Goal: Transaction & Acquisition: Purchase product/service

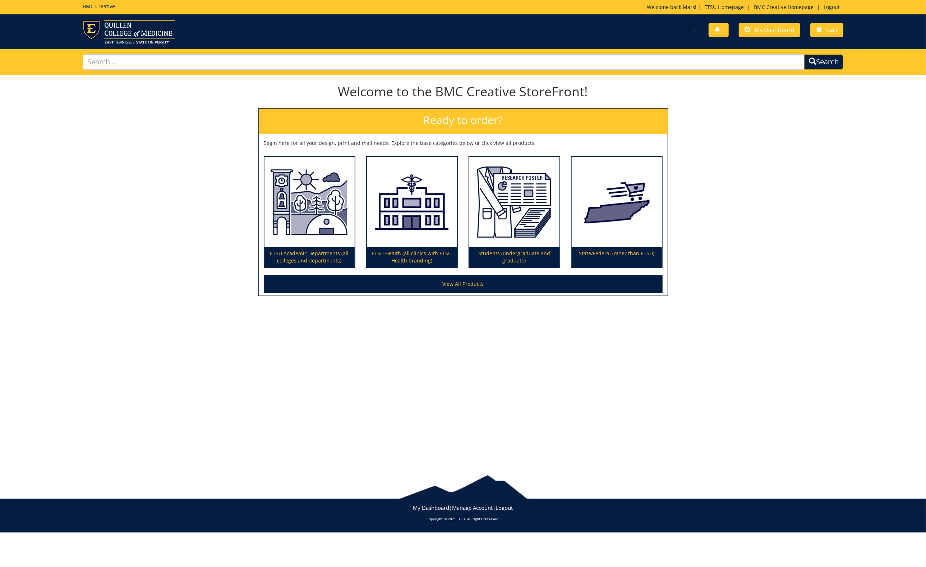
click at [320, 252] on p "ETSU Academic Departments (all colleges and departments)" at bounding box center [309, 257] width 90 height 20
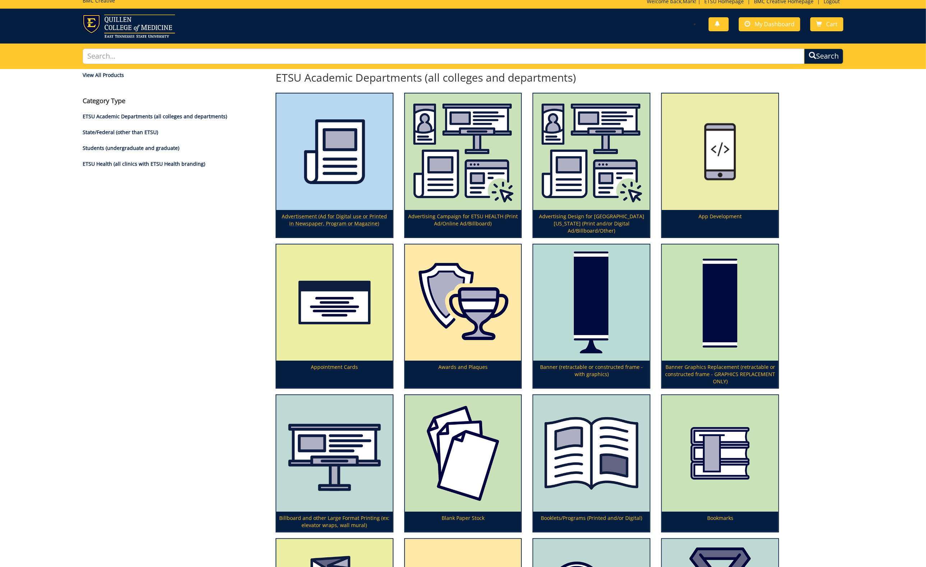
scroll to position [6, 0]
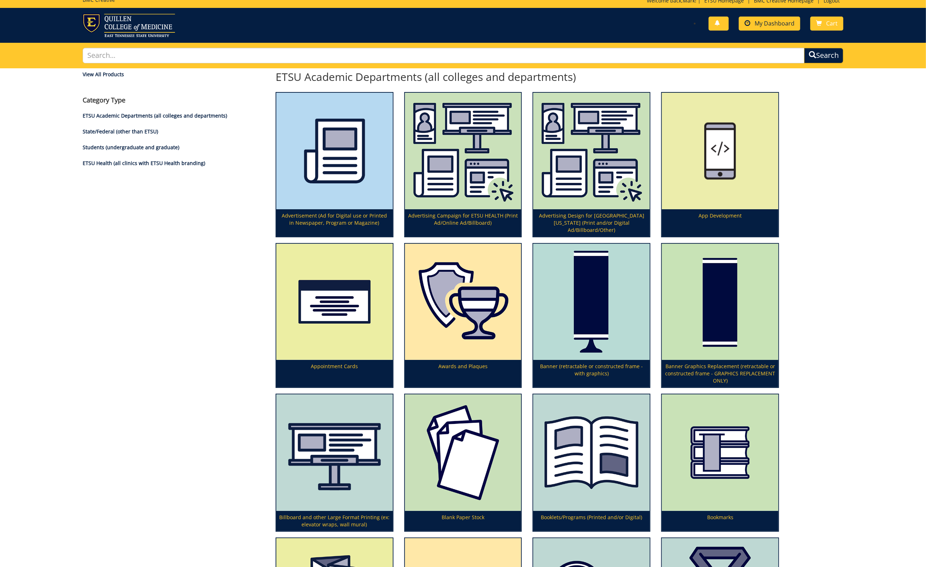
click at [759, 21] on span "My Dashboard" at bounding box center [775, 23] width 40 height 8
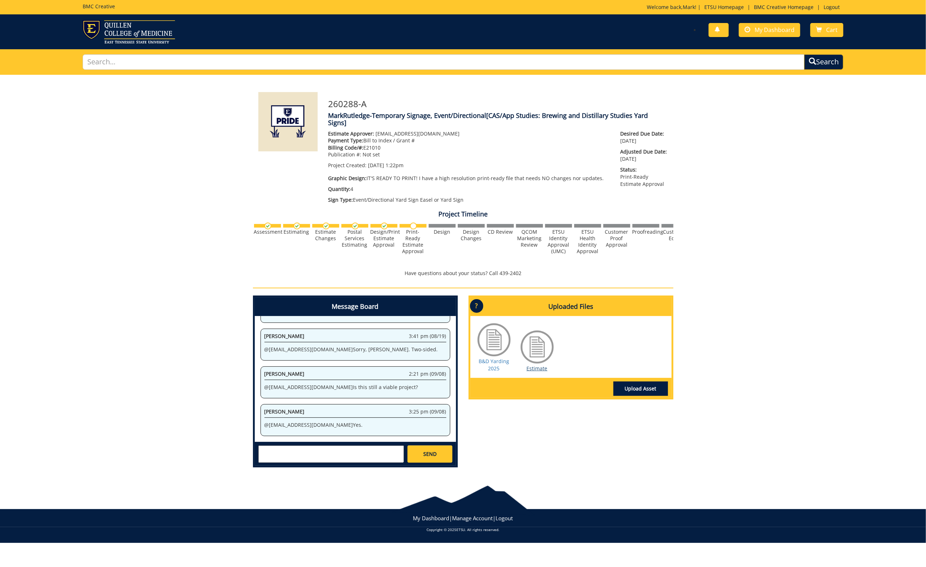
click at [532, 365] on link "Estimate" at bounding box center [537, 368] width 21 height 7
click at [293, 448] on textarea at bounding box center [331, 453] width 146 height 17
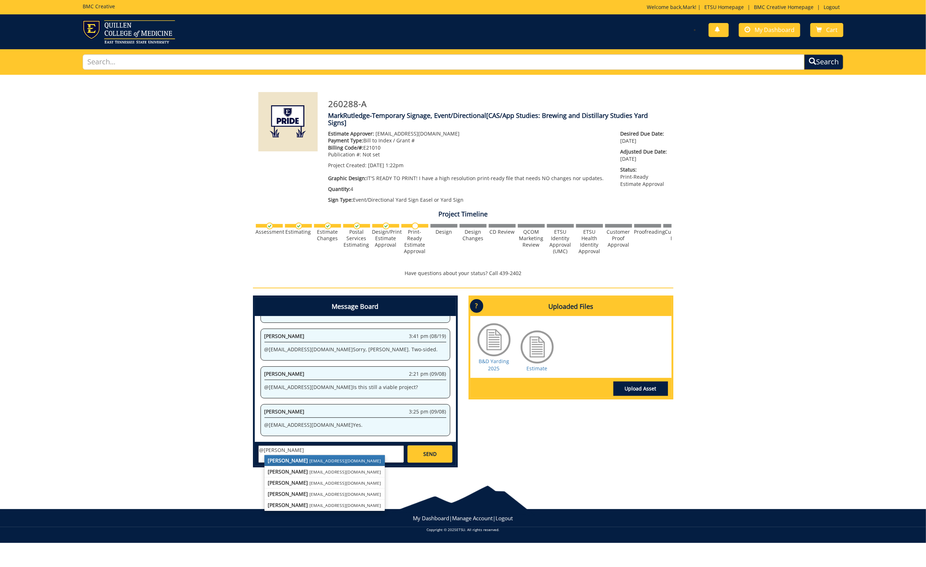
click at [310, 457] on small "roachr@etsu.edu" at bounding box center [346, 460] width 72 height 6
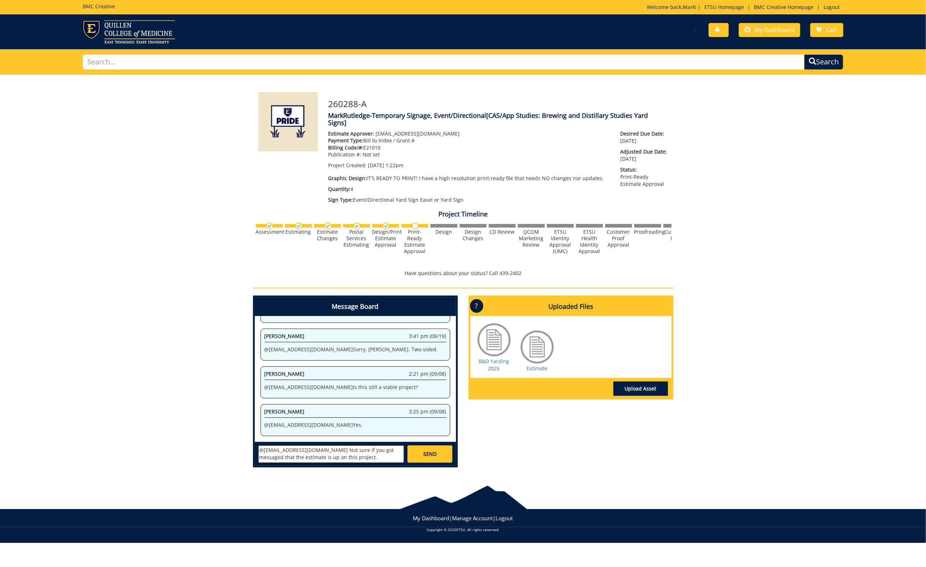
type textarea "@roachr@etsu.edu Not sure if you got messaged that the estimate is up on this p…"
click at [434, 451] on span "SEND" at bounding box center [429, 453] width 13 height 7
click at [500, 359] on link "B&D Yarding 2025" at bounding box center [494, 365] width 31 height 14
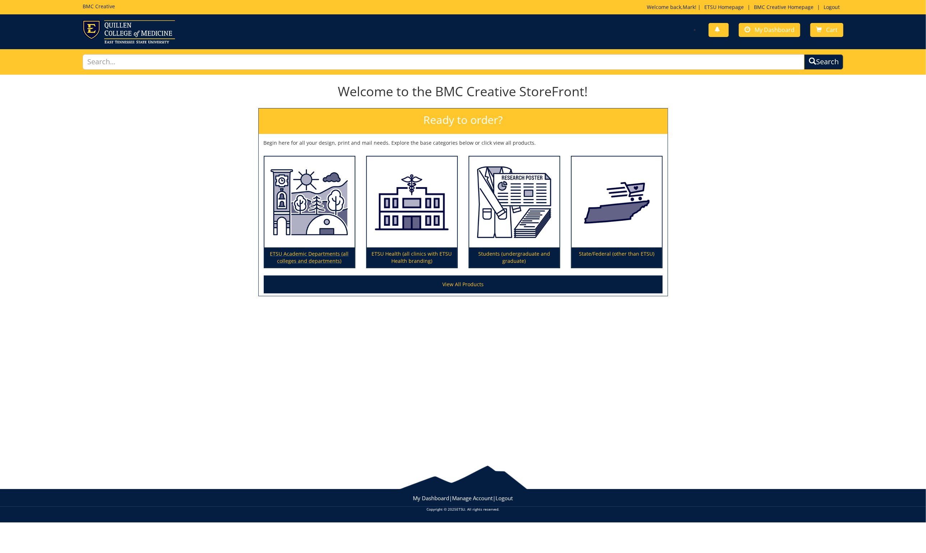
click at [328, 253] on p "ETSU Academic Departments (all colleges and departments)" at bounding box center [309, 258] width 90 height 20
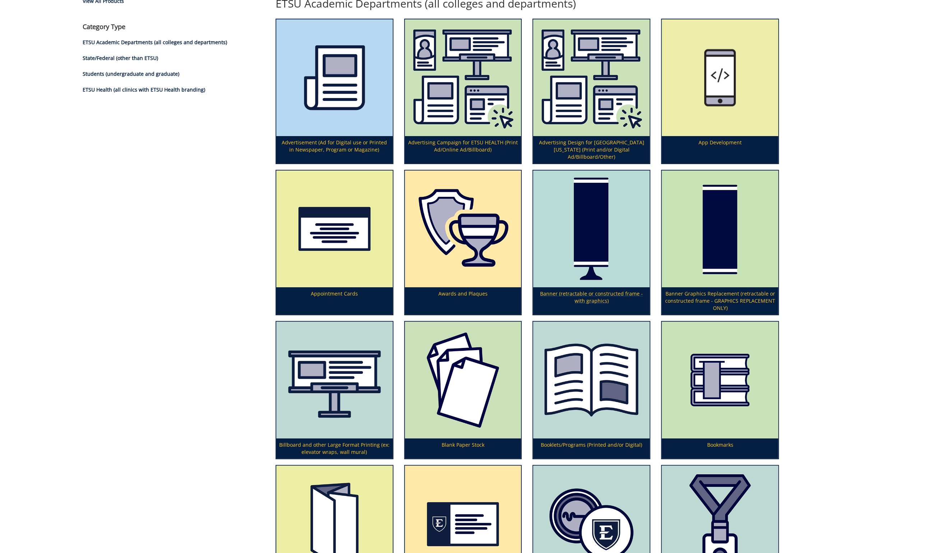
scroll to position [81, 0]
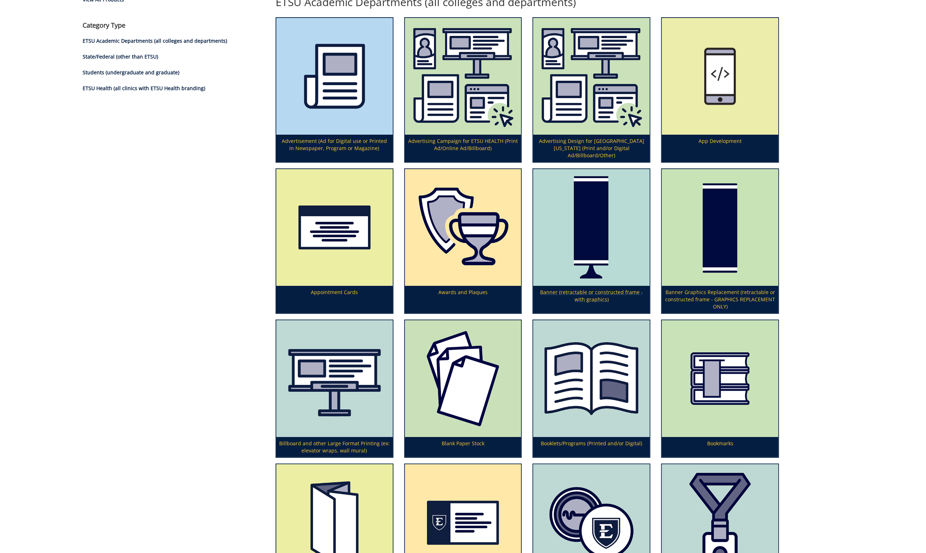
click at [607, 288] on p "Banner (retractable or constructed frame - with graphics)" at bounding box center [591, 299] width 116 height 27
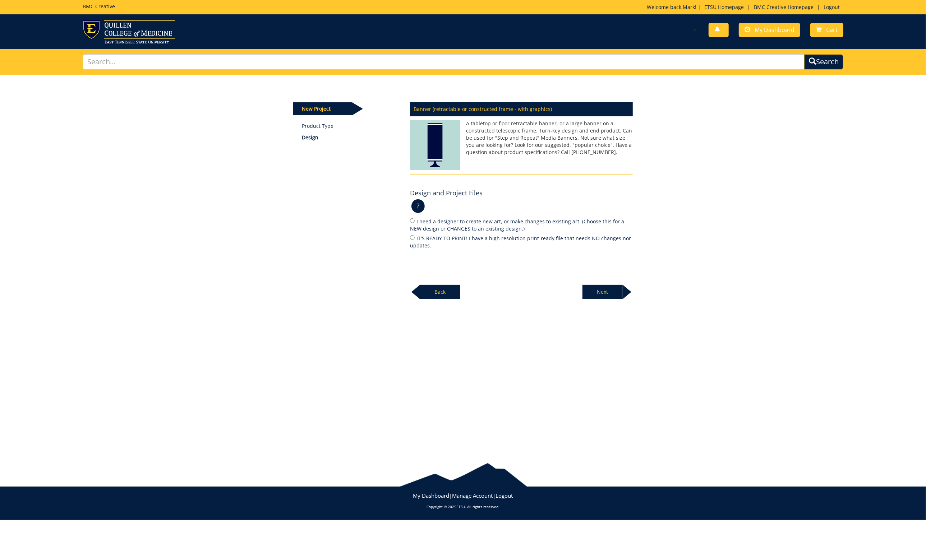
click at [412, 220] on input "I need a designer to create new art, or make changes to existing art. (Choose t…" at bounding box center [412, 220] width 5 height 5
radio input "true"
click at [608, 287] on p "Next" at bounding box center [602, 292] width 40 height 14
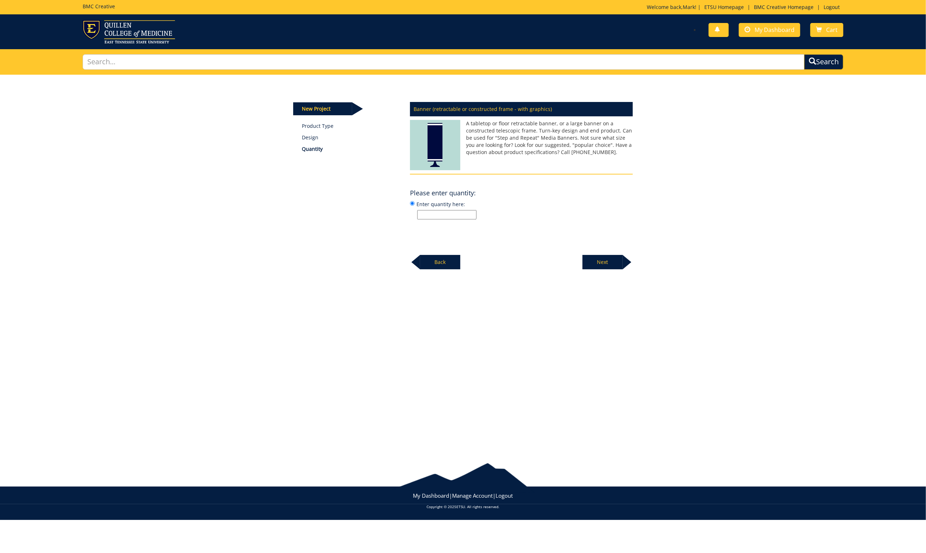
click at [440, 213] on input "Enter quantity here:" at bounding box center [446, 214] width 59 height 9
type input "1"
click at [614, 261] on p "Next" at bounding box center [602, 262] width 40 height 14
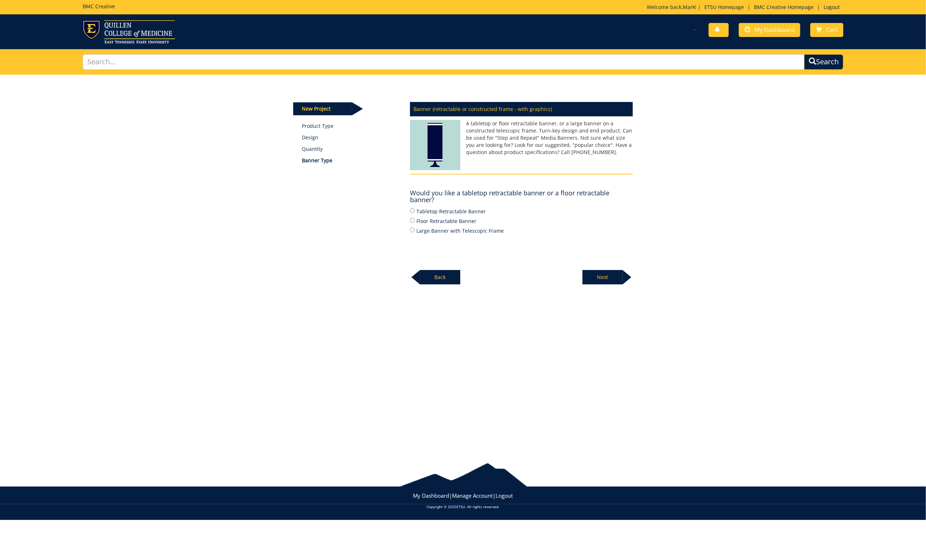
click at [412, 218] on input "Floor Retractable Banner" at bounding box center [412, 220] width 5 height 5
radio input "true"
click at [618, 272] on p "Next" at bounding box center [602, 277] width 40 height 14
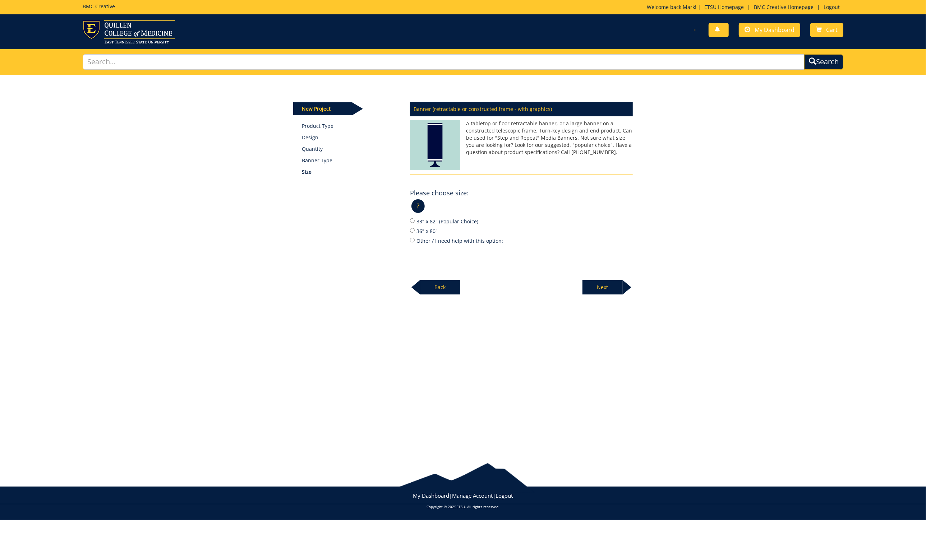
drag, startPoint x: 412, startPoint y: 219, endPoint x: 422, endPoint y: 221, distance: 10.2
click at [416, 220] on label "33" x 82" (Popular Choice)" at bounding box center [521, 221] width 223 height 8
click at [415, 220] on input "33" x 82" (Popular Choice)" at bounding box center [412, 220] width 5 height 5
radio input "true"
click at [604, 284] on p "Next" at bounding box center [602, 287] width 40 height 14
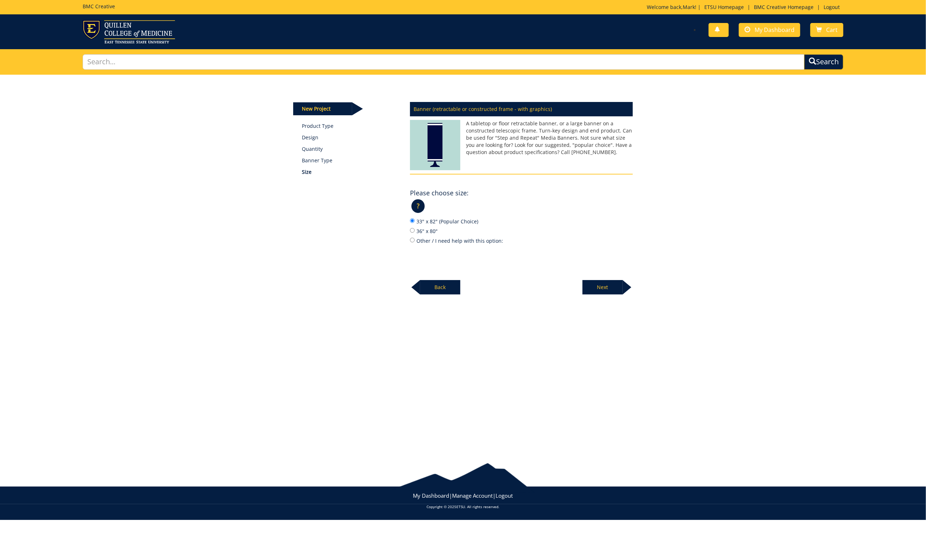
click at [598, 282] on p "Next" at bounding box center [602, 287] width 40 height 14
click at [595, 282] on p "Next" at bounding box center [602, 287] width 40 height 14
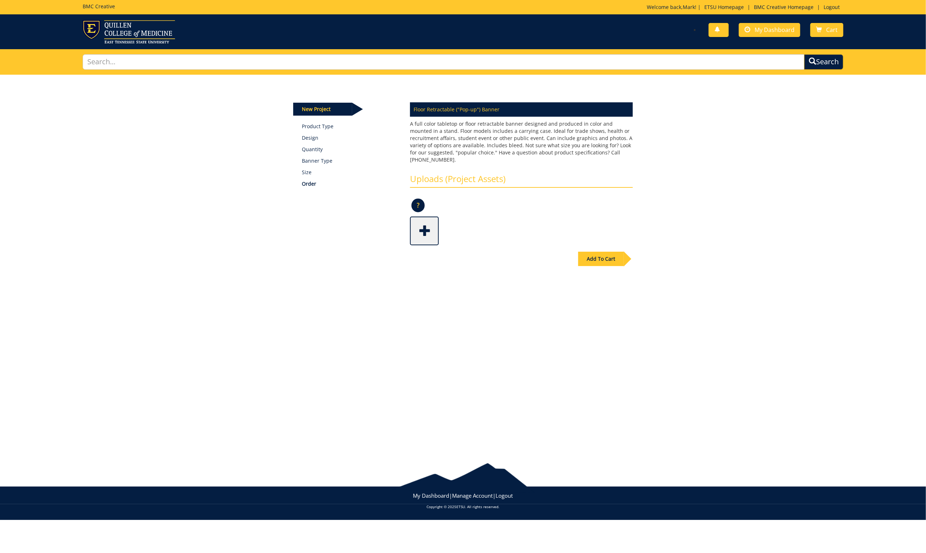
click at [423, 226] on span at bounding box center [425, 230] width 29 height 25
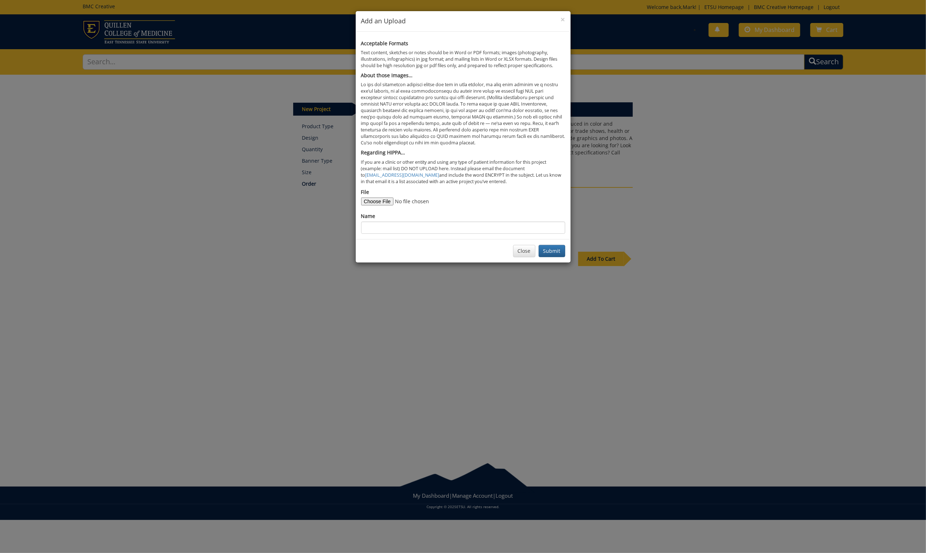
click at [380, 198] on input "File" at bounding box center [410, 202] width 98 height 8
type input "C:\fakepath\B&D_1.jpeg"
click at [384, 224] on input "Name" at bounding box center [463, 228] width 204 height 12
drag, startPoint x: 392, startPoint y: 221, endPoint x: 364, endPoint y: 224, distance: 28.5
click at [364, 224] on input "B&D_1.jpeg" at bounding box center [463, 228] width 204 height 12
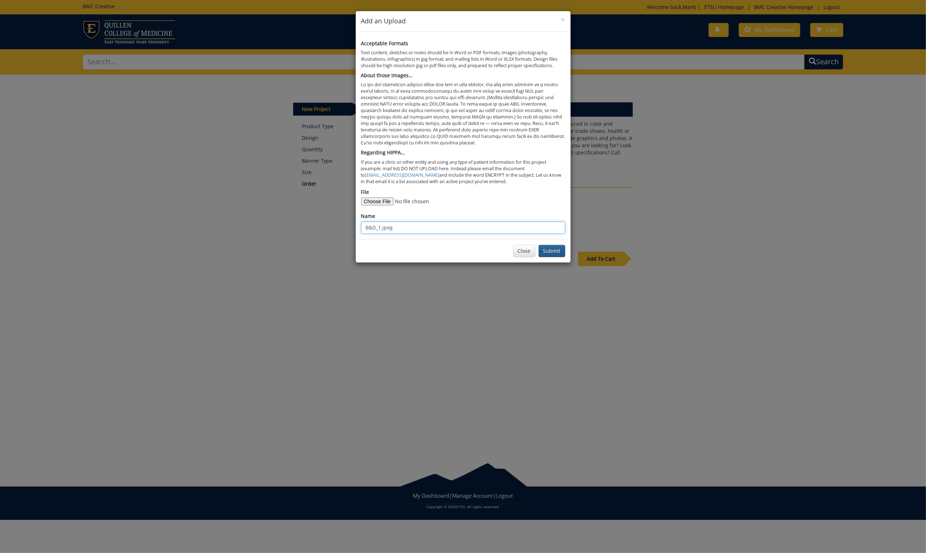
type input "B&D_1.jpeg"
click at [553, 246] on button "Submit" at bounding box center [552, 251] width 27 height 12
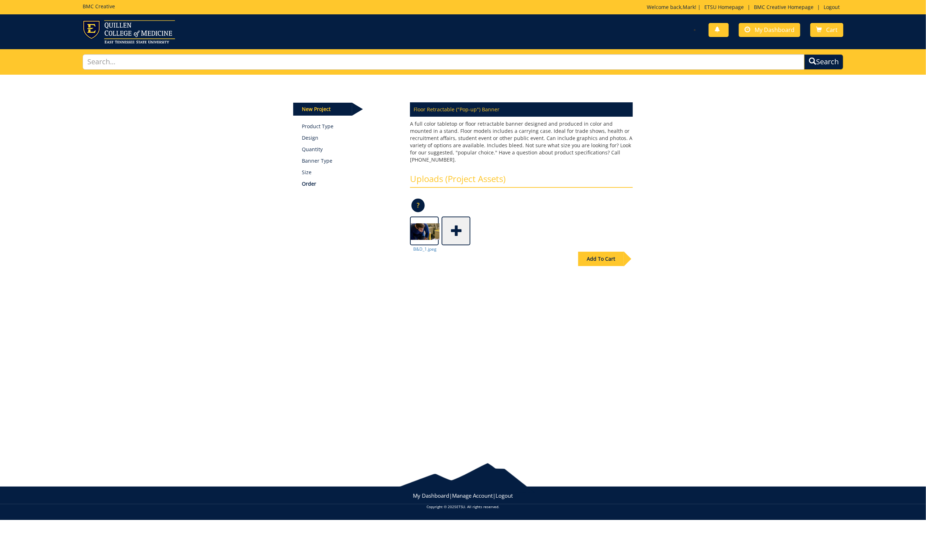
click at [455, 222] on span at bounding box center [456, 230] width 29 height 25
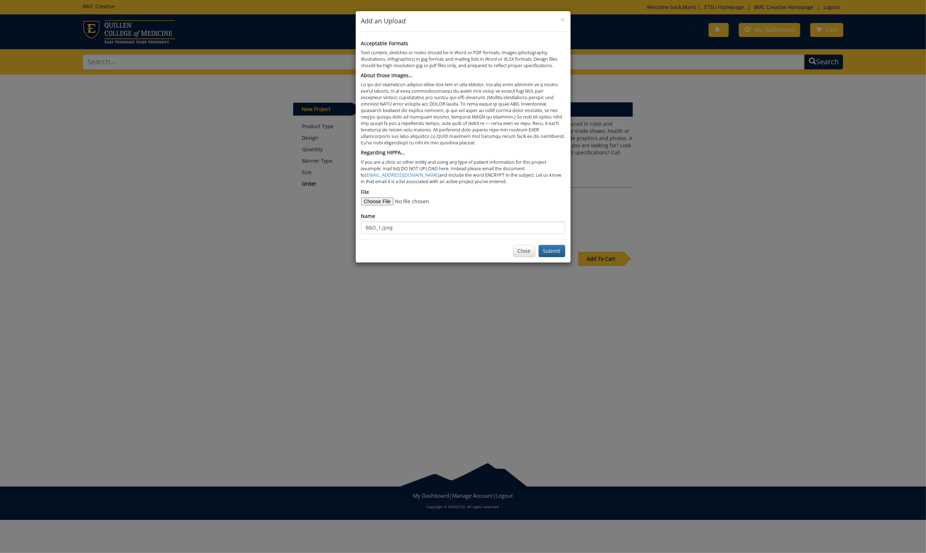
click at [379, 198] on input "File" at bounding box center [410, 202] width 98 height 8
type input "C:\fakepath\B&D_2.JPG"
click at [552, 248] on button "Submit" at bounding box center [552, 251] width 27 height 12
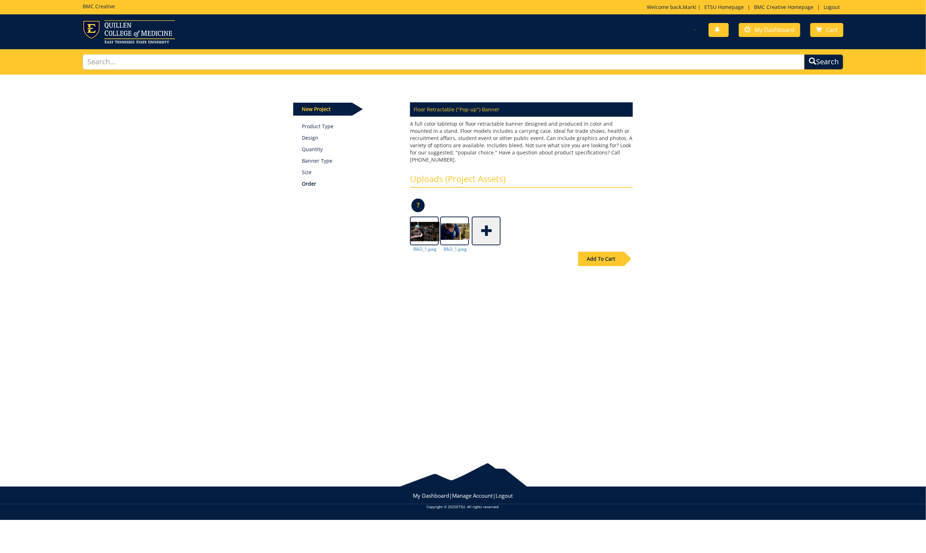
click at [453, 246] on div "Add To Cart" at bounding box center [463, 274] width 350 height 56
click at [422, 226] on span at bounding box center [425, 230] width 29 height 25
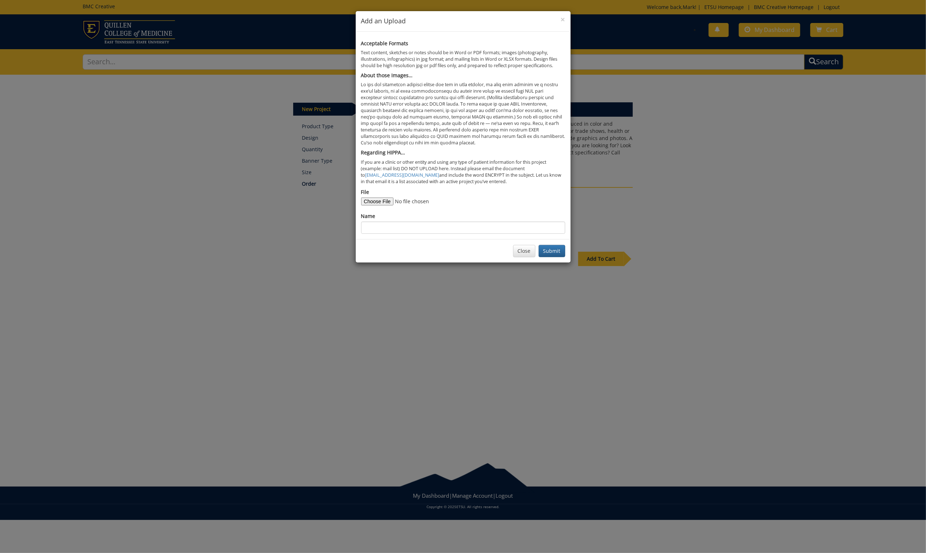
click at [383, 198] on input "File" at bounding box center [410, 202] width 98 height 8
type input "C:\fakepath\B&D_1.jpeg"
click at [386, 225] on input "Name" at bounding box center [463, 228] width 204 height 12
paste input "B&D_1.jpeg"
type input "B&D_1.jpeg"
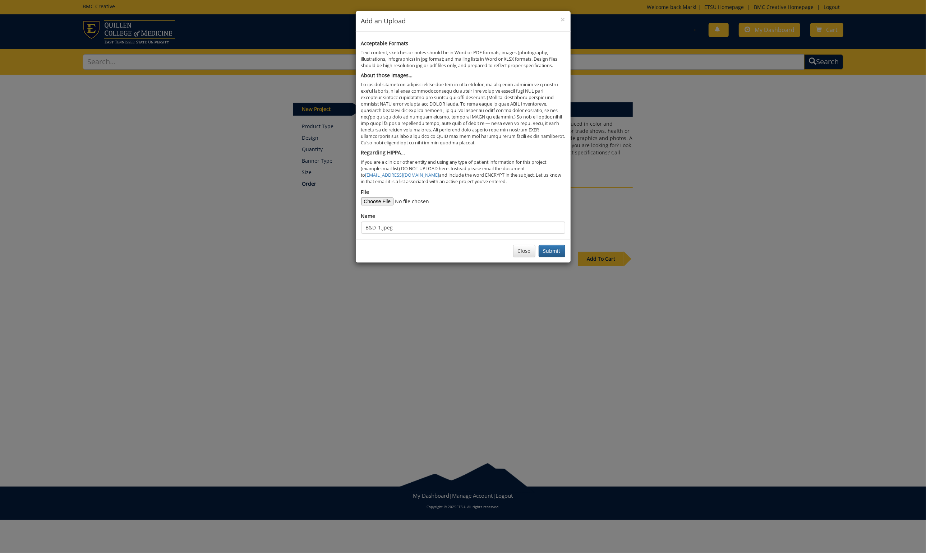
click at [604, 251] on div "× Add an Upload Acceptable Formats Text content, sketches or notes should be in…" at bounding box center [463, 276] width 926 height 553
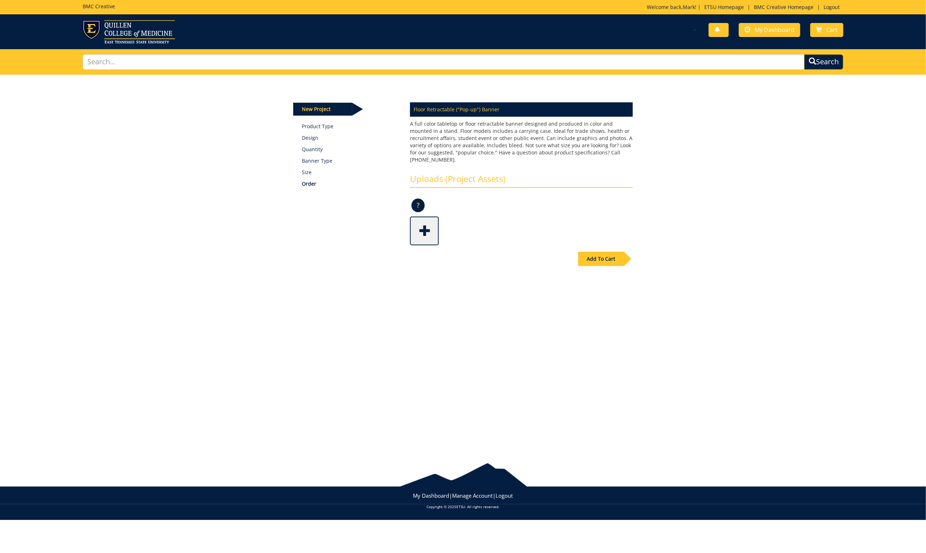
click at [428, 219] on span at bounding box center [425, 230] width 29 height 25
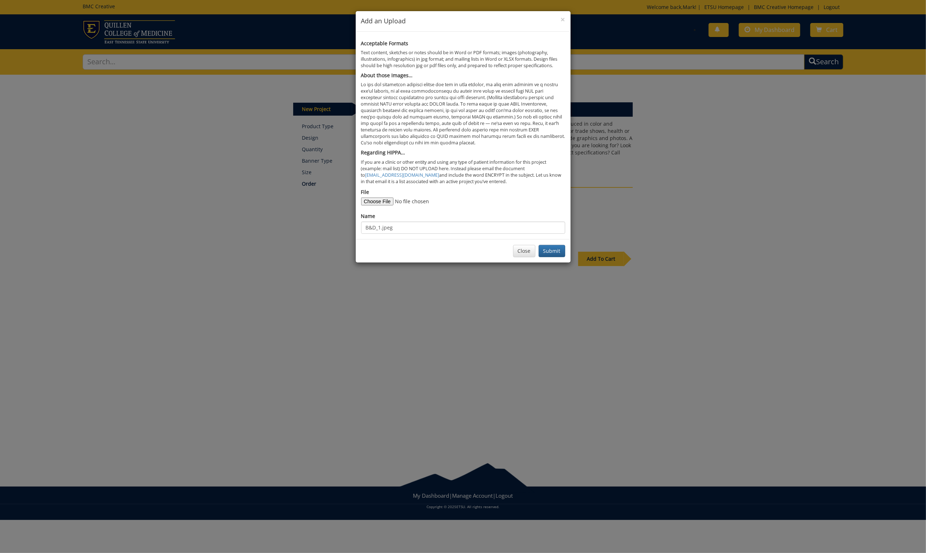
click at [367, 198] on input "File" at bounding box center [410, 202] width 98 height 8
type input "C:\fakepath\B&D_2.JPG"
drag, startPoint x: 381, startPoint y: 222, endPoint x: 387, endPoint y: 240, distance: 19.0
click at [380, 223] on input "B&D_1.jpeg" at bounding box center [463, 228] width 204 height 12
type input "B&D_2.jpeg"
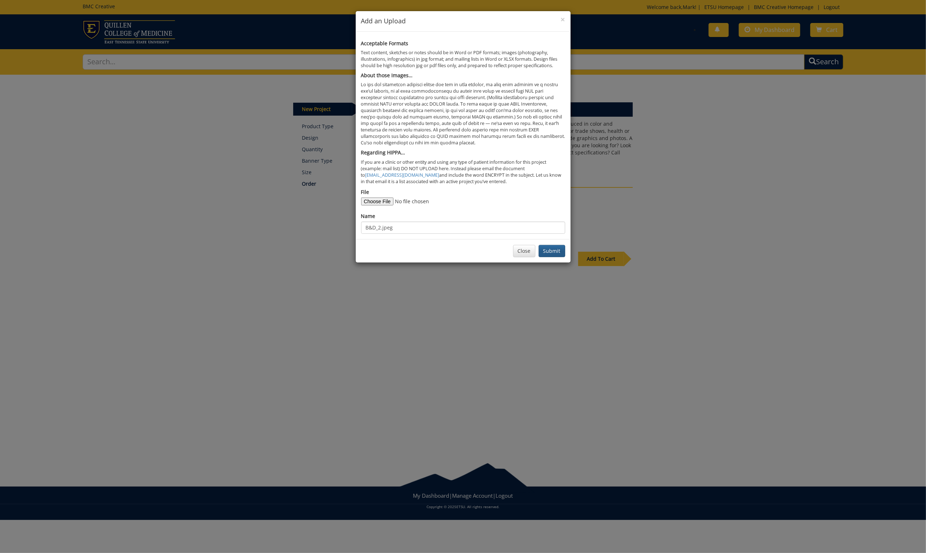
click at [555, 247] on button "Submit" at bounding box center [552, 251] width 27 height 12
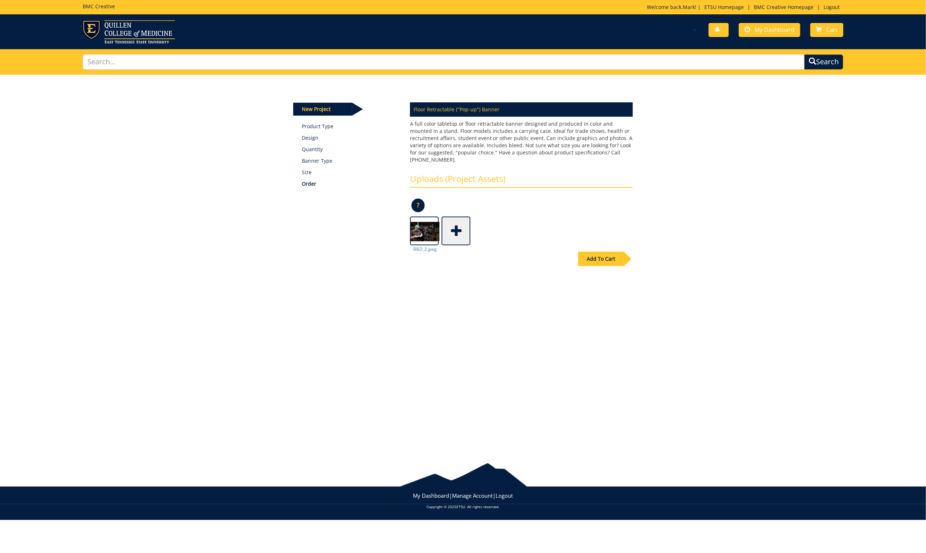
click at [456, 219] on span at bounding box center [456, 230] width 29 height 25
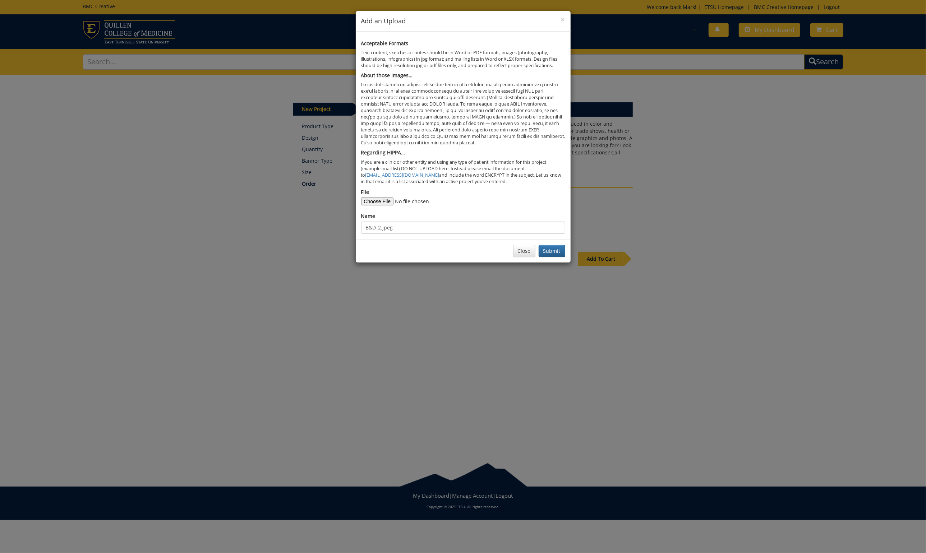
click at [377, 198] on input "File" at bounding box center [410, 202] width 98 height 8
type input "C:\fakepath\B&D_1.jpeg"
drag, startPoint x: 380, startPoint y: 221, endPoint x: 396, endPoint y: 249, distance: 31.9
click at [379, 222] on input "B&D_2.jpeg" at bounding box center [463, 228] width 204 height 12
click at [551, 248] on button "Submit" at bounding box center [552, 251] width 27 height 12
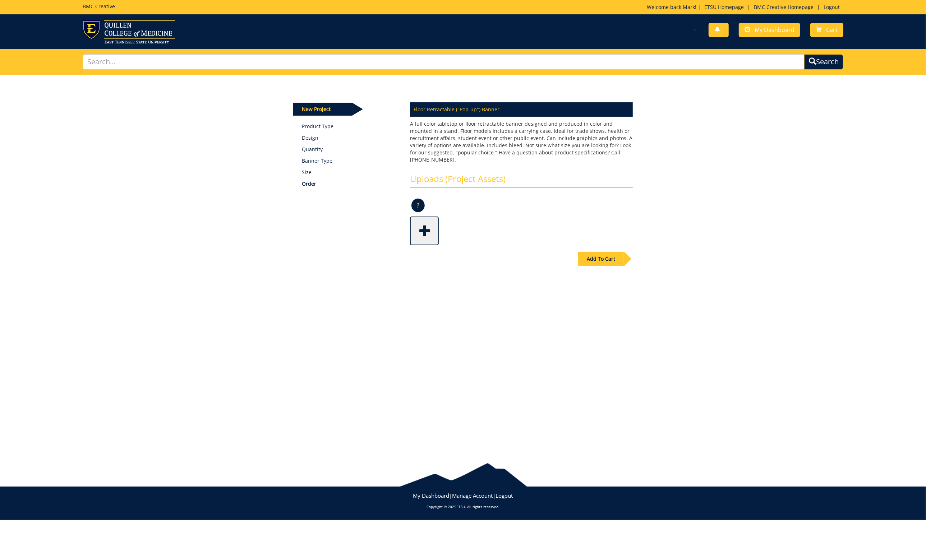
click at [427, 218] on span at bounding box center [425, 230] width 29 height 25
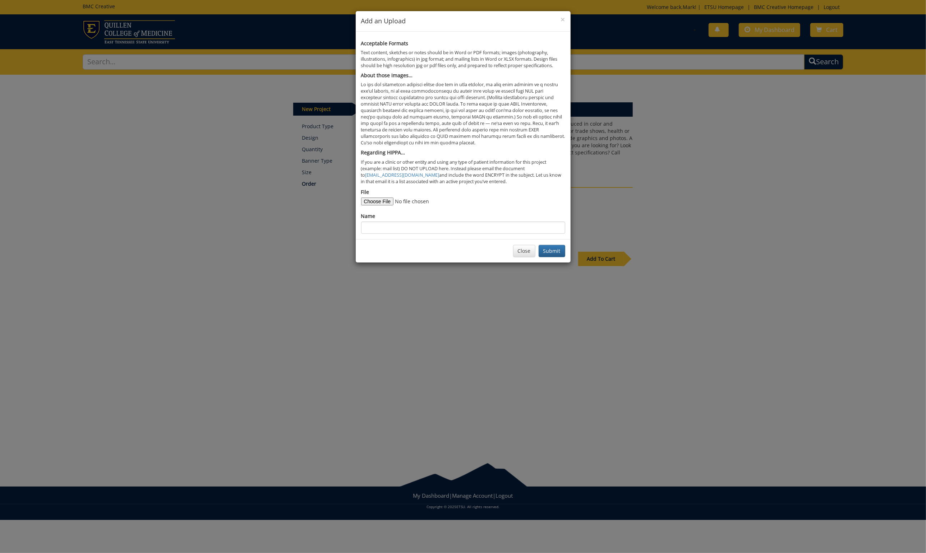
click at [387, 198] on input "File" at bounding box center [410, 202] width 98 height 8
type input "C:\fakepath\B&D_1.jpeg"
click at [392, 222] on input "Name" at bounding box center [463, 228] width 204 height 12
paste input "B&D_1.jpeg"
type input "B&D_1.jpeg"
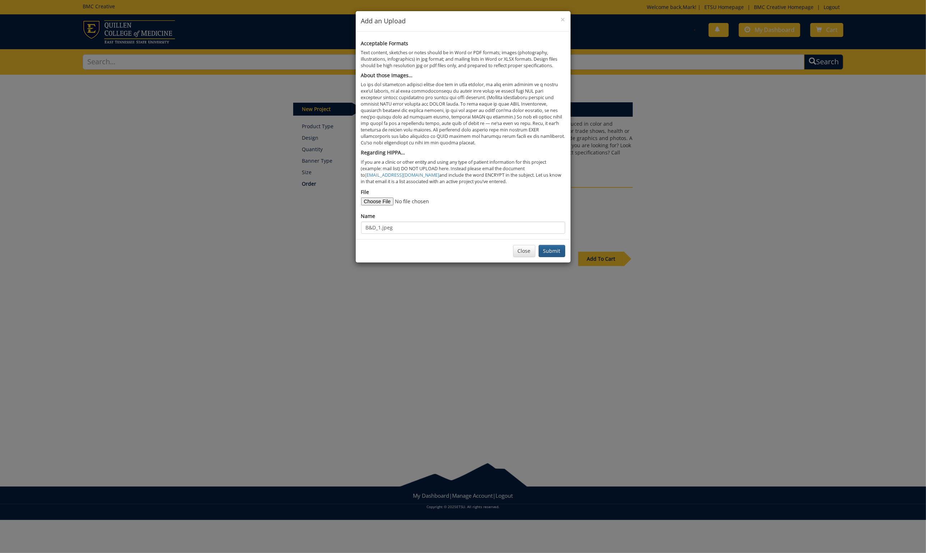
click at [551, 246] on button "Submit" at bounding box center [552, 251] width 27 height 12
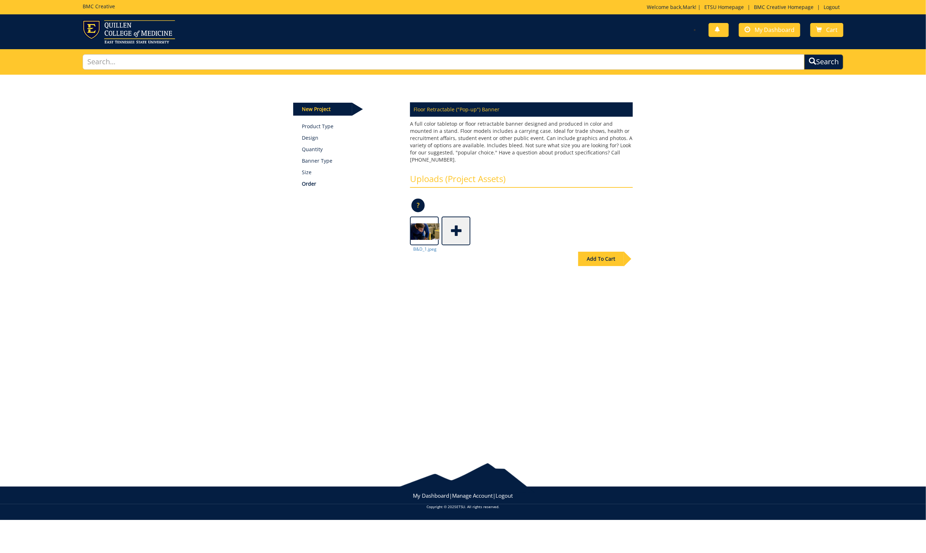
click at [458, 222] on span at bounding box center [456, 230] width 29 height 25
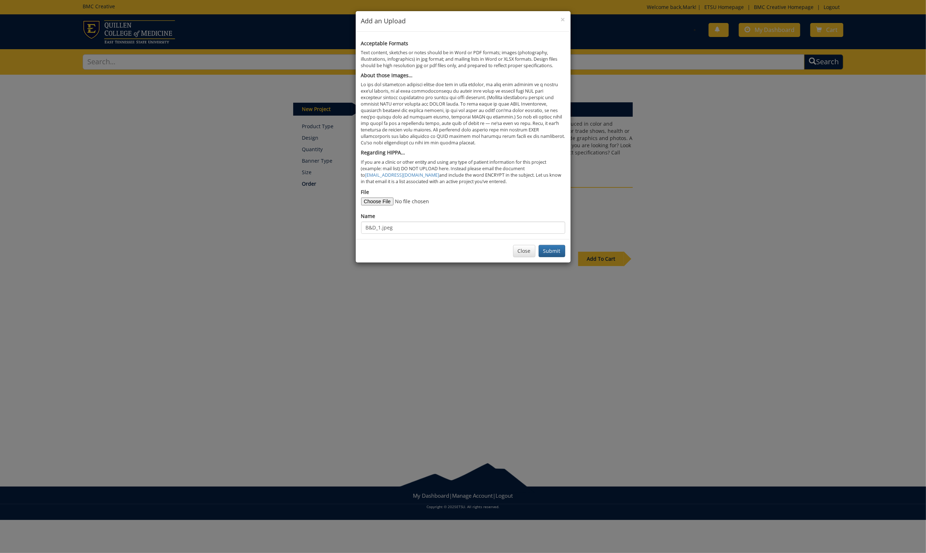
click at [376, 198] on input "File" at bounding box center [410, 202] width 98 height 8
type input "C:\fakepath\B&D_2.JPG"
drag, startPoint x: 381, startPoint y: 224, endPoint x: 387, endPoint y: 243, distance: 20.8
click at [379, 224] on input "B&D_1.jpeg" at bounding box center [463, 228] width 204 height 12
type input "B&D_2.jpeg"
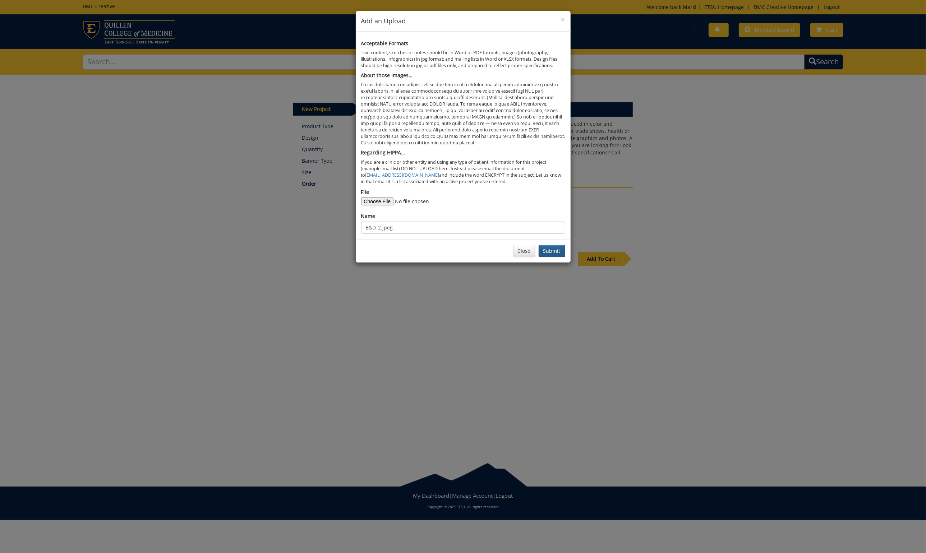
click at [559, 245] on button "Submit" at bounding box center [552, 251] width 27 height 12
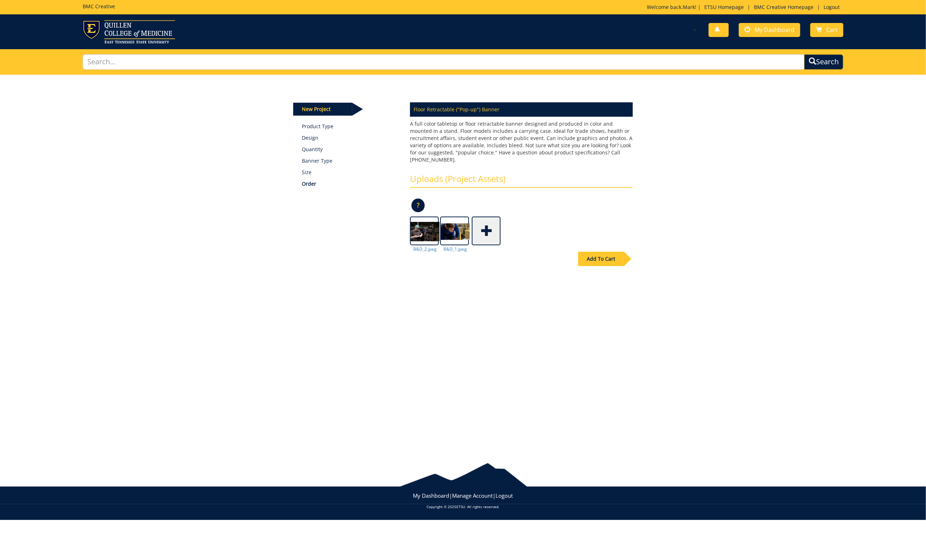
click at [488, 221] on span at bounding box center [487, 230] width 29 height 25
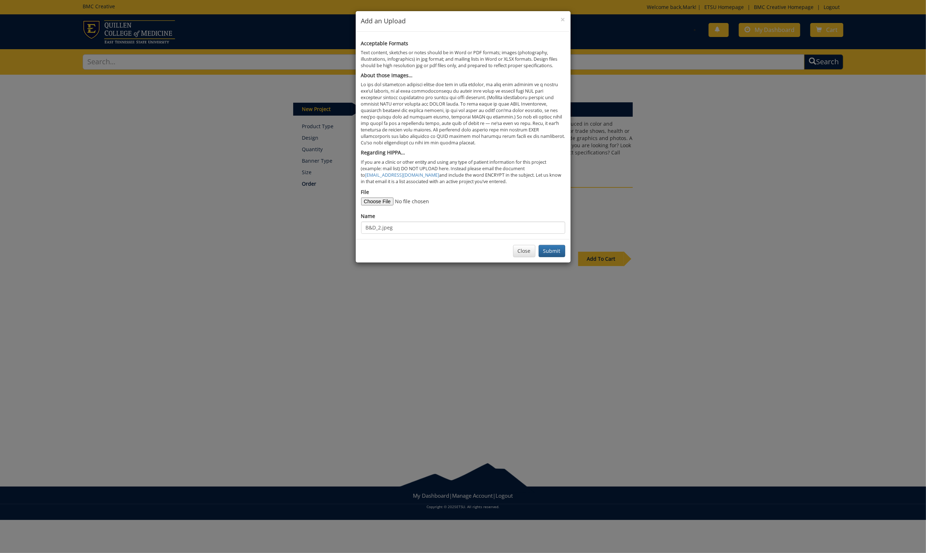
click at [377, 198] on input "File" at bounding box center [410, 202] width 98 height 8
type input "C:\fakepath\B&D3.jpeg"
click at [379, 222] on input "B&D_2.jpeg" at bounding box center [463, 228] width 204 height 12
type input "B&D_3.jpeg"
click at [547, 246] on button "Submit" at bounding box center [552, 251] width 27 height 12
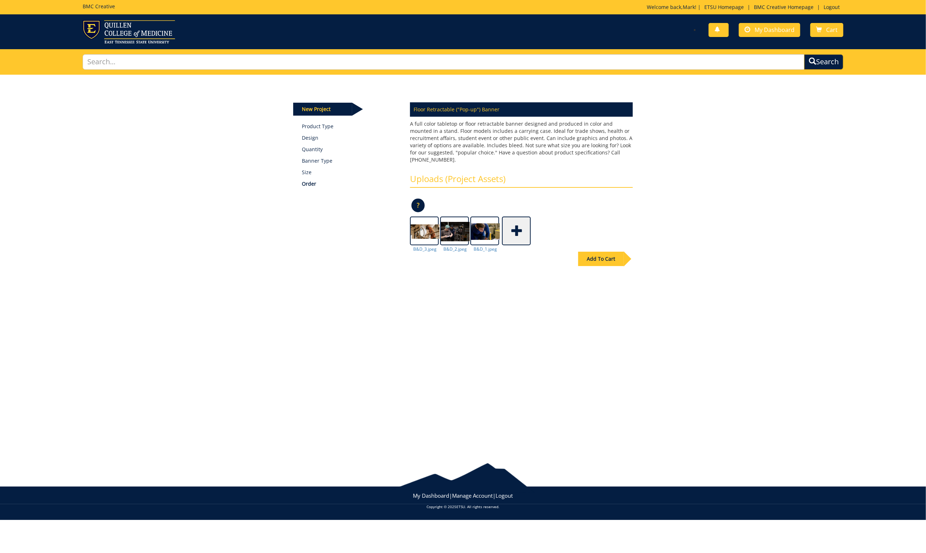
click at [514, 219] on span at bounding box center [517, 230] width 29 height 25
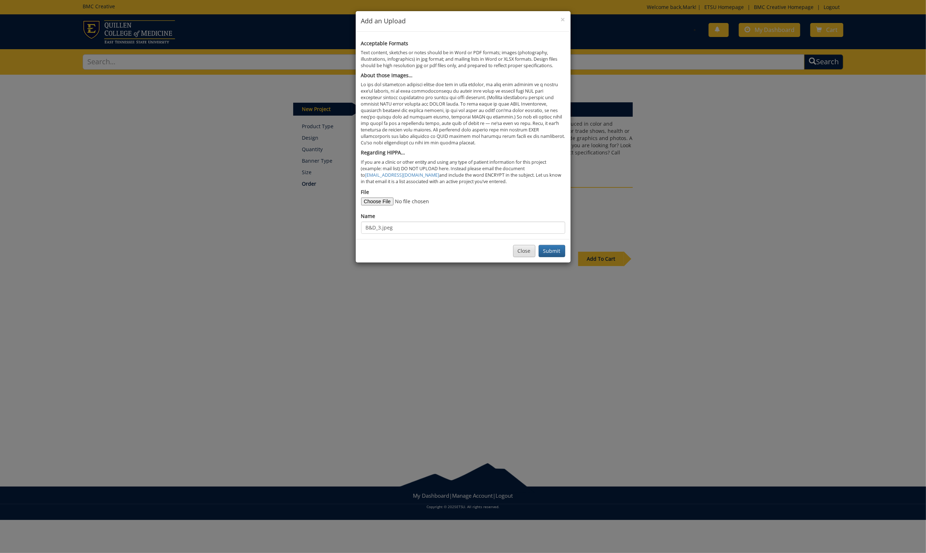
click at [525, 249] on button "Close" at bounding box center [524, 251] width 22 height 12
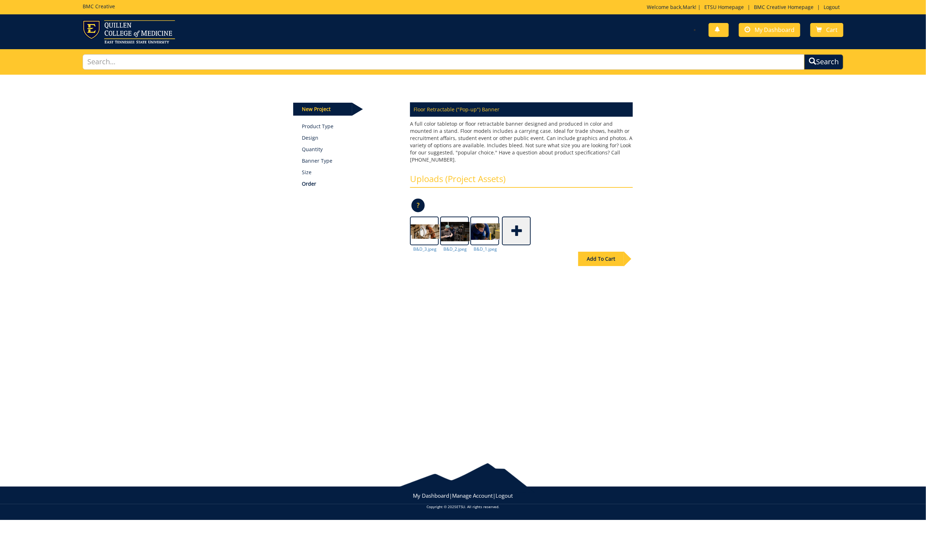
click at [512, 223] on span at bounding box center [517, 230] width 29 height 25
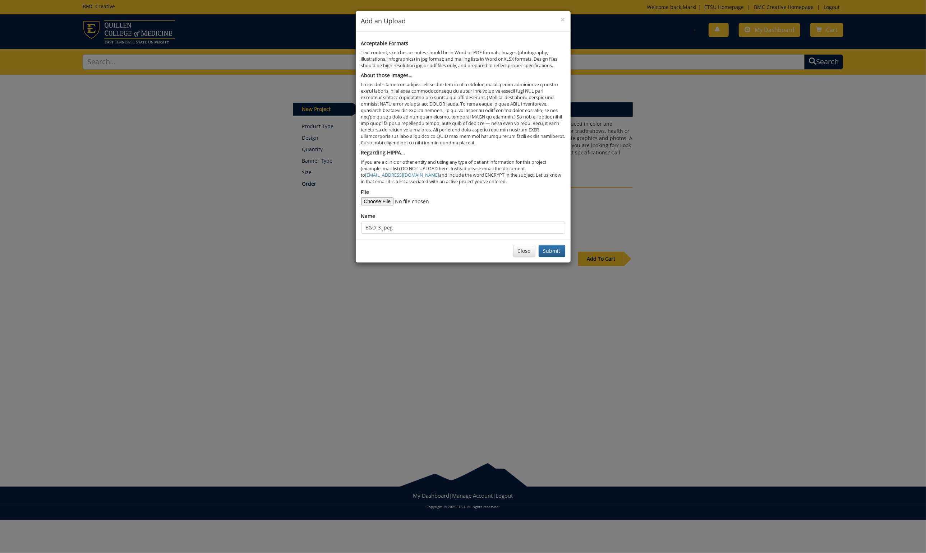
click at [374, 198] on input "File" at bounding box center [410, 202] width 98 height 8
click at [376, 198] on input "File" at bounding box center [410, 202] width 98 height 8
click at [378, 198] on input "File" at bounding box center [410, 202] width 98 height 8
type input "C:\fakepath\design plan, copy.docx"
drag, startPoint x: 394, startPoint y: 223, endPoint x: 354, endPoint y: 222, distance: 40.3
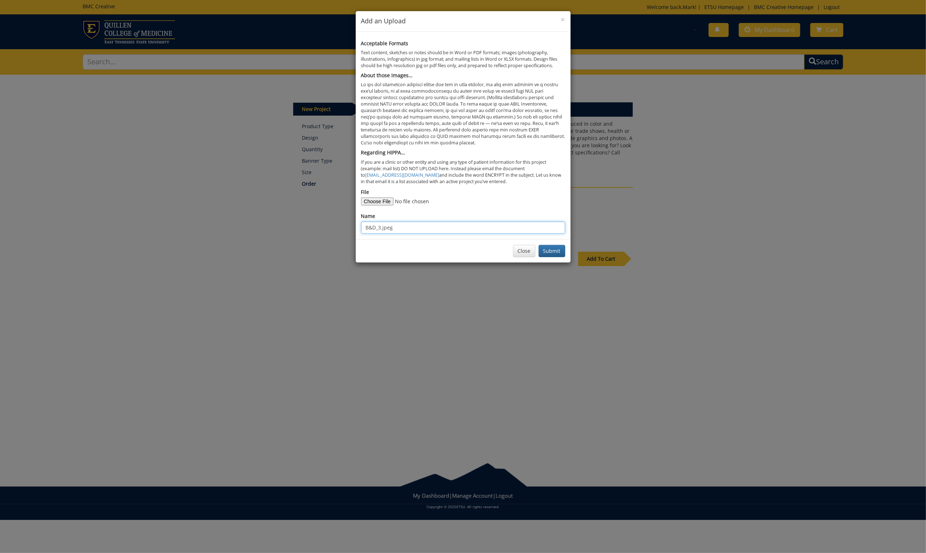
click at [354, 222] on div "× Add an Upload Acceptable Formats Text content, sketches or notes should be in…" at bounding box center [463, 276] width 926 height 553
type input "design plan"
click at [553, 245] on button "Submit" at bounding box center [552, 251] width 27 height 12
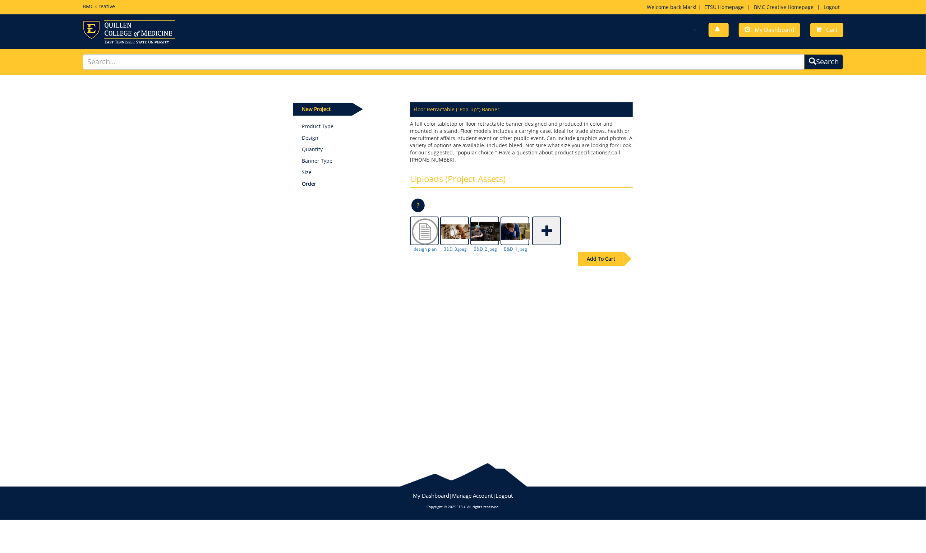
click at [545, 219] on span at bounding box center [547, 230] width 29 height 25
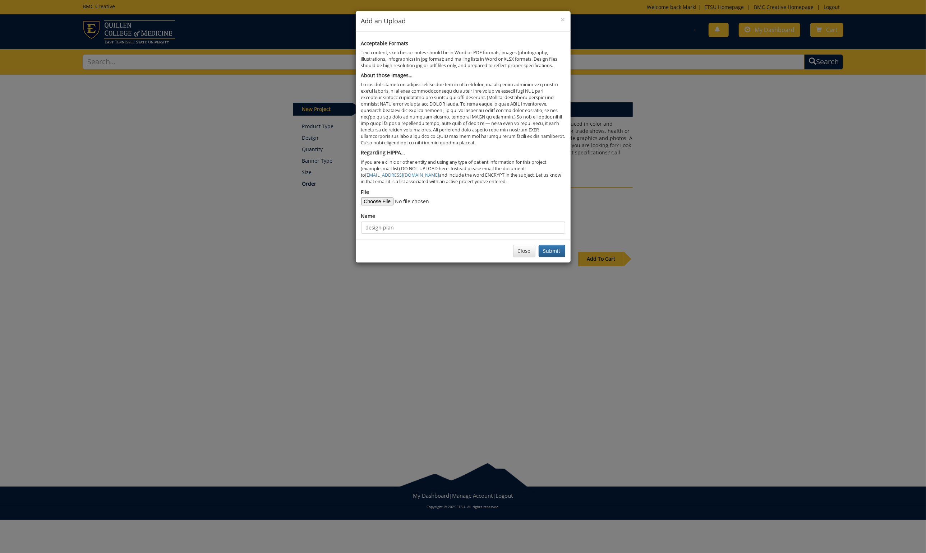
click at [376, 198] on input "File" at bounding box center [410, 202] width 98 height 8
type input "C:\fakepath\design example.pdf"
drag, startPoint x: 394, startPoint y: 222, endPoint x: 382, endPoint y: 223, distance: 11.5
click at [382, 223] on input "design plan" at bounding box center [463, 228] width 204 height 12
type input "design example"
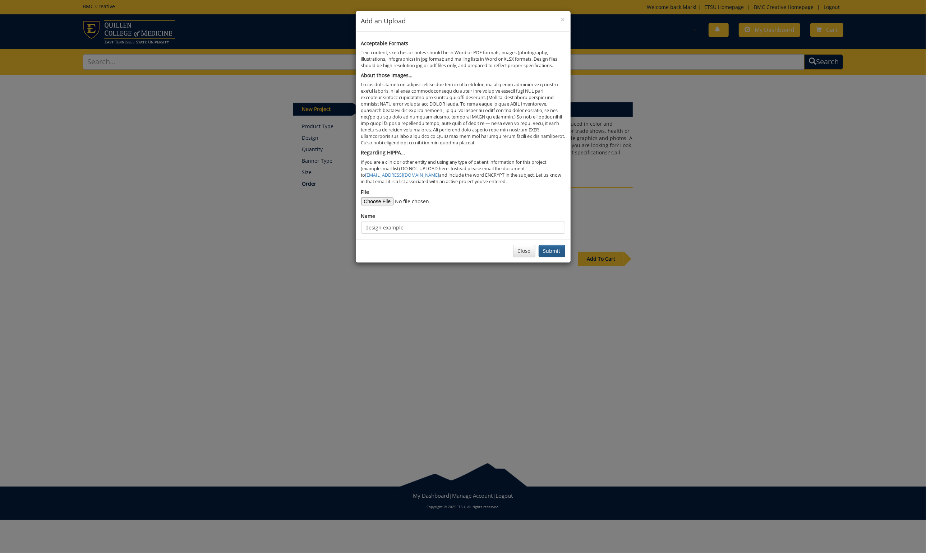
click at [552, 245] on button "Submit" at bounding box center [552, 251] width 27 height 12
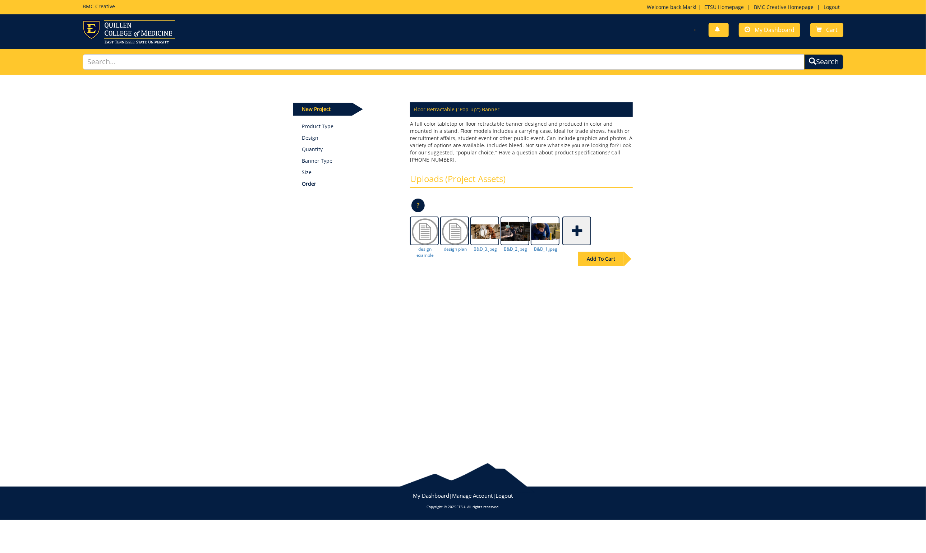
scroll to position [0, 0]
click at [603, 252] on div "Add To Cart" at bounding box center [601, 259] width 46 height 14
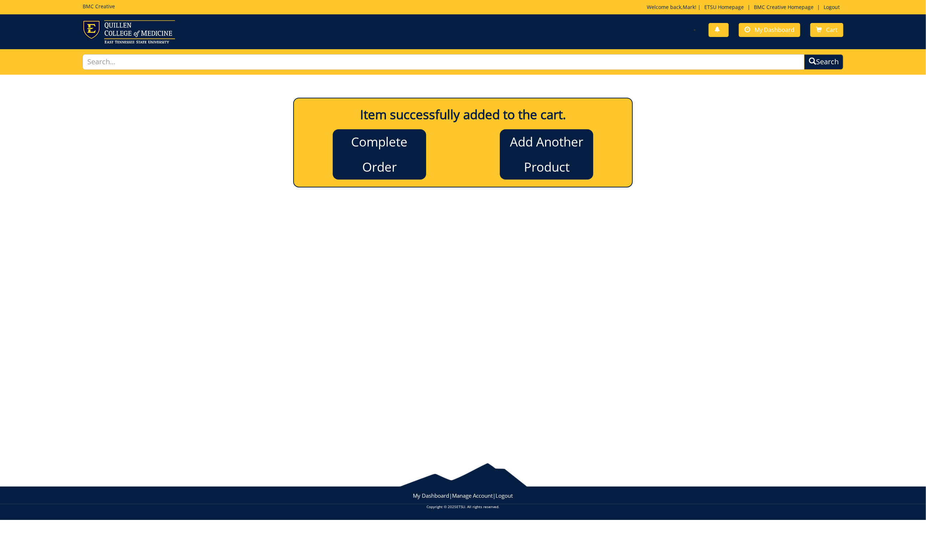
scroll to position [0, 0]
click at [387, 145] on link "Complete Order" at bounding box center [379, 154] width 93 height 50
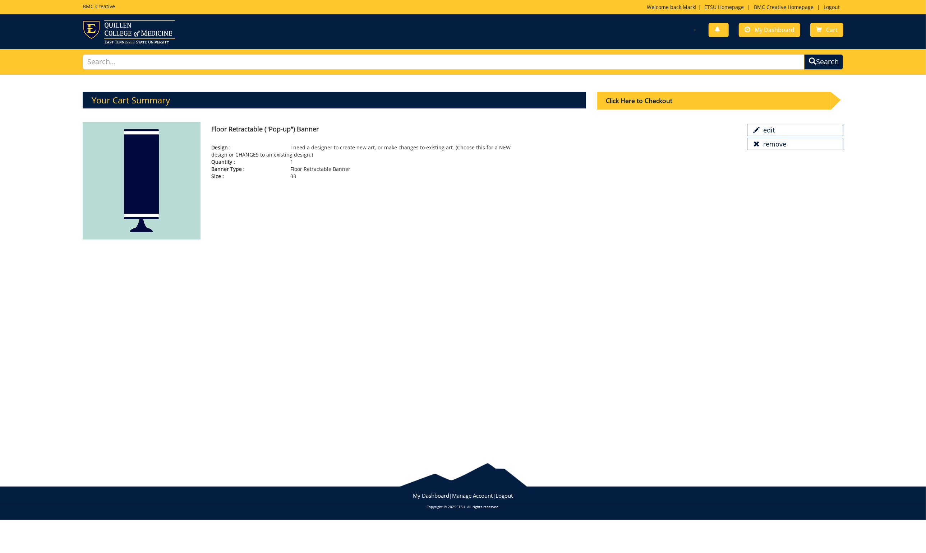
click at [637, 100] on div "Click Here to Checkout" at bounding box center [714, 101] width 234 height 18
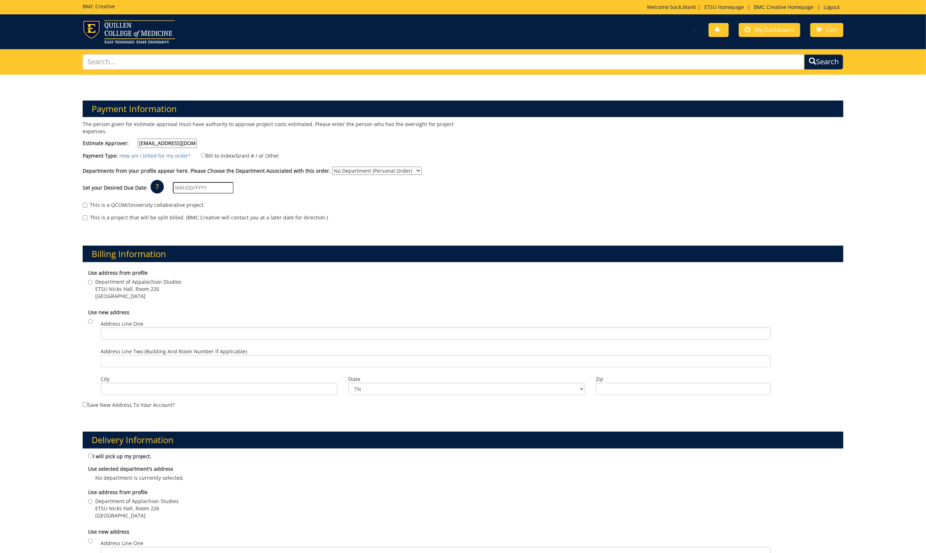
type input "roachr@etsu.edu"
click at [202, 155] on input "Bill to Index/Grant # / or Other" at bounding box center [203, 155] width 5 height 5
radio input "true"
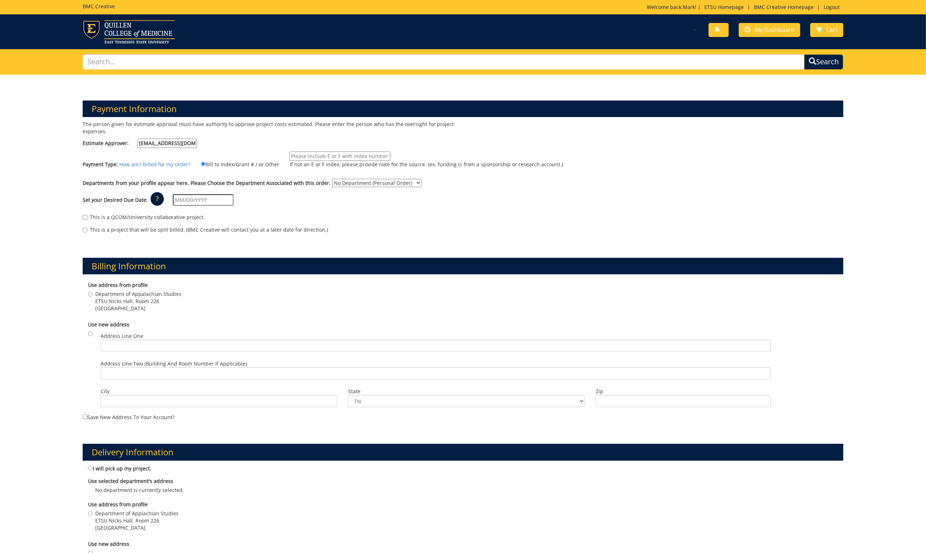
click at [309, 155] on input "If not an E or F index, please provide note for the source. (ex. funding is fro…" at bounding box center [340, 156] width 101 height 9
type input "E-21010"
click at [188, 196] on input "text" at bounding box center [203, 199] width 61 height 11
click at [235, 269] on td "26" at bounding box center [234, 268] width 10 height 11
type input "09/26/2025"
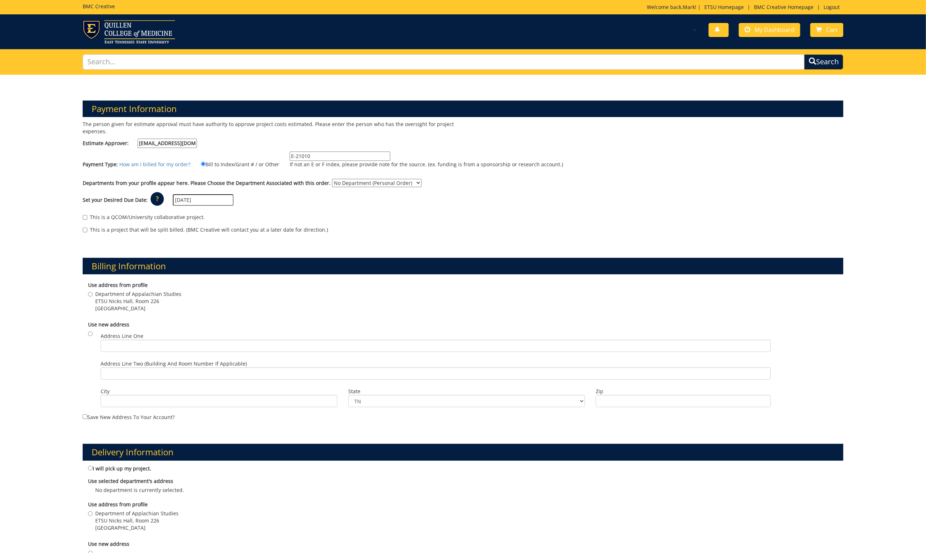
select select "12"
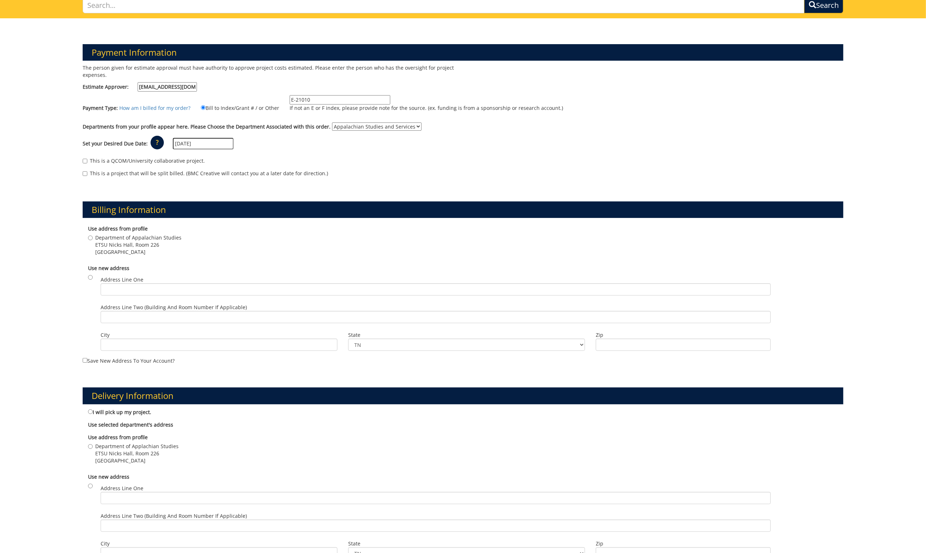
scroll to position [61, 0]
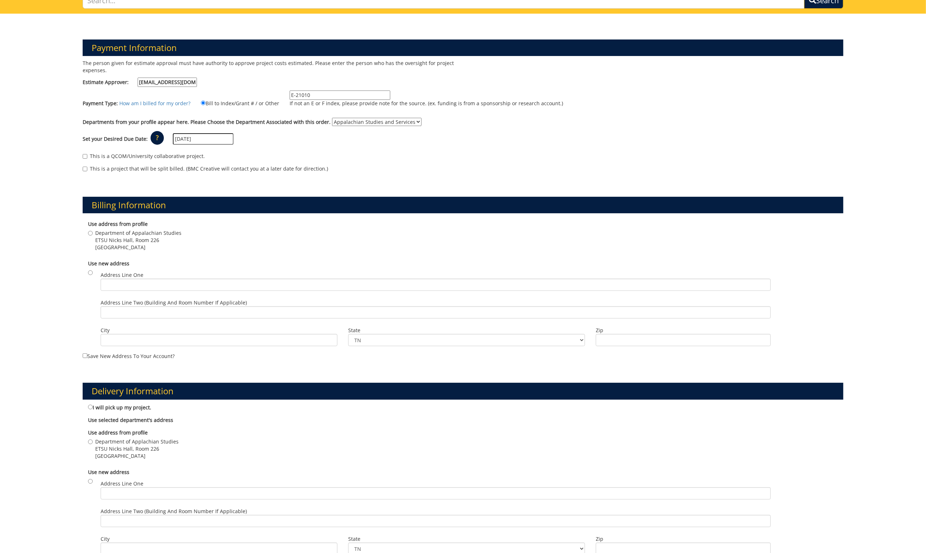
drag, startPoint x: 92, startPoint y: 230, endPoint x: 98, endPoint y: 231, distance: 5.9
click at [93, 230] on label "Department of Appalachian Studies ETSU Nicks Hall, Room 226 Johnson City , TN 3…" at bounding box center [134, 241] width 93 height 22
click at [93, 231] on input "Department of Appalachian Studies ETSU Nicks Hall, Room 226 Johnson City , TN 3…" at bounding box center [90, 233] width 5 height 5
radio input "true"
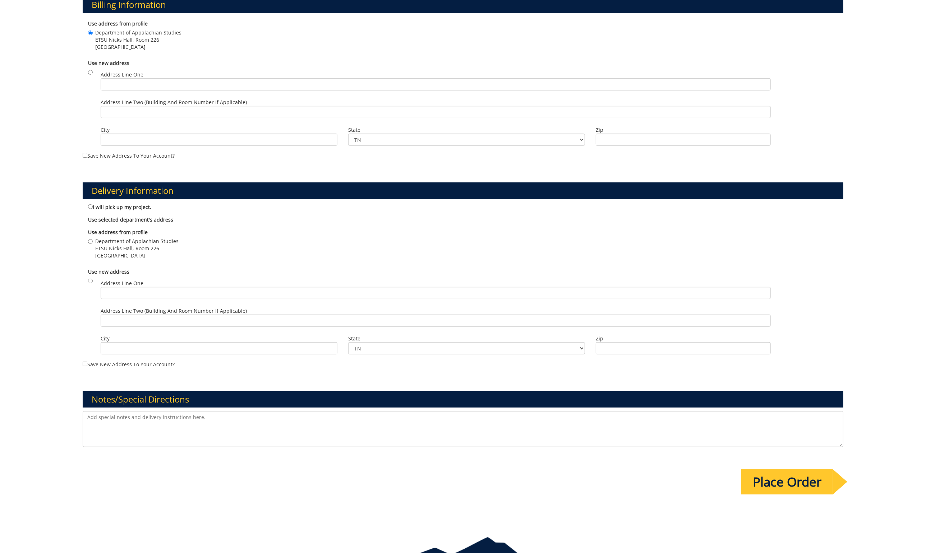
scroll to position [262, 0]
drag, startPoint x: 89, startPoint y: 235, endPoint x: 106, endPoint y: 236, distance: 16.2
click at [91, 239] on input "Department of Applachian Studies ETSU Nicks Hall, Room 226 Johnson City , TN 37…" at bounding box center [90, 241] width 5 height 5
radio input "true"
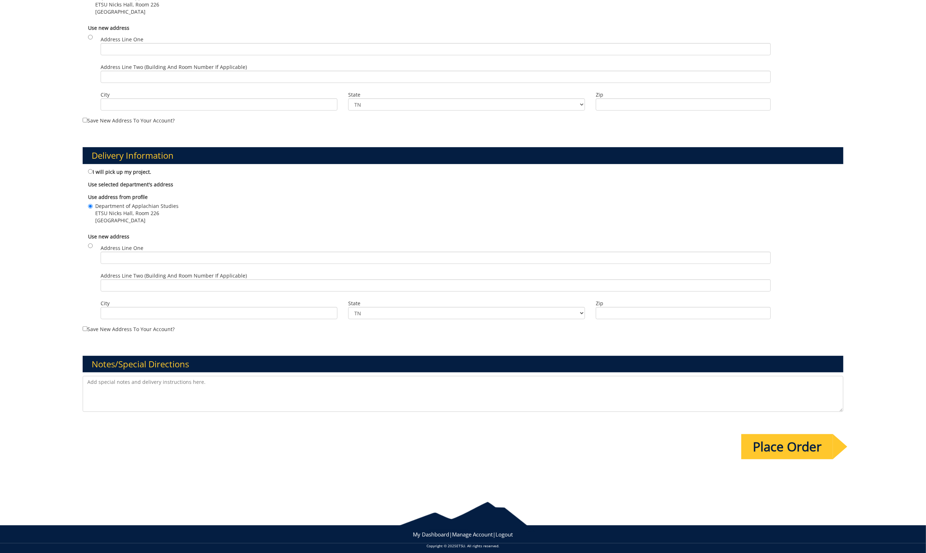
scroll to position [296, 0]
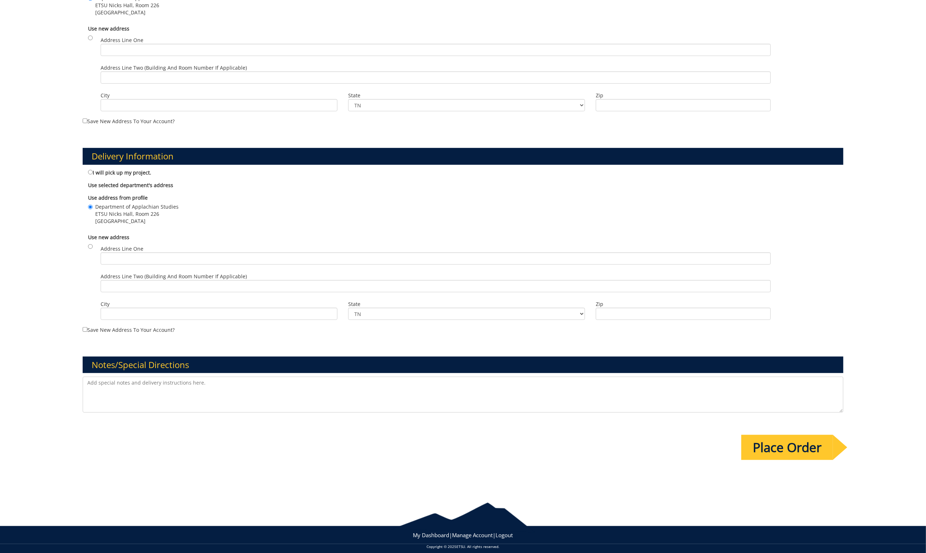
click at [102, 377] on textarea at bounding box center [463, 395] width 761 height 36
type textarea "I’ve included a previous banner project"
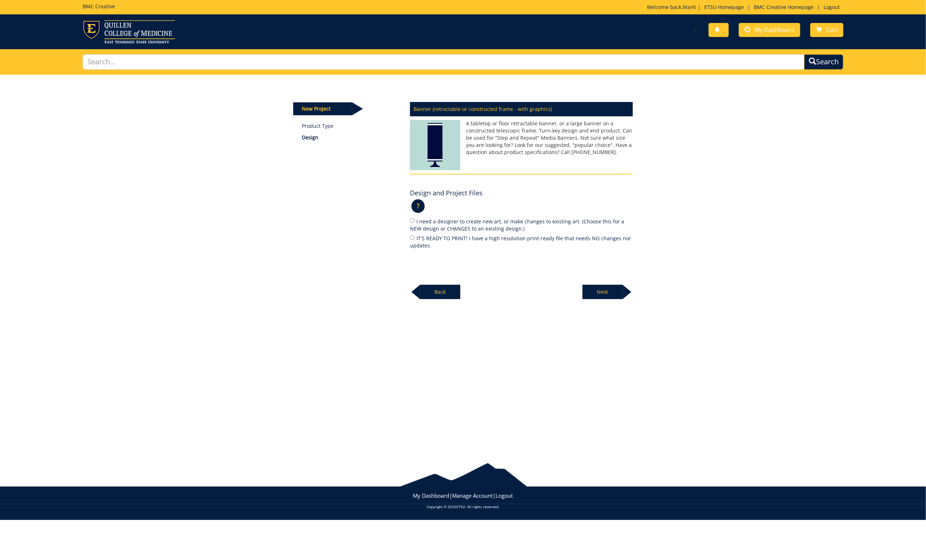
click at [413, 220] on input "I need a designer to create new art, or make changes to existing art. (Choose t…" at bounding box center [412, 220] width 5 height 5
radio input "true"
click at [608, 294] on p "Next" at bounding box center [602, 292] width 40 height 14
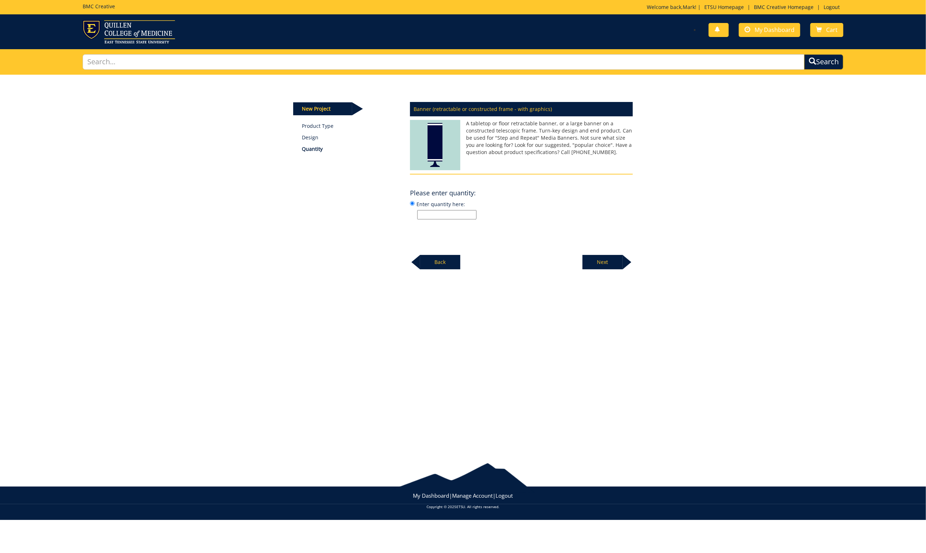
click at [446, 213] on input "Enter quantity here:" at bounding box center [446, 214] width 59 height 9
type input "1"
click at [607, 257] on p "Next" at bounding box center [602, 262] width 40 height 14
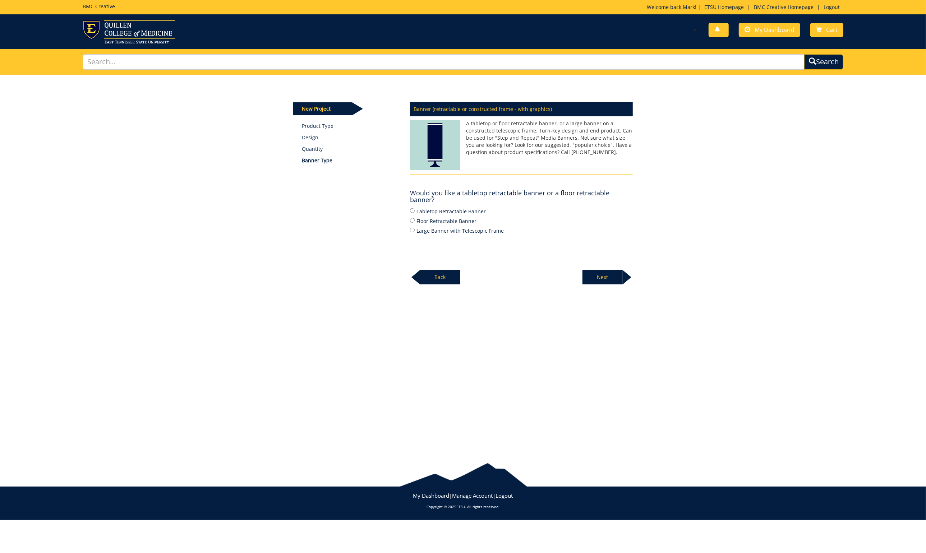
drag, startPoint x: 411, startPoint y: 219, endPoint x: 424, endPoint y: 222, distance: 12.9
click at [412, 219] on input "Floor Retractable Banner" at bounding box center [412, 220] width 5 height 5
radio input "true"
click at [601, 274] on p "Next" at bounding box center [602, 277] width 40 height 14
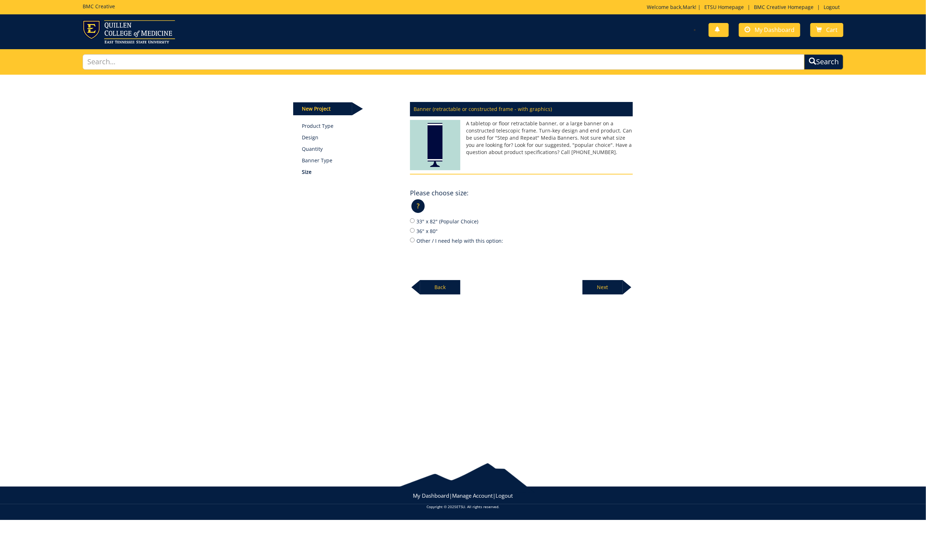
drag, startPoint x: 413, startPoint y: 219, endPoint x: 427, endPoint y: 223, distance: 14.6
click at [416, 220] on label "33" x 82" (Popular Choice)" at bounding box center [521, 221] width 223 height 8
click at [415, 220] on input "33" x 82" (Popular Choice)" at bounding box center [412, 220] width 5 height 5
radio input "true"
click at [603, 283] on p "Next" at bounding box center [602, 287] width 40 height 14
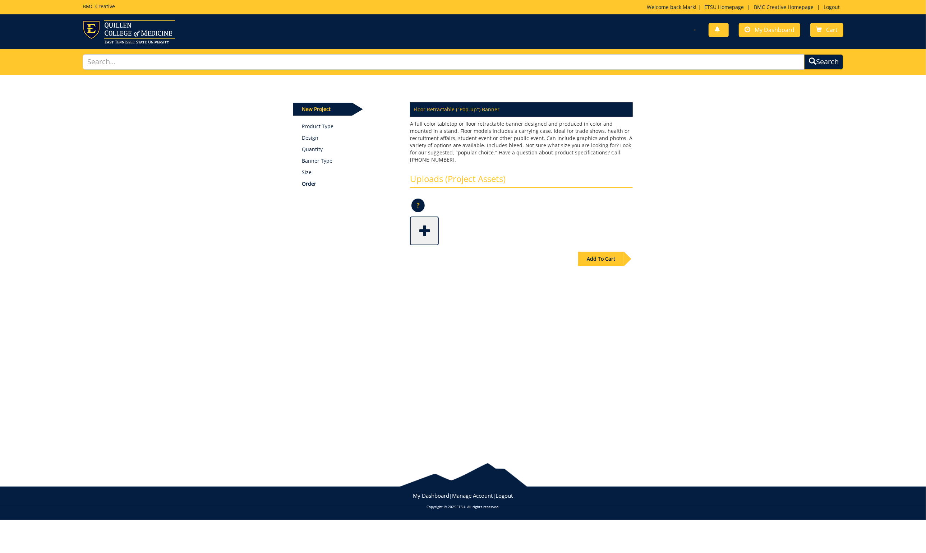
click at [425, 221] on span at bounding box center [425, 230] width 29 height 25
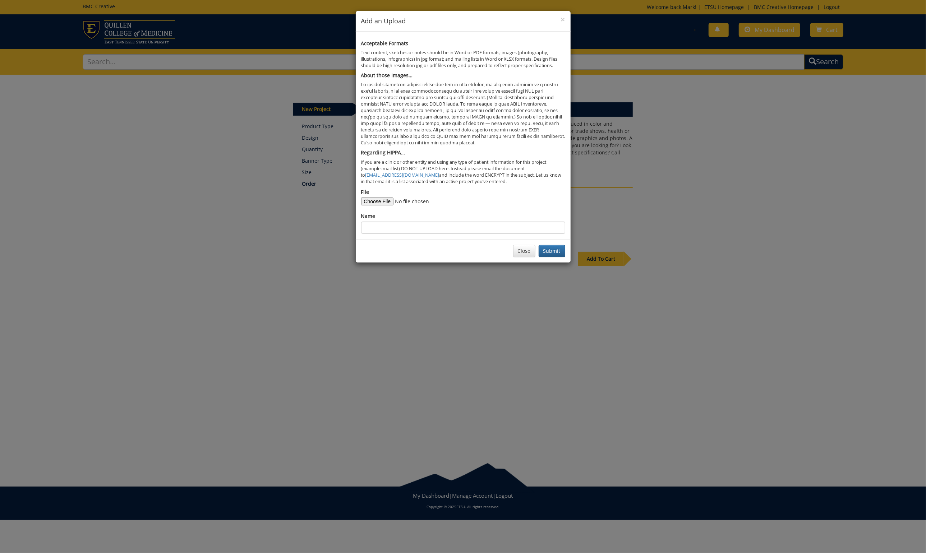
click at [382, 198] on input "File" at bounding box center [410, 202] width 98 height 8
type input "C:\fakepath\B&D_1.jpeg"
click at [382, 223] on input "Name" at bounding box center [463, 228] width 204 height 12
type input "B"
paste input "B&D_1.jpeg"
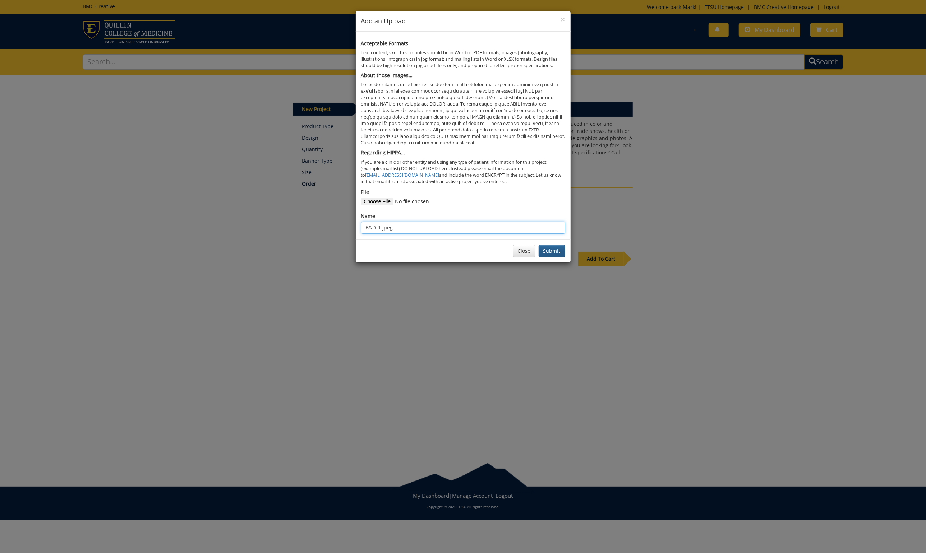
type input "B&D_1.jpeg"
click at [552, 245] on button "Submit" at bounding box center [552, 251] width 27 height 12
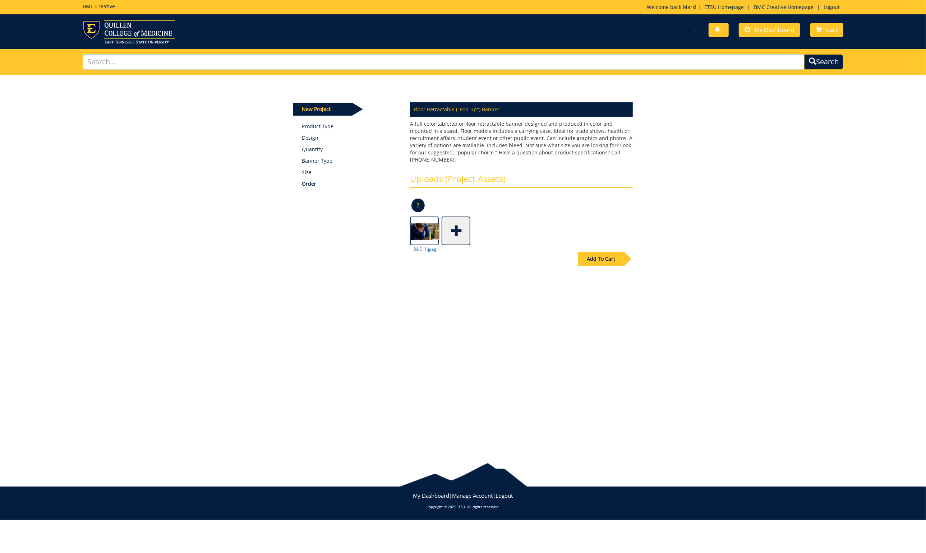
click at [463, 225] on span at bounding box center [456, 230] width 29 height 25
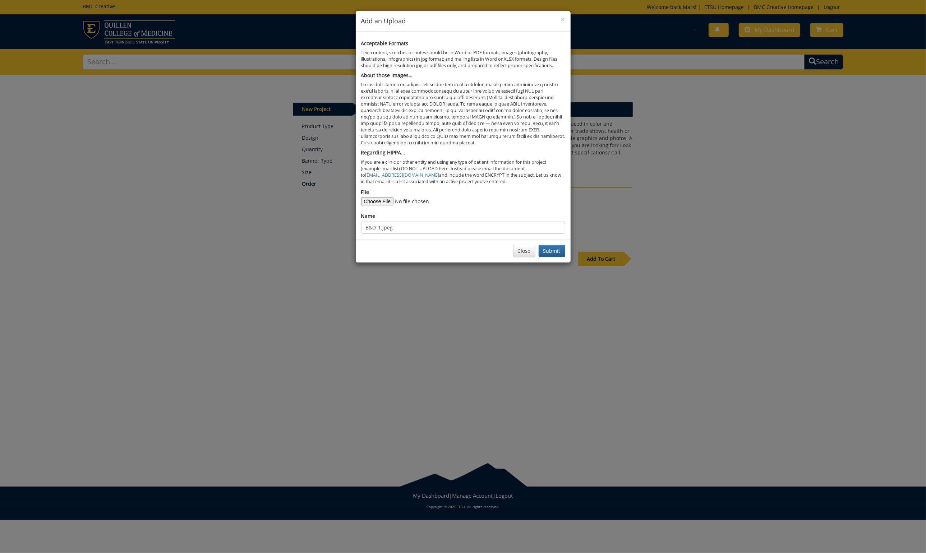
click at [382, 198] on input "File" at bounding box center [410, 202] width 98 height 8
type input "C:\fakepath\B&D_2.JPG"
click at [381, 223] on input "B&D_1.jpeg" at bounding box center [463, 228] width 204 height 12
type input "B&D_2.jpeg"
click at [556, 245] on button "Submit" at bounding box center [552, 251] width 27 height 12
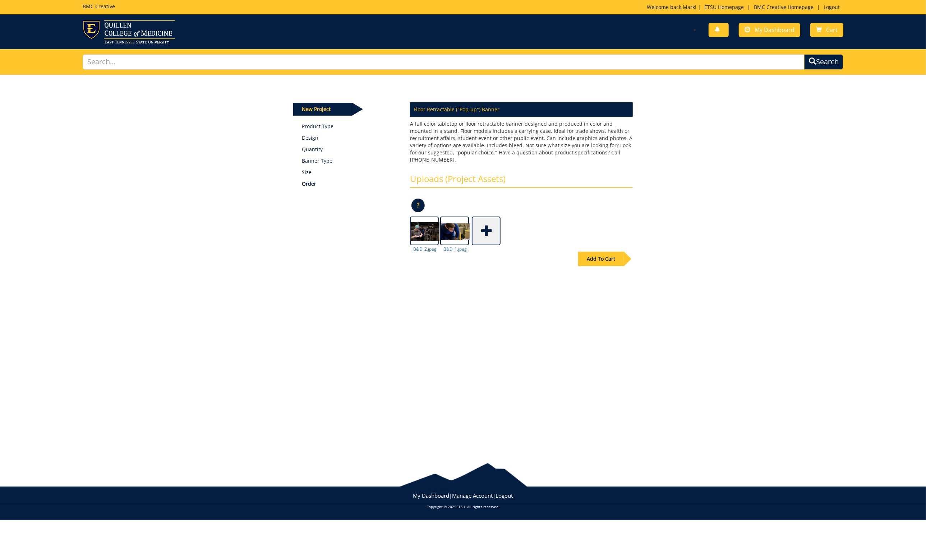
click at [488, 223] on span at bounding box center [487, 230] width 29 height 25
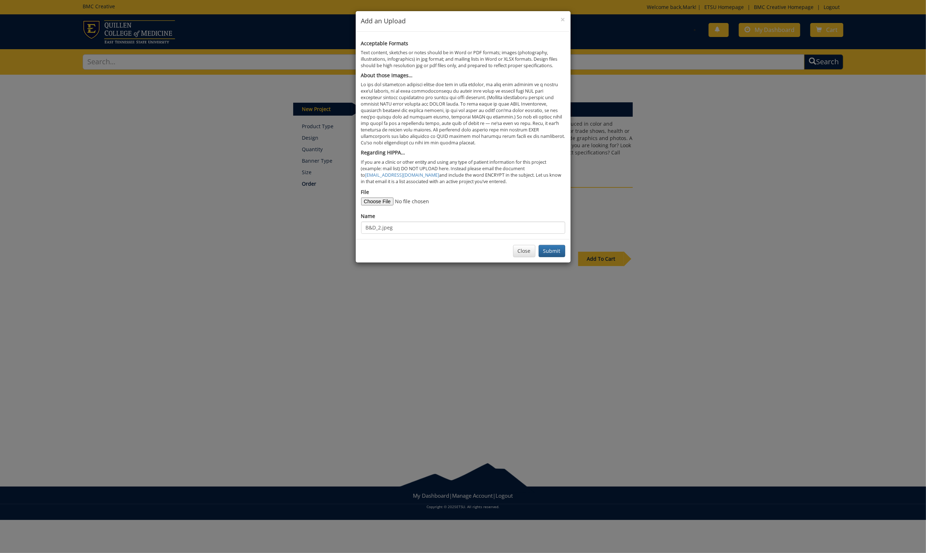
click at [387, 198] on input "File" at bounding box center [410, 202] width 98 height 8
type input "C:\fakepath\B&D3.jpeg"
click at [380, 222] on input "B&D_2.jpeg" at bounding box center [463, 228] width 204 height 12
type input "B&D_3.jpeg"
click at [562, 248] on button "Submit" at bounding box center [552, 251] width 27 height 12
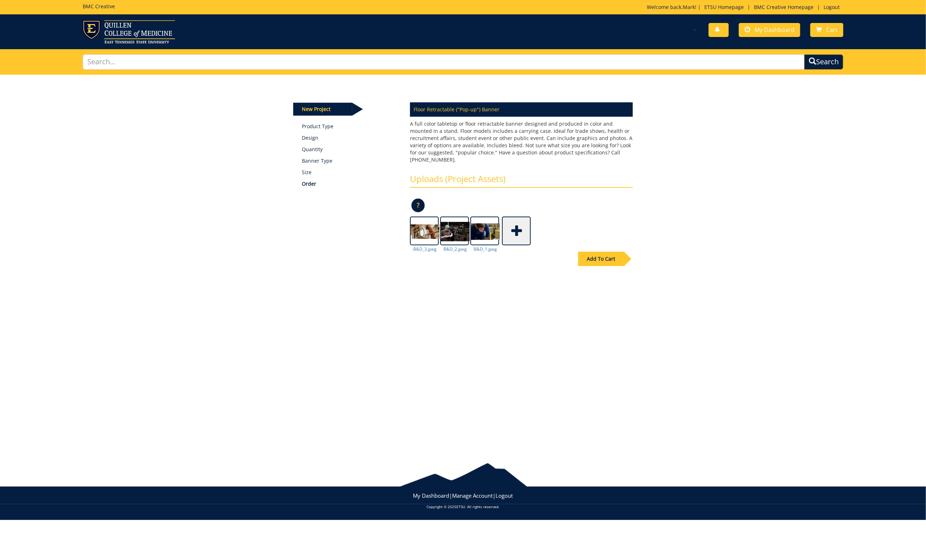
click at [511, 218] on span at bounding box center [517, 230] width 29 height 25
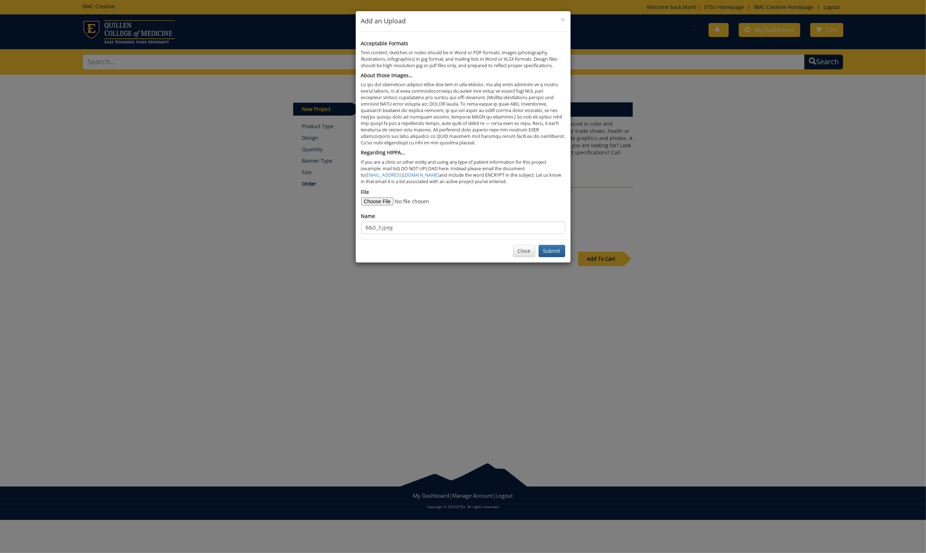
click at [384, 198] on input "File" at bounding box center [410, 202] width 98 height 8
type input "C:\fakepath\design example.pdf"
click at [373, 224] on input "B&D_3.jpeg" at bounding box center [463, 228] width 204 height 12
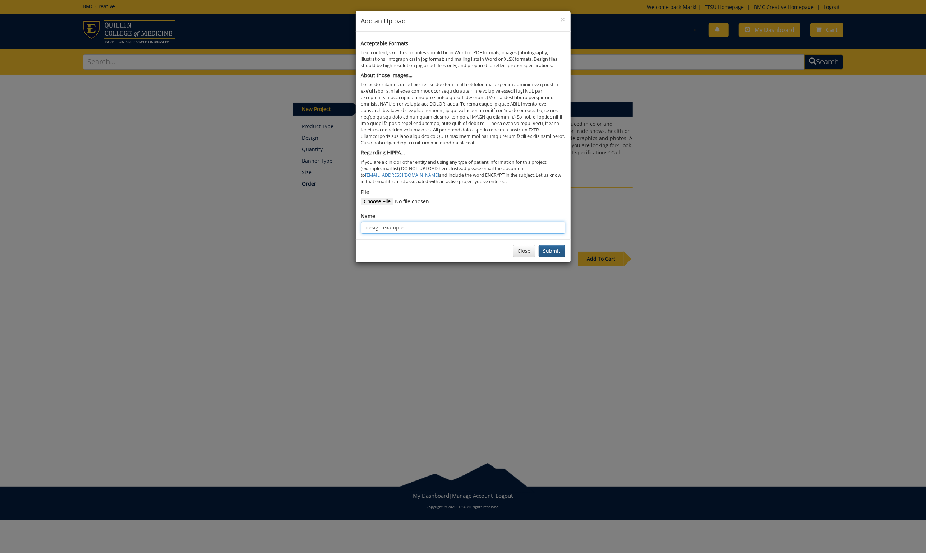
type input "design example"
click at [556, 245] on button "Submit" at bounding box center [552, 251] width 27 height 12
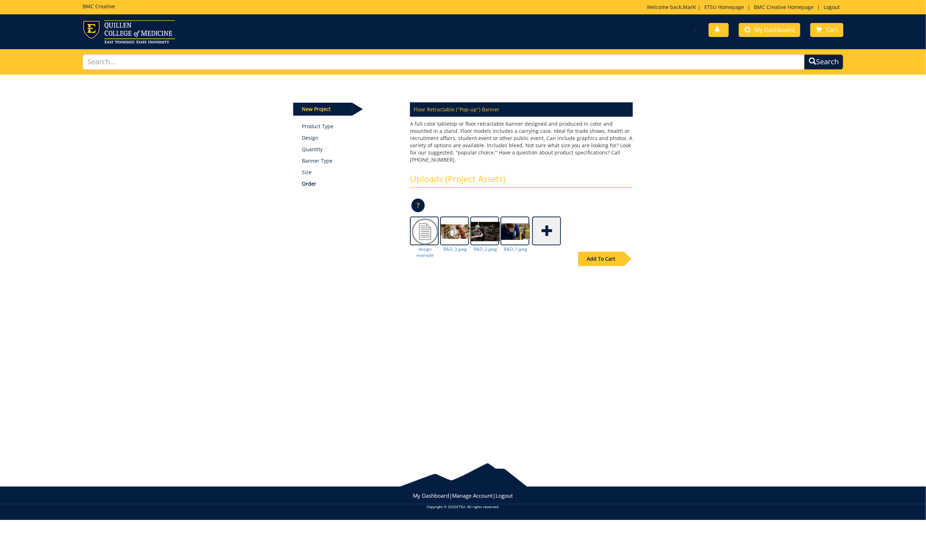
click at [548, 221] on span at bounding box center [547, 230] width 29 height 25
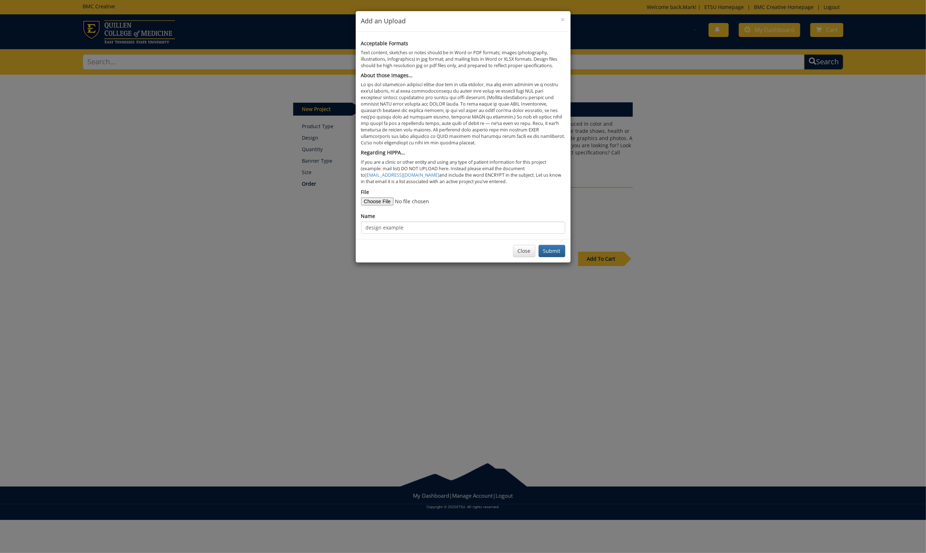
click at [370, 198] on input "File" at bounding box center [410, 202] width 98 height 8
type input "C:\fakepath\design plan, copy.docx"
click at [389, 223] on input "design example" at bounding box center [463, 228] width 204 height 12
type input "design plan"
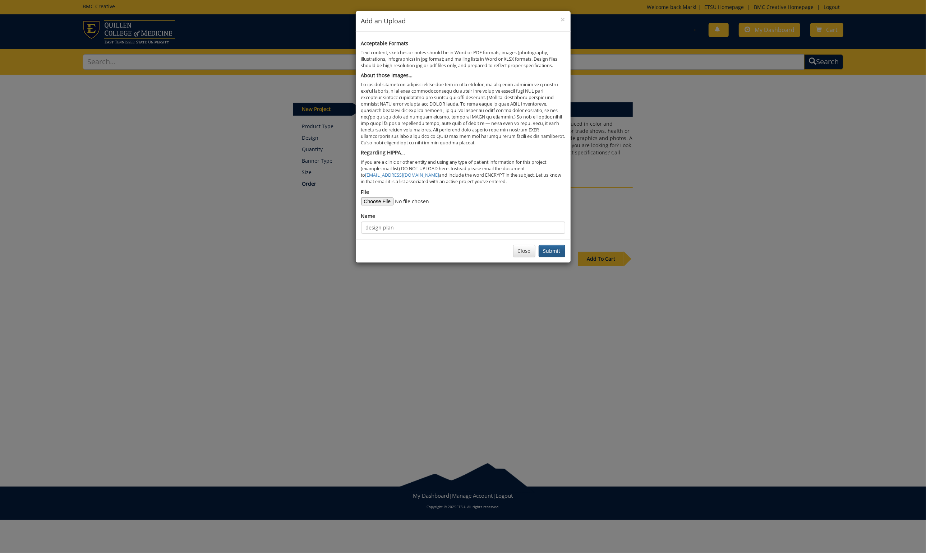
click at [551, 245] on button "Submit" at bounding box center [552, 251] width 27 height 12
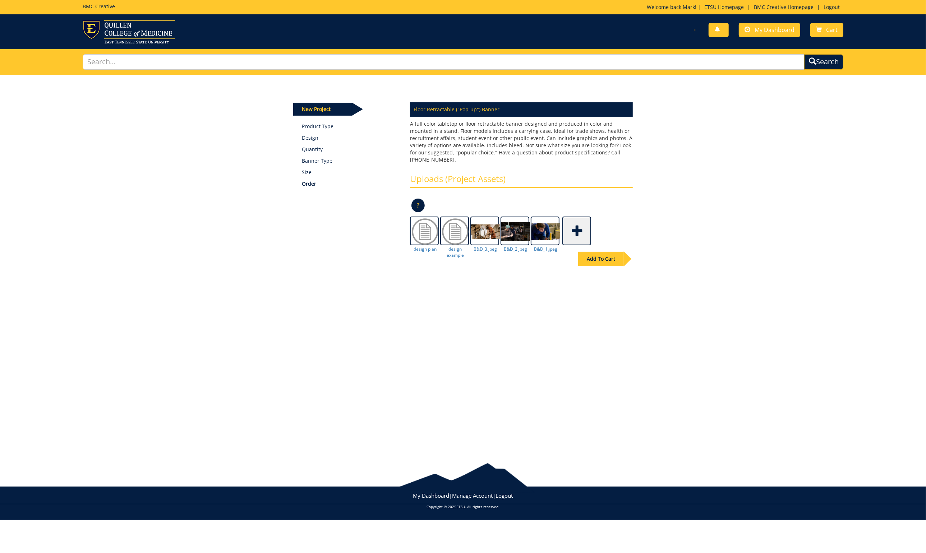
click at [575, 223] on span at bounding box center [577, 230] width 29 height 25
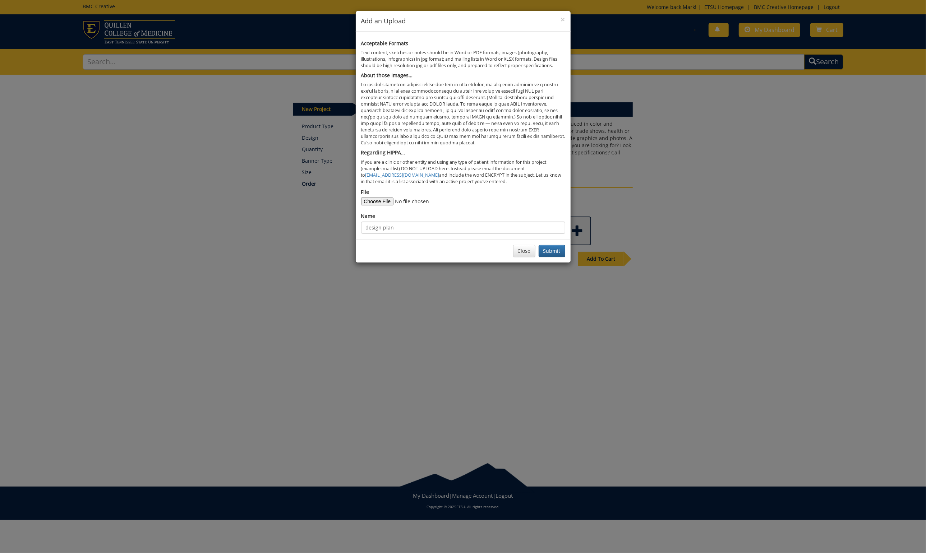
click at [378, 198] on input "File" at bounding box center [410, 202] width 98 height 8
click at [380, 198] on input "File" at bounding box center [410, 202] width 98 height 8
click at [374, 198] on input "File" at bounding box center [410, 202] width 98 height 8
type input "C:\fakepath\Brewing & Distillation Studies_TxtUndr_stacked_Blue 282-Gold 123.pdf"
drag, startPoint x: 394, startPoint y: 222, endPoint x: 357, endPoint y: 222, distance: 37.0
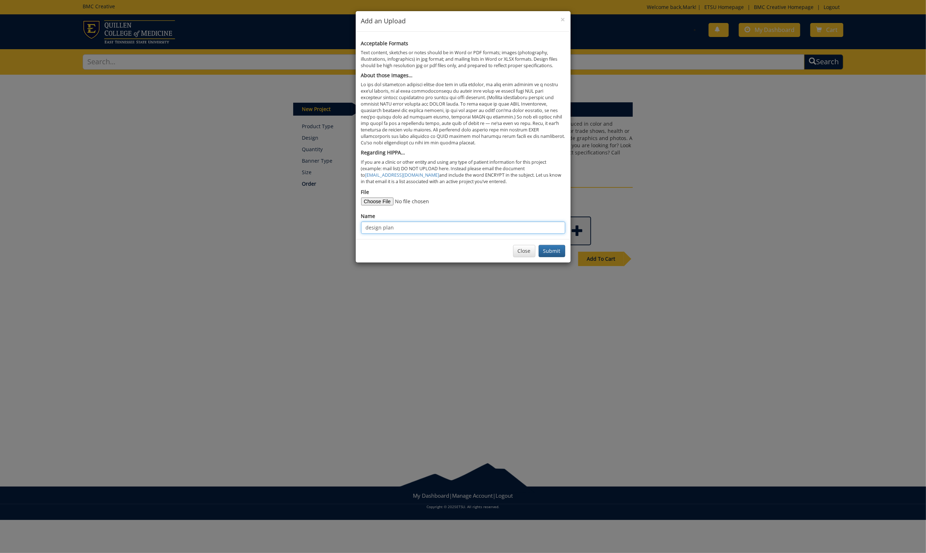
click at [357, 222] on div "Acceptable Formats Text content, sketches or notes should be in Word or PDF for…" at bounding box center [463, 136] width 215 height 208
type input "B&D logo"
click at [549, 246] on button "Submit" at bounding box center [552, 251] width 27 height 12
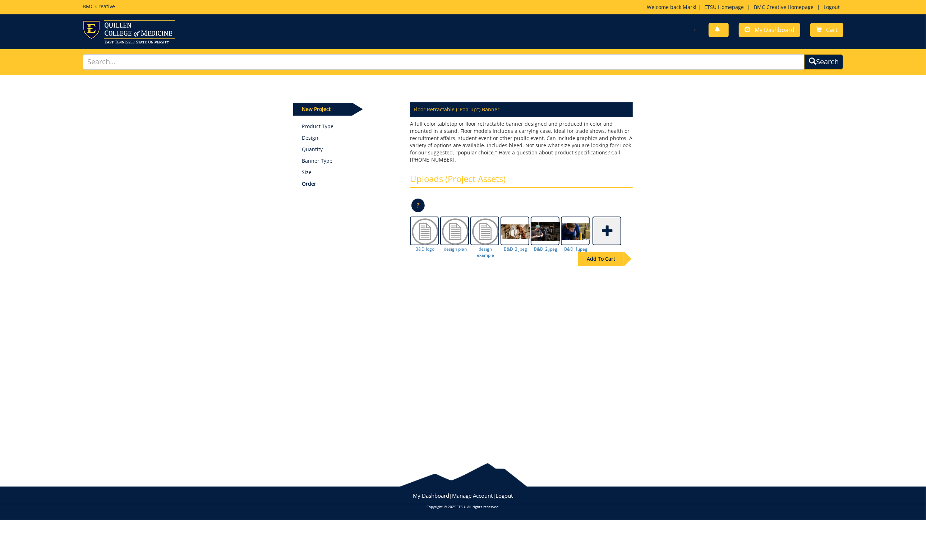
click at [614, 252] on div "Add To Cart" at bounding box center [601, 259] width 46 height 14
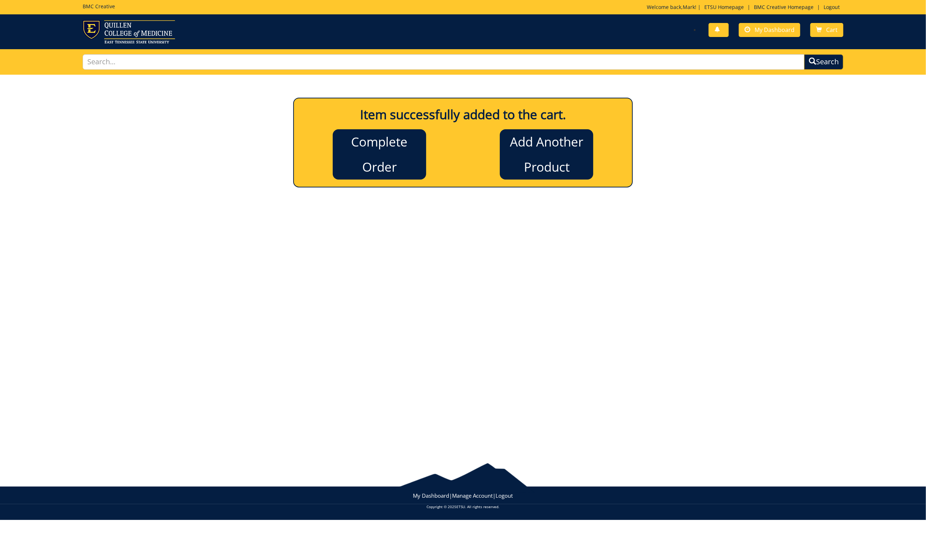
click at [377, 135] on link "Complete Order" at bounding box center [379, 154] width 93 height 50
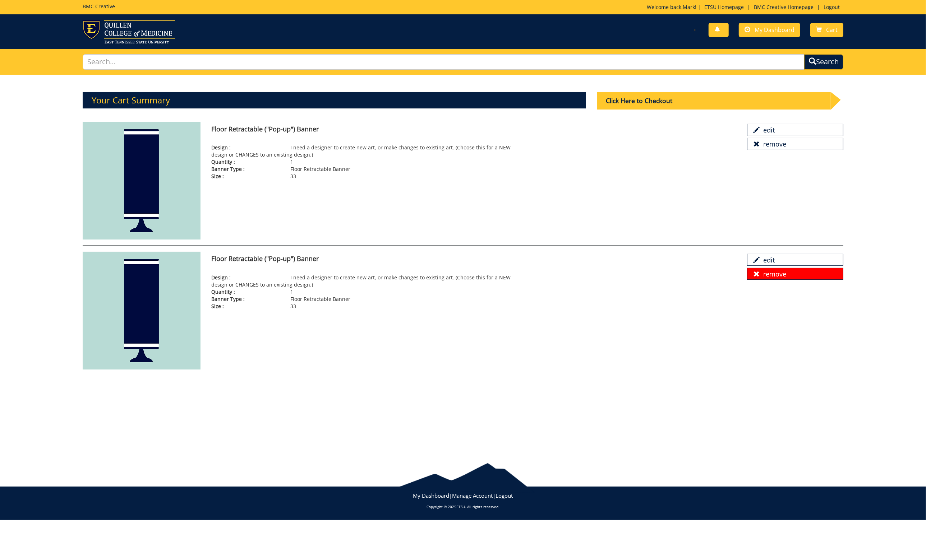
click at [785, 273] on link "remove" at bounding box center [795, 274] width 96 height 12
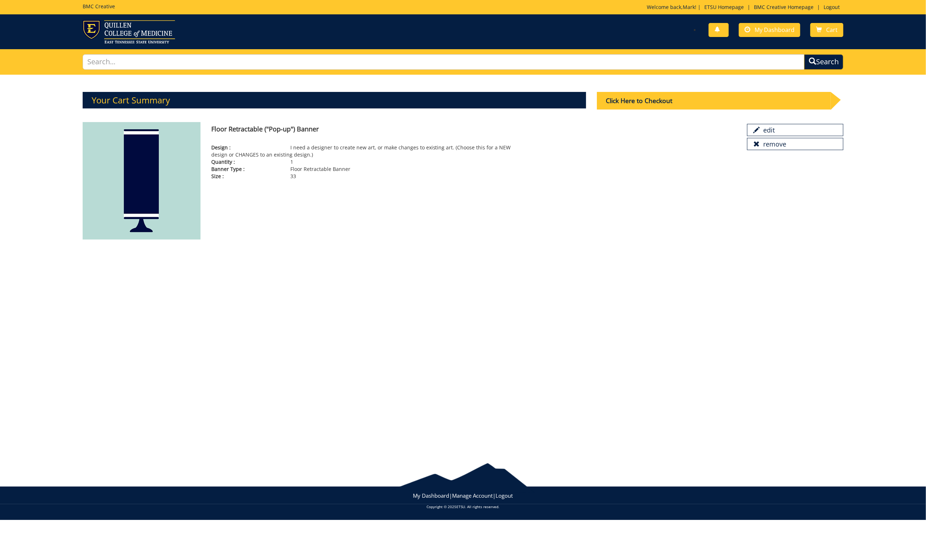
click at [678, 101] on div "Click Here to Checkout" at bounding box center [714, 101] width 234 height 18
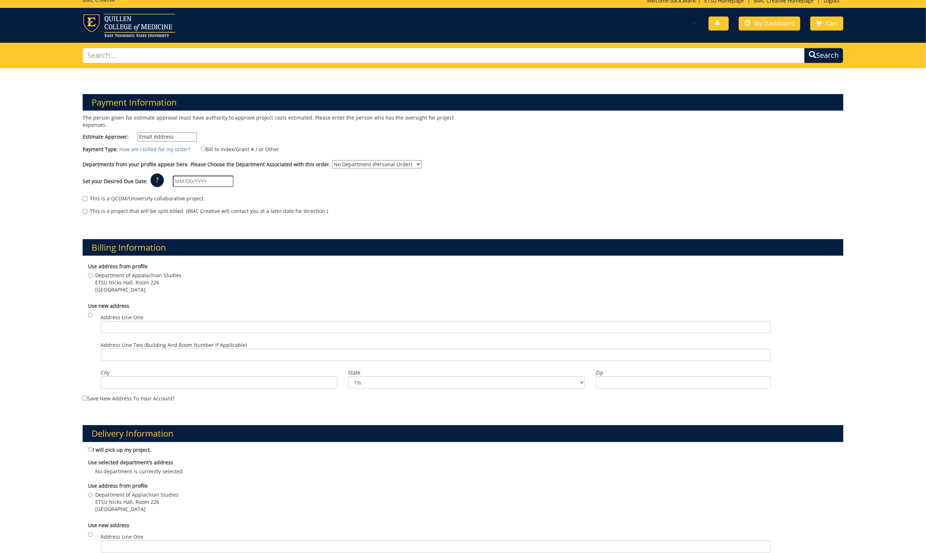
scroll to position [16, 0]
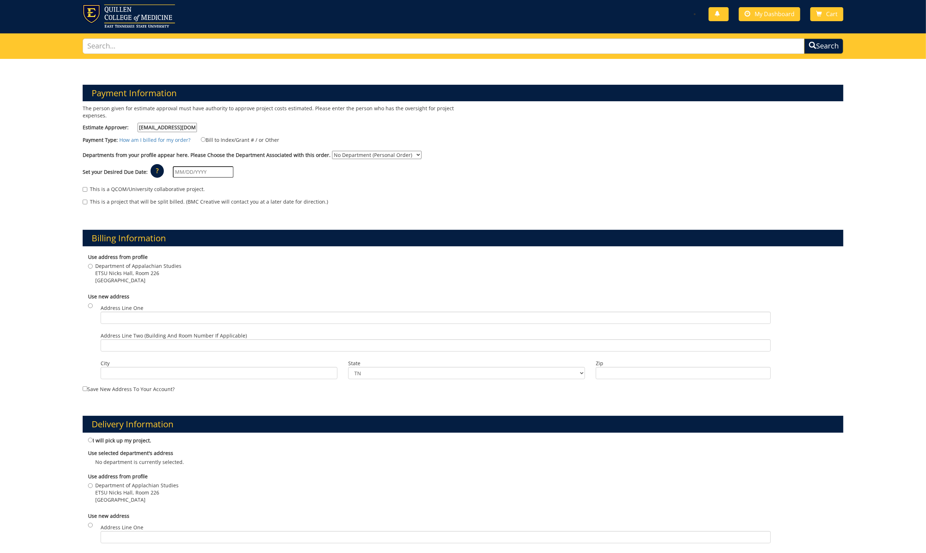
type input "[EMAIL_ADDRESS][DOMAIN_NAME]"
click at [202, 138] on input "Bill to Index/Grant # / or Other" at bounding box center [203, 139] width 5 height 5
radio input "true"
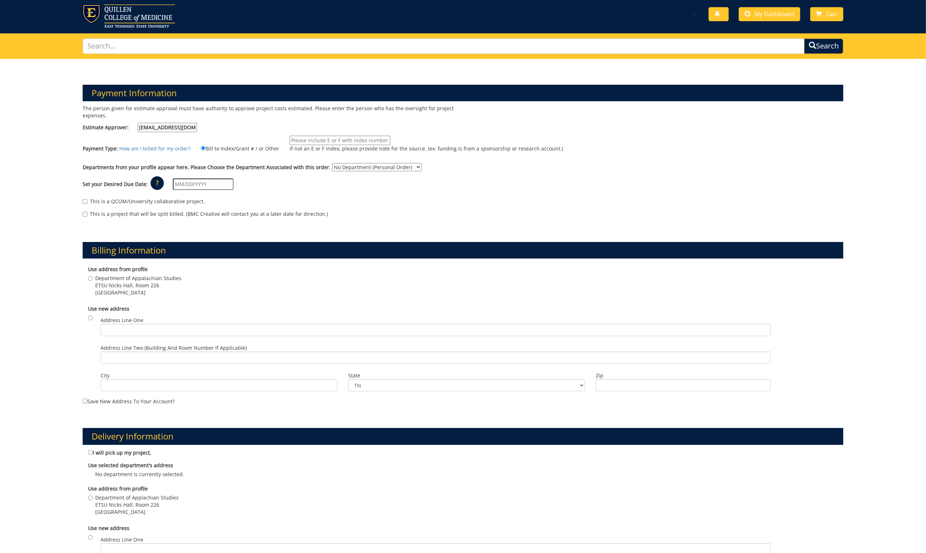
click at [333, 141] on input "If not an E or F index, please provide note for the source. (ex. funding is fro…" at bounding box center [340, 140] width 101 height 9
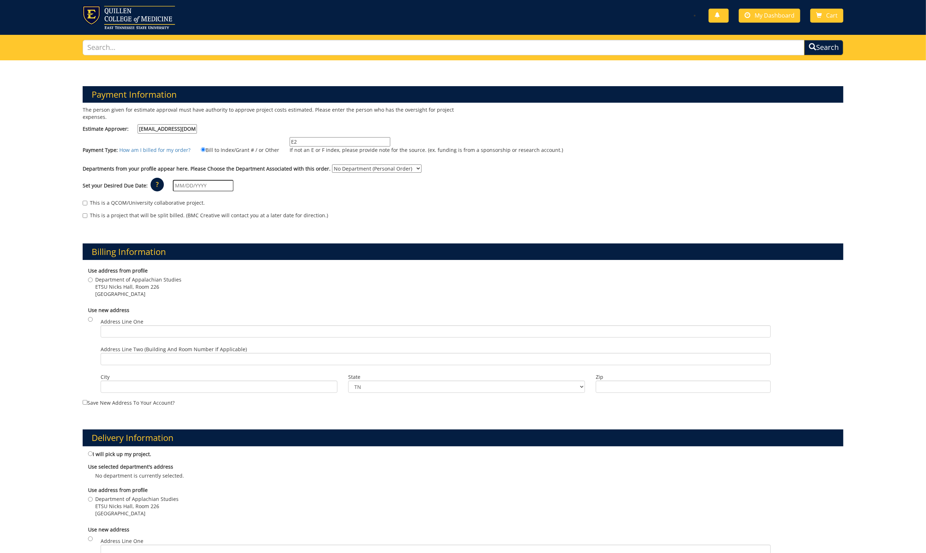
type input "E21010"
select select "12"
click at [198, 181] on input "text" at bounding box center [203, 185] width 61 height 11
click at [234, 255] on td "26" at bounding box center [234, 254] width 10 height 11
type input "09/26/2025"
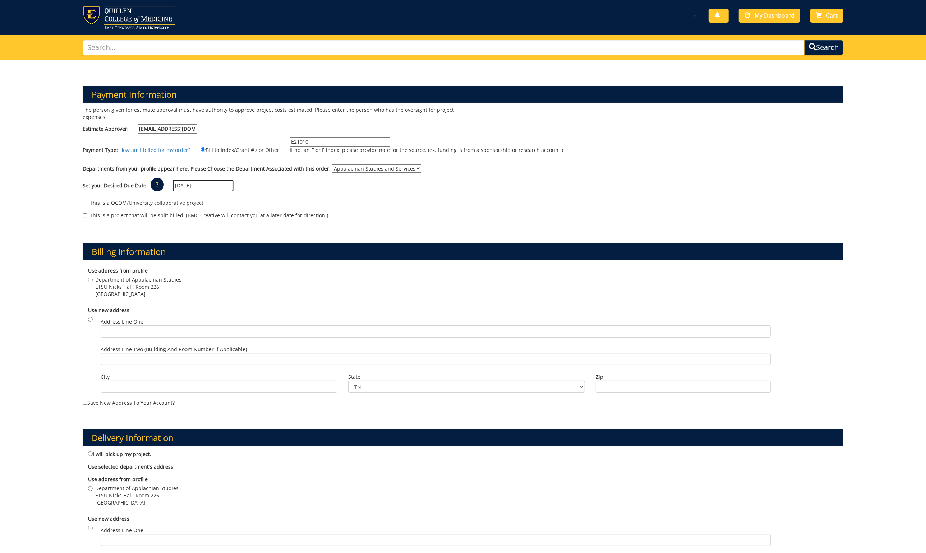
drag, startPoint x: 88, startPoint y: 278, endPoint x: 100, endPoint y: 287, distance: 14.4
click at [89, 278] on input "Department of Appalachian Studies ETSU Nicks Hall, Room 226 Johnson City , TN 3…" at bounding box center [90, 280] width 5 height 5
radio input "true"
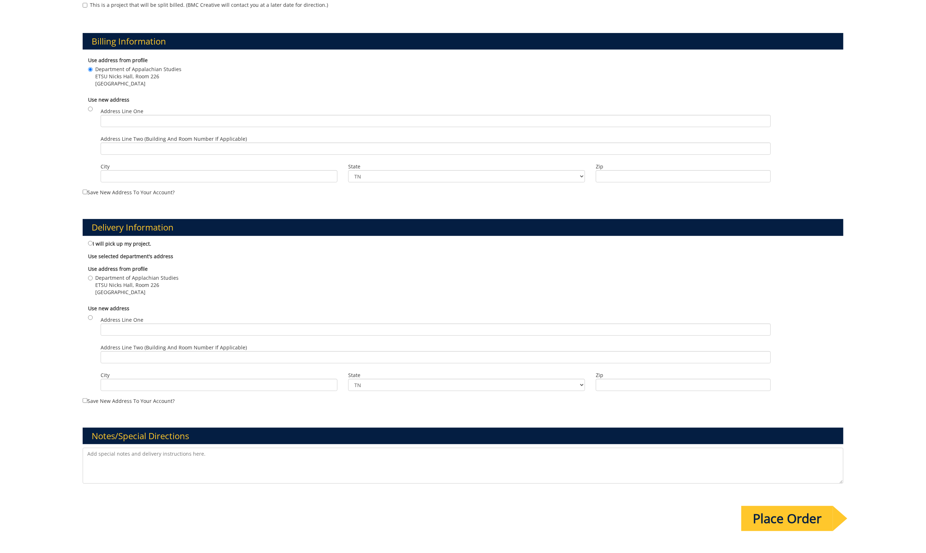
scroll to position [228, 0]
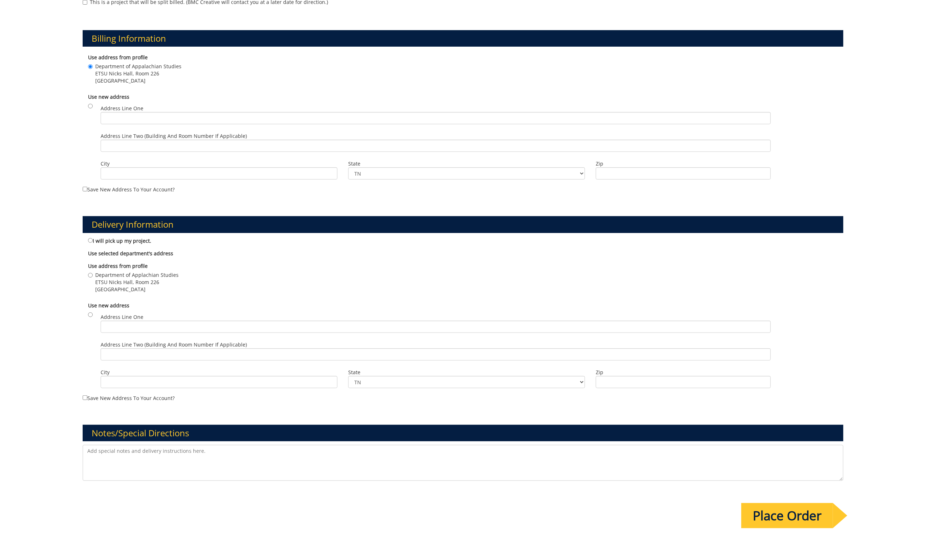
drag, startPoint x: 88, startPoint y: 270, endPoint x: 105, endPoint y: 275, distance: 18.0
click at [88, 273] on input "Department of Applachian Studies ETSU Nicks Hall, Room 226 Johnson City , TN 37…" at bounding box center [90, 275] width 5 height 5
radio input "true"
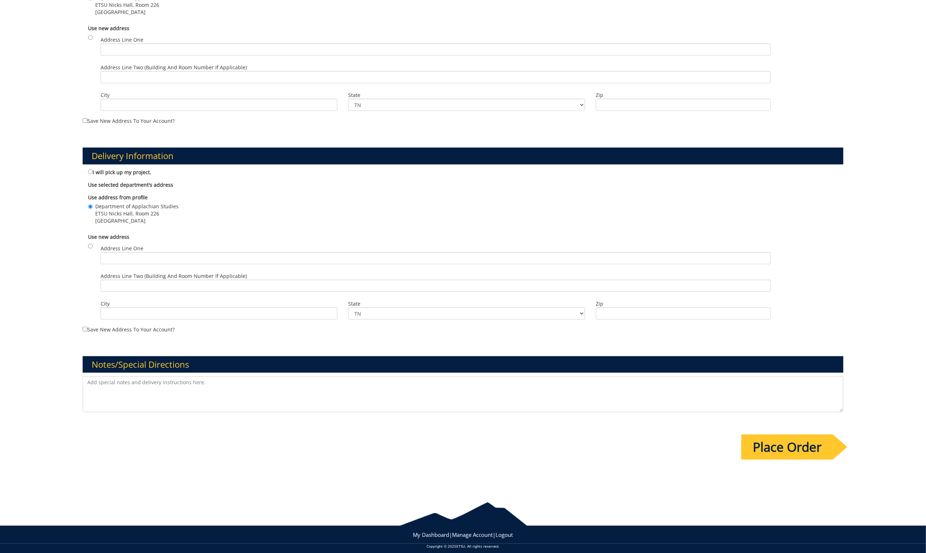
scroll to position [296, 0]
click at [178, 379] on textarea at bounding box center [463, 395] width 761 height 36
drag, startPoint x: 88, startPoint y: 374, endPoint x: 99, endPoint y: 378, distance: 12.2
click at [88, 377] on textarea at bounding box center [463, 395] width 761 height 36
click at [765, 436] on input "Place Order" at bounding box center [787, 447] width 92 height 25
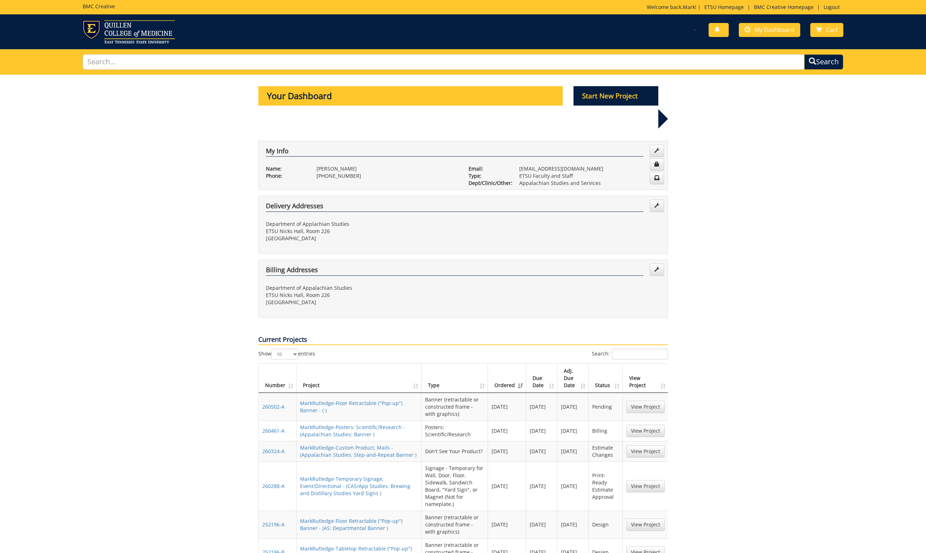
scroll to position [136, 0]
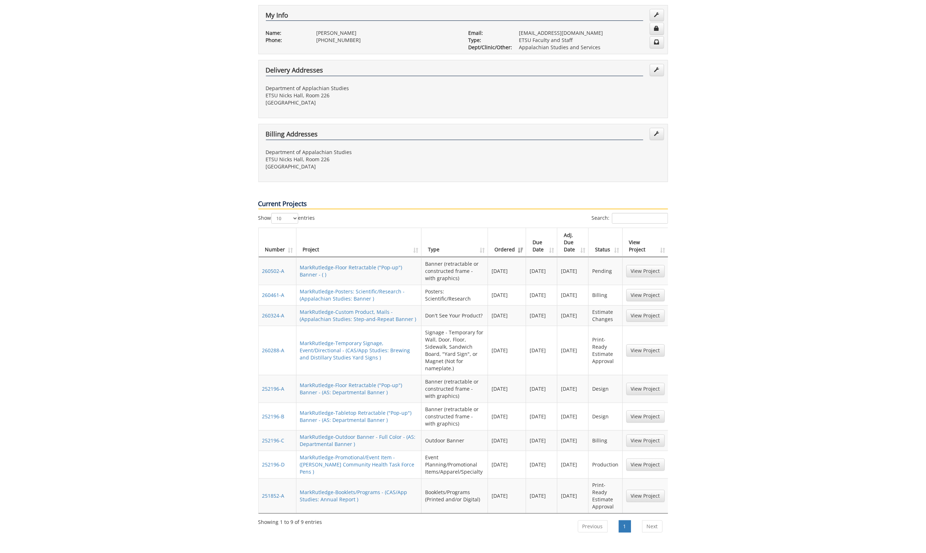
click at [343, 264] on link "MarkRutledge-Floor Retractable ("Pop-up") Banner - ( )" at bounding box center [351, 271] width 102 height 14
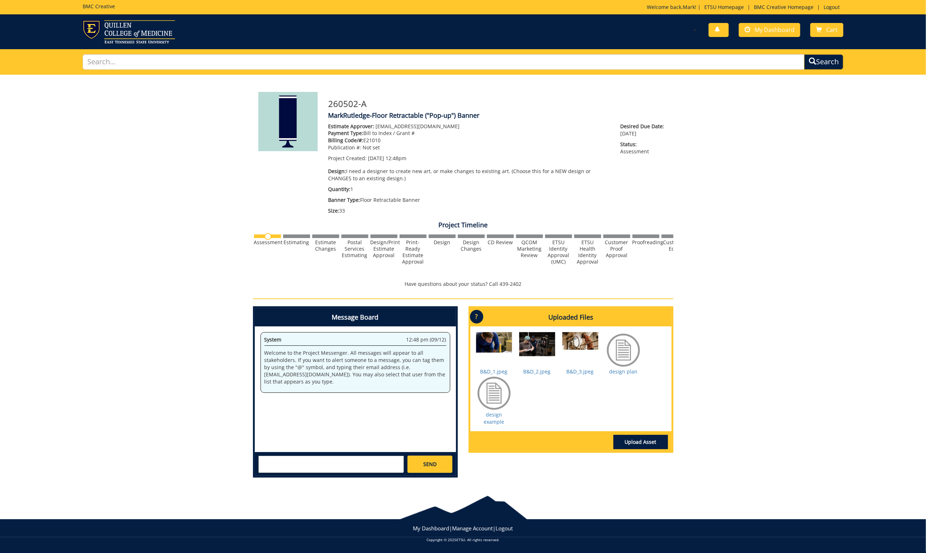
click at [639, 440] on link "Upload Asset" at bounding box center [640, 442] width 55 height 14
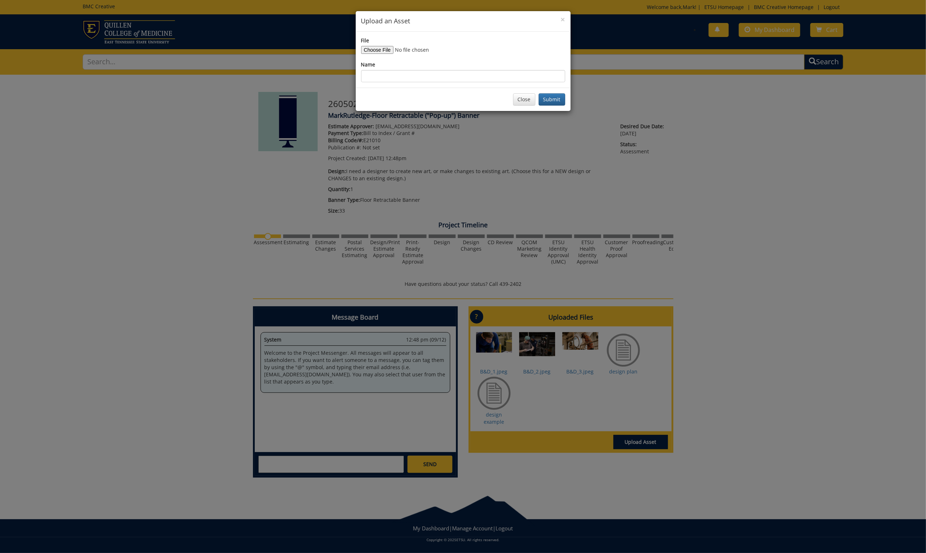
click at [376, 51] on input "File" at bounding box center [410, 50] width 98 height 8
type input "C:\fakepath\Brewing & Distillation Studies_TxtUndr_stacked_Blue 282-Gold 123.pdf"
click at [385, 73] on input "Name" at bounding box center [463, 76] width 204 height 12
type input "B&D logo"
click at [555, 98] on button "Submit" at bounding box center [552, 99] width 27 height 12
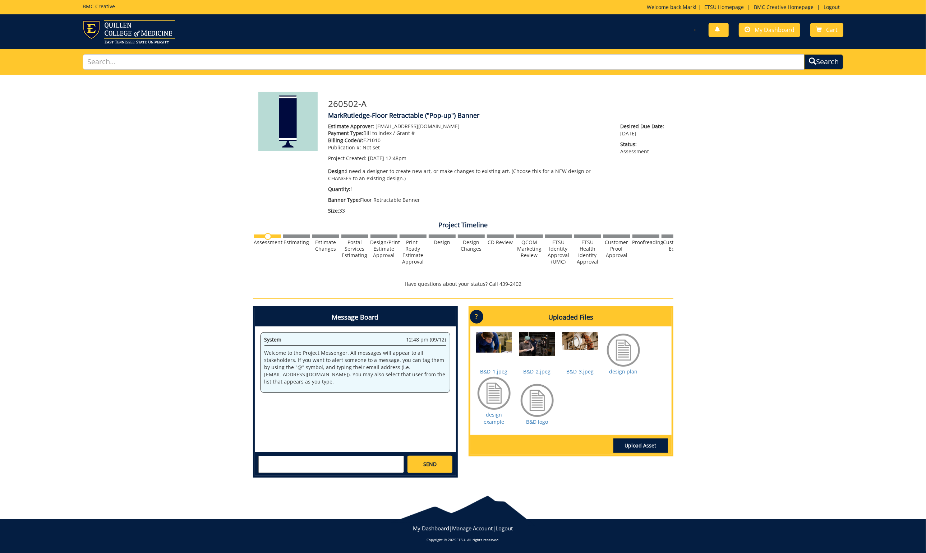
click at [107, 31] on img at bounding box center [129, 31] width 92 height 23
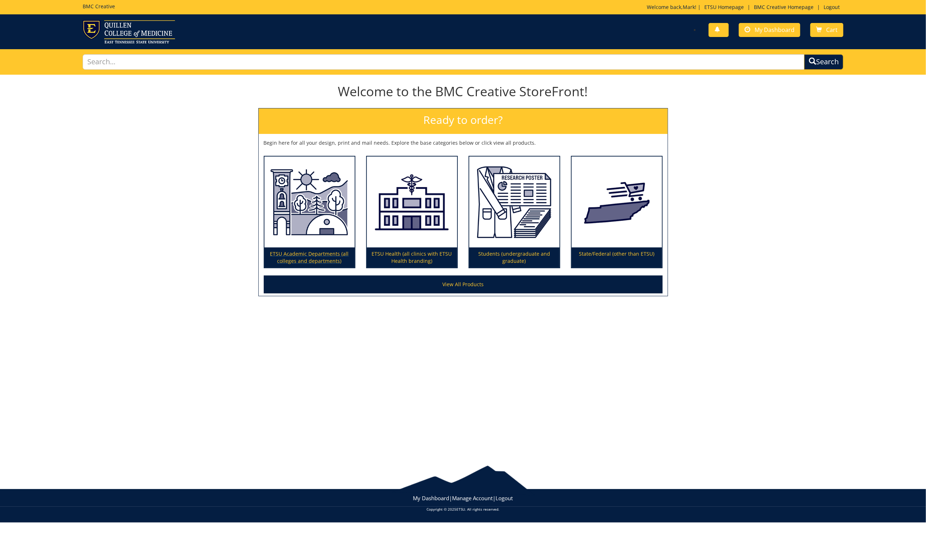
click at [321, 253] on p "ETSU Academic Departments (all colleges and departments)" at bounding box center [309, 258] width 90 height 20
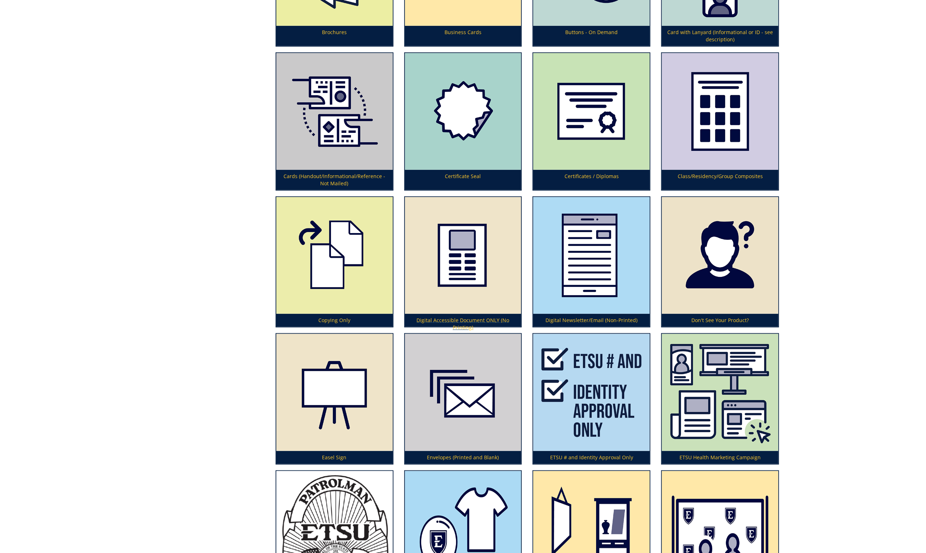
scroll to position [637, 0]
click at [731, 314] on p "Don't See Your Product?" at bounding box center [720, 320] width 116 height 13
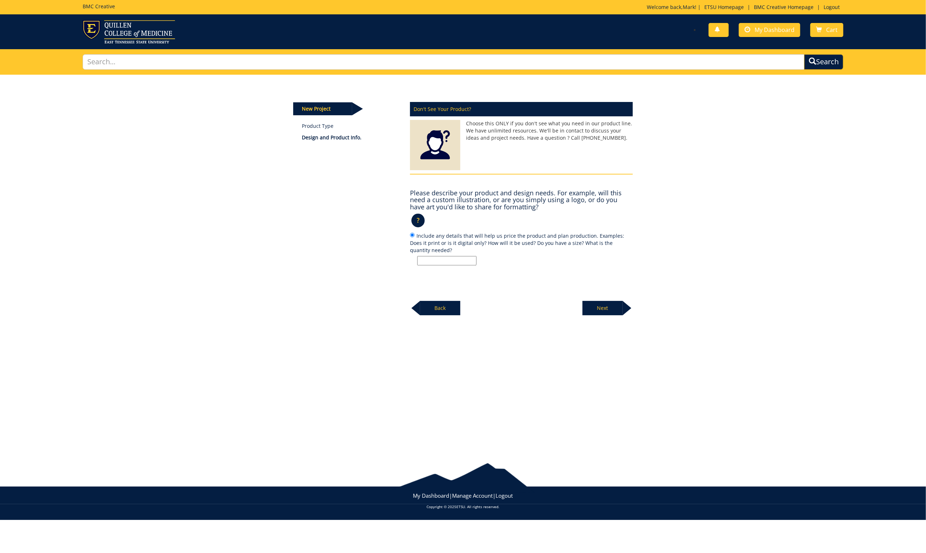
click at [430, 258] on input "Include any details that will help us price the product and plan production. Ex…" at bounding box center [446, 260] width 59 height 9
type input "Need two-sided cardboard beverage coasters with logo and QR code"
click at [601, 303] on p "Next" at bounding box center [602, 308] width 40 height 14
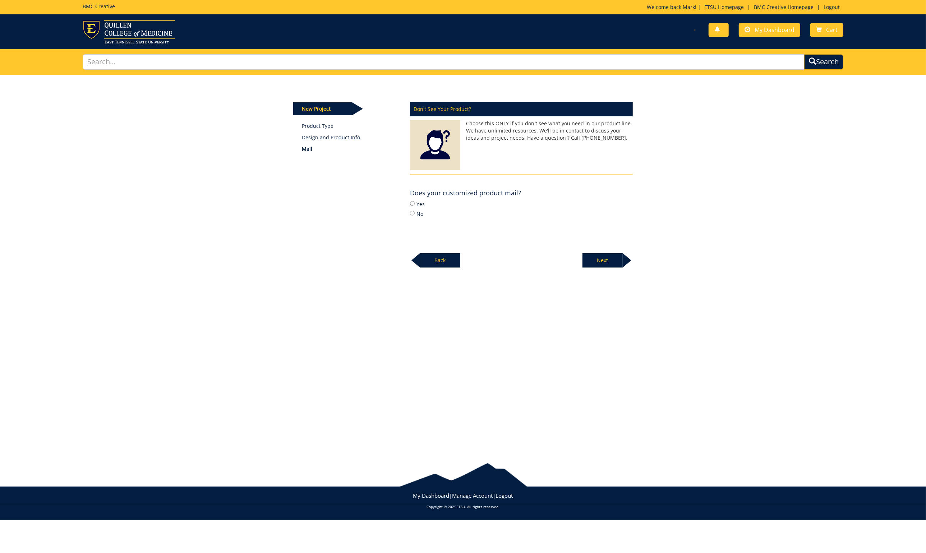
click at [411, 203] on input "Yes" at bounding box center [412, 203] width 5 height 5
radio input "true"
click at [605, 261] on p "Next" at bounding box center [602, 260] width 40 height 14
drag, startPoint x: 411, startPoint y: 211, endPoint x: 426, endPoint y: 213, distance: 15.2
click at [412, 212] on input "No" at bounding box center [412, 213] width 5 height 5
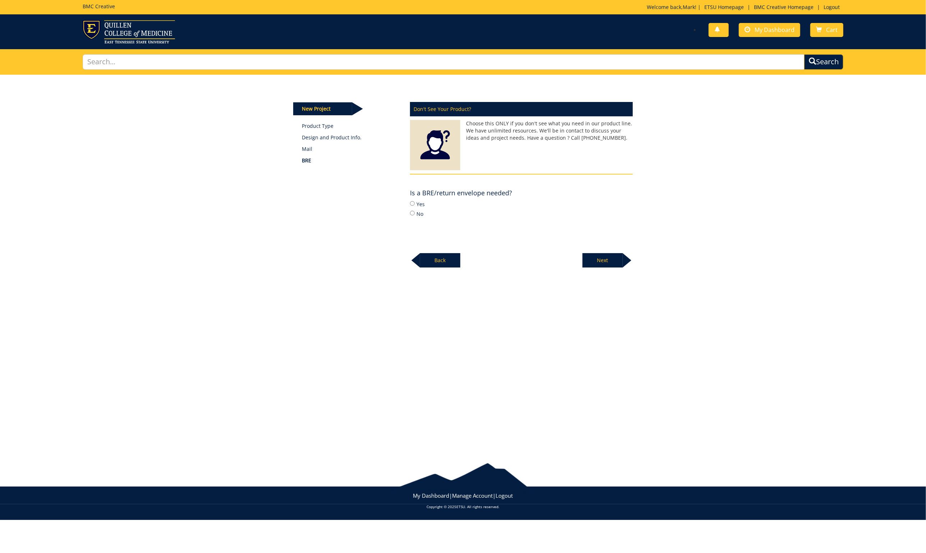
radio input "true"
click at [614, 259] on p "Next" at bounding box center [602, 260] width 40 height 14
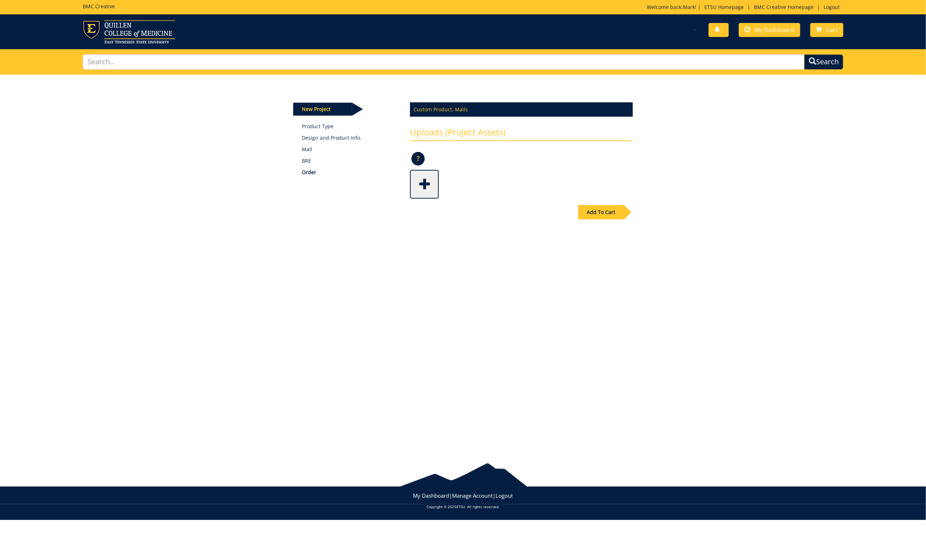
click at [423, 183] on span at bounding box center [425, 183] width 29 height 25
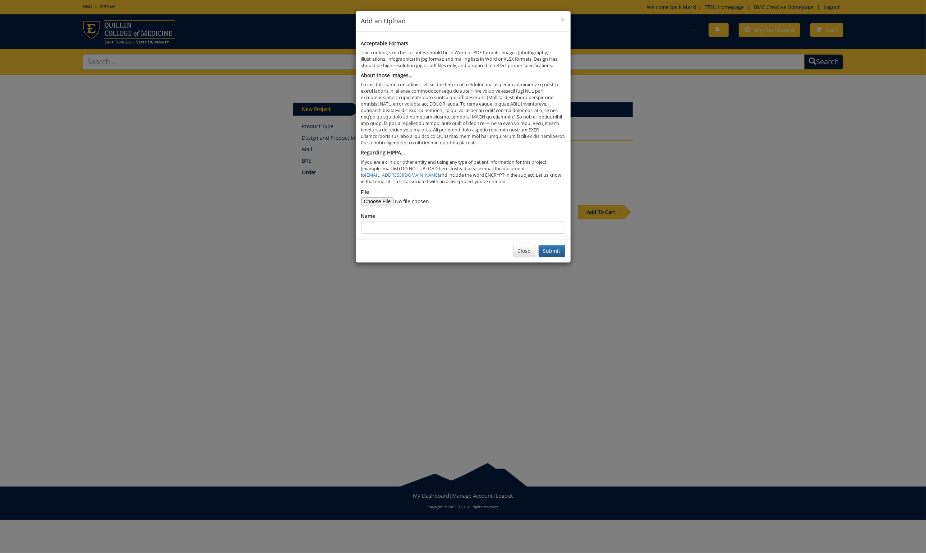
click at [386, 198] on input "File" at bounding box center [410, 202] width 98 height 8
type input "C:\fakepath\Brewing & Distillation Studies_TxtUndr_stacked_Gold 123.pdf"
click at [379, 222] on input "Name" at bounding box center [463, 228] width 204 height 12
type input "B&D logo"
click at [553, 247] on button "Submit" at bounding box center [552, 251] width 27 height 12
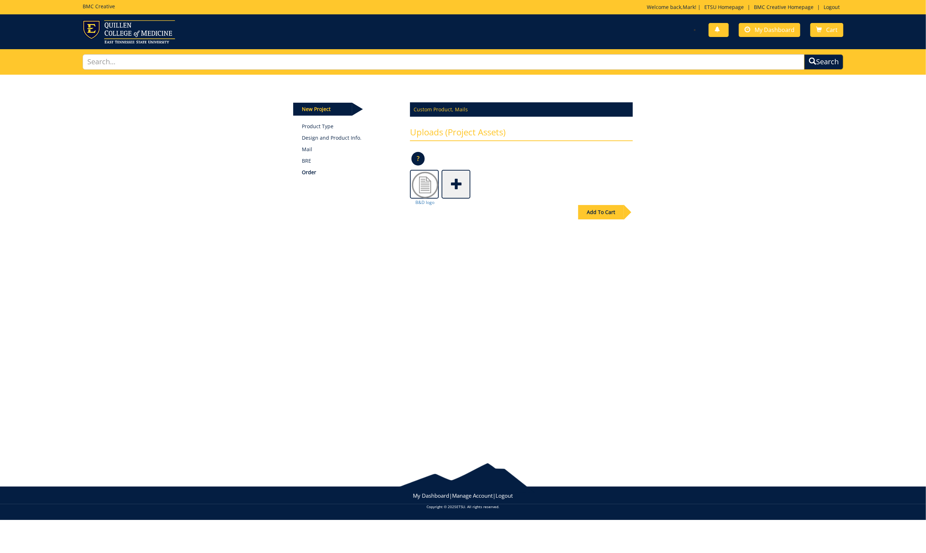
click at [450, 184] on span at bounding box center [456, 183] width 29 height 25
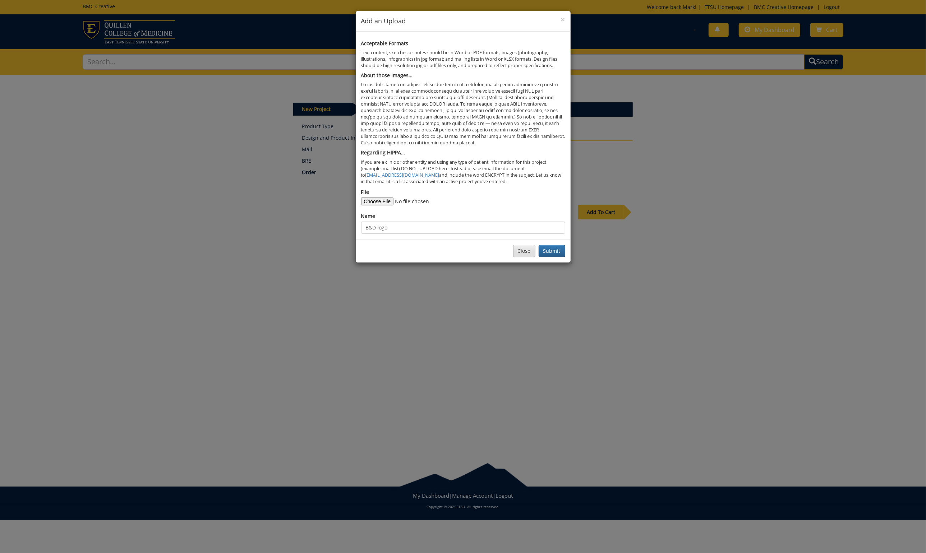
click at [522, 246] on button "Close" at bounding box center [524, 251] width 22 height 12
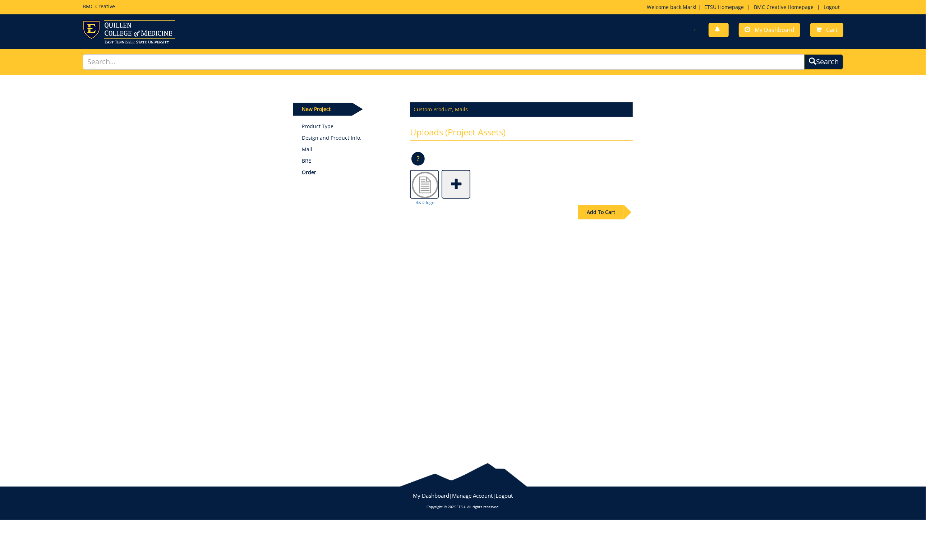
click at [597, 209] on div "Add To Cart" at bounding box center [601, 212] width 46 height 14
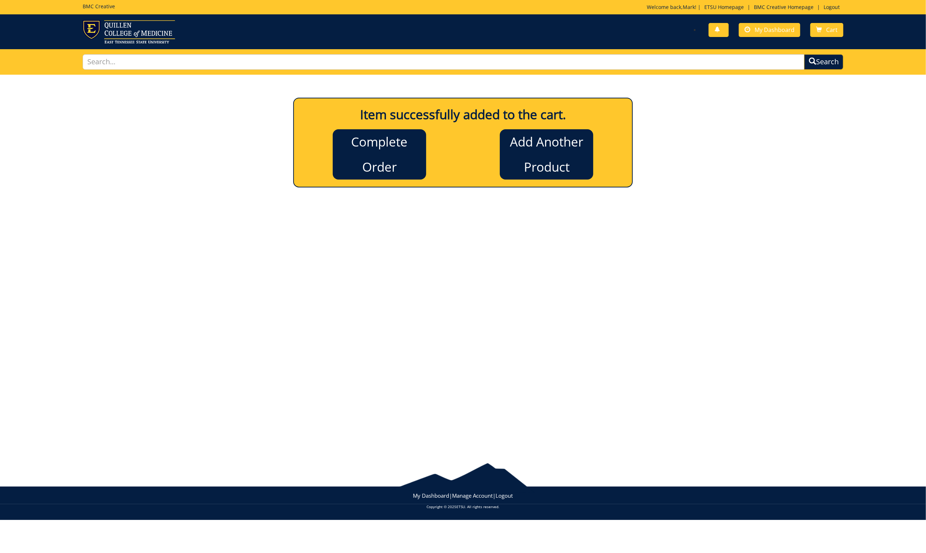
click at [380, 147] on link "Complete Order" at bounding box center [379, 154] width 93 height 50
click at [544, 144] on link "Add Another Product" at bounding box center [546, 154] width 93 height 50
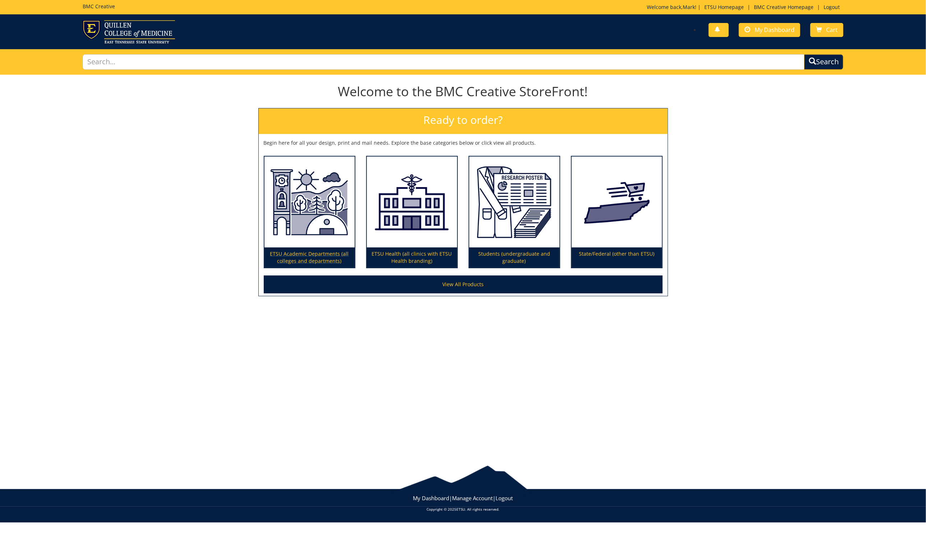
click at [327, 254] on p "ETSU Academic Departments (all colleges and departments)" at bounding box center [309, 258] width 90 height 20
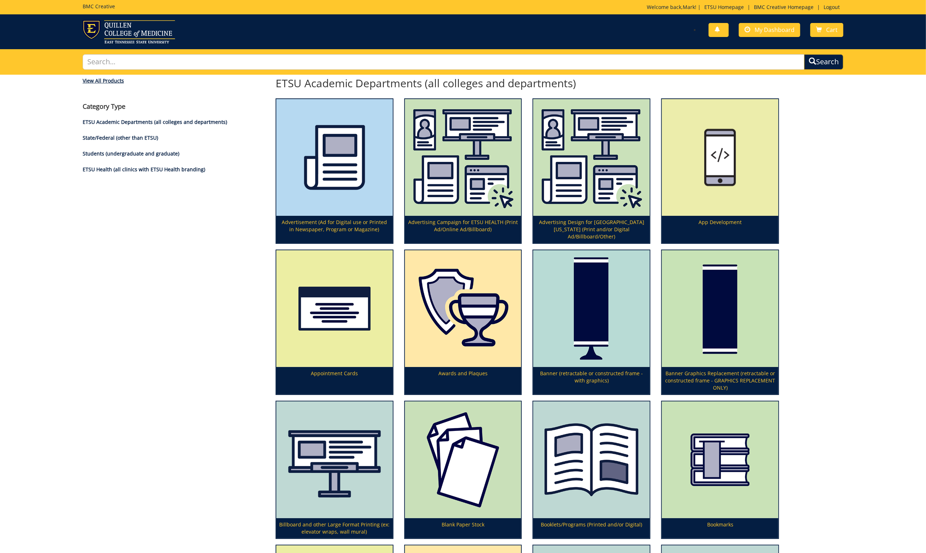
click at [94, 78] on div "View All Products" at bounding box center [174, 80] width 182 height 7
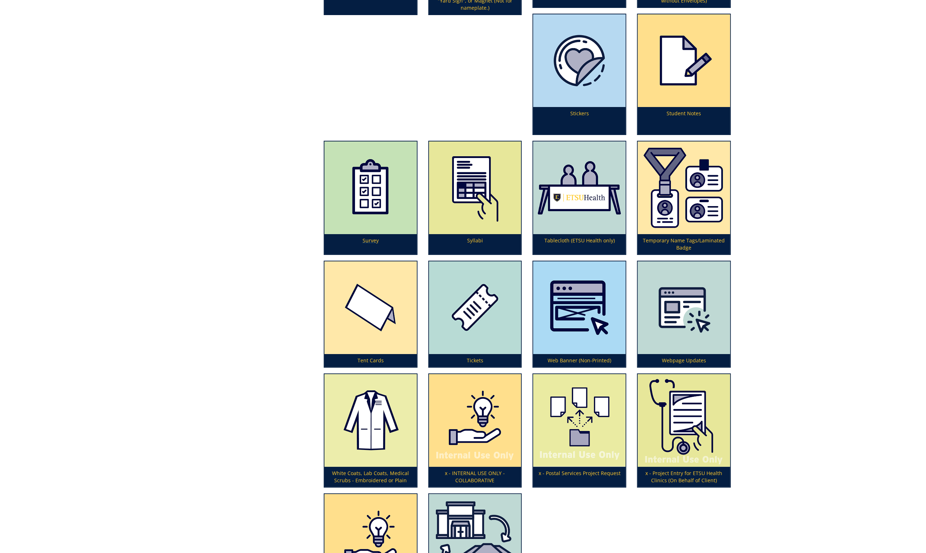
scroll to position [2779, 0]
click at [574, 198] on img at bounding box center [579, 188] width 92 height 93
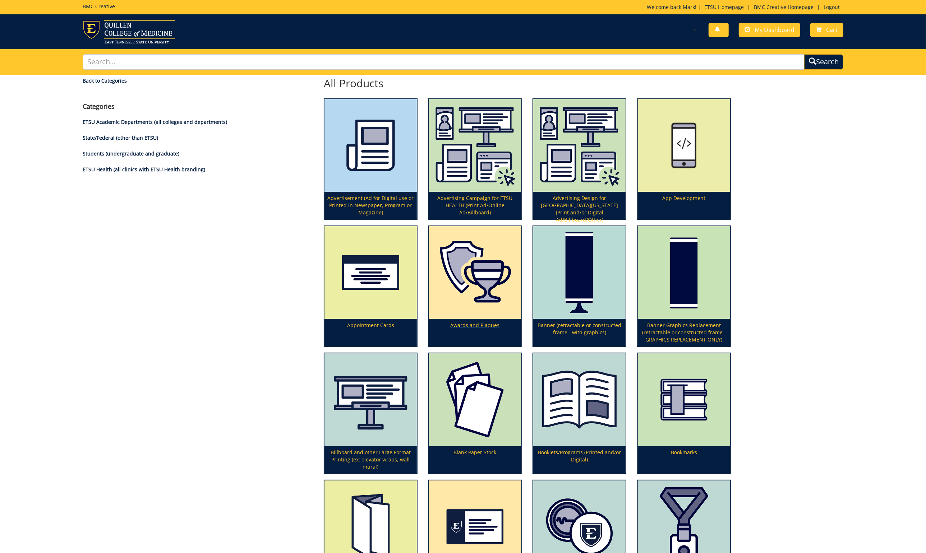
scroll to position [0, 0]
click at [117, 62] on input "text" at bounding box center [444, 61] width 722 height 15
type input "d"
type input "beverage insulators"
click at [823, 62] on button "Search" at bounding box center [823, 61] width 39 height 15
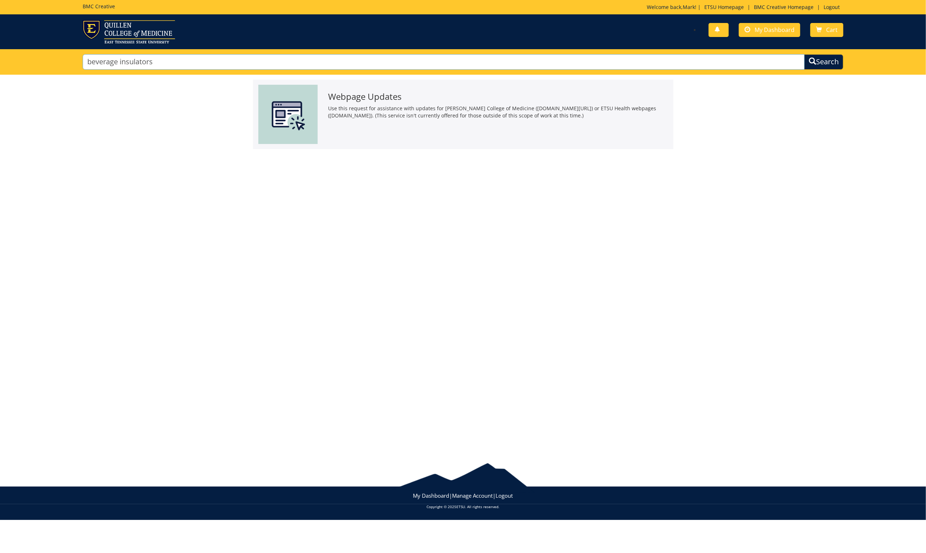
drag, startPoint x: 147, startPoint y: 62, endPoint x: 84, endPoint y: 62, distance: 63.2
click at [84, 62] on input "beverage insulators" at bounding box center [444, 61] width 722 height 15
type input "coozies"
click at [823, 62] on button "Search" at bounding box center [823, 61] width 39 height 15
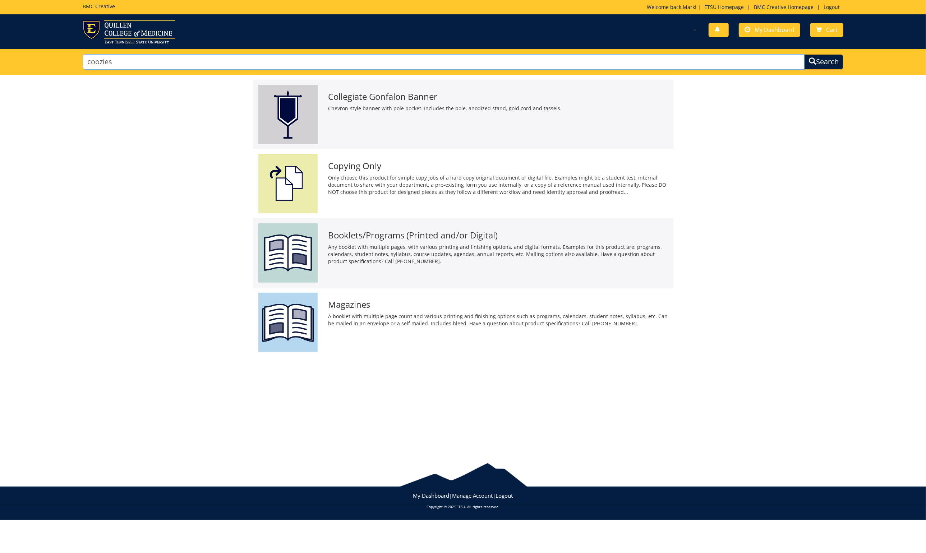
drag, startPoint x: 117, startPoint y: 62, endPoint x: 85, endPoint y: 63, distance: 32.0
click at [85, 63] on input "coozies" at bounding box center [444, 61] width 722 height 15
type input "can coozies"
click at [823, 62] on button "Search" at bounding box center [823, 61] width 39 height 15
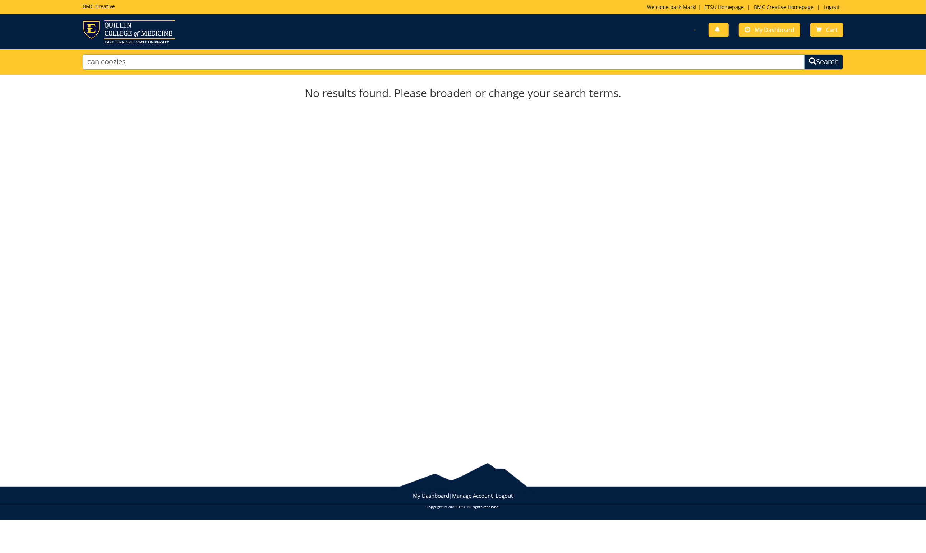
click at [119, 63] on input "can coozies" at bounding box center [444, 61] width 722 height 15
type input "can koozies"
click at [823, 62] on button "Search" at bounding box center [823, 61] width 39 height 15
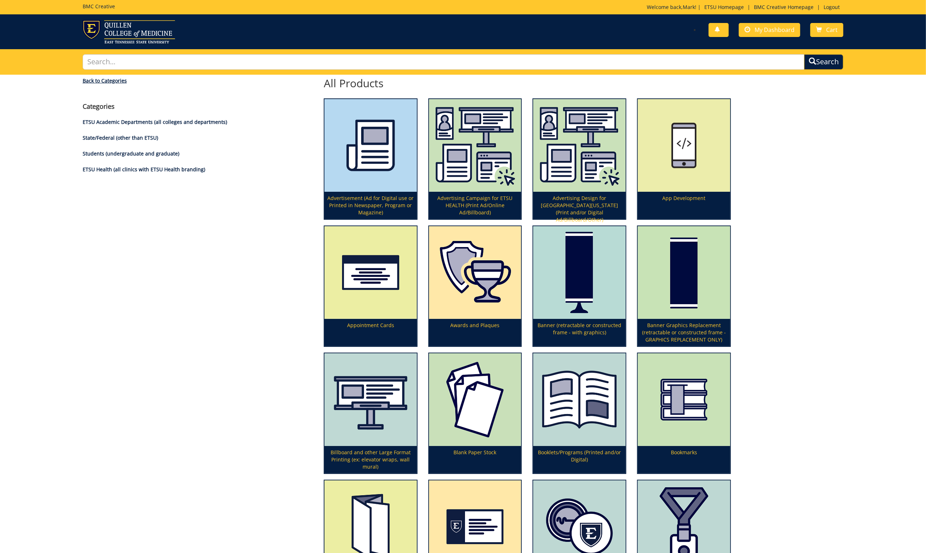
click at [95, 83] on div "Back to Categories" at bounding box center [174, 80] width 182 height 7
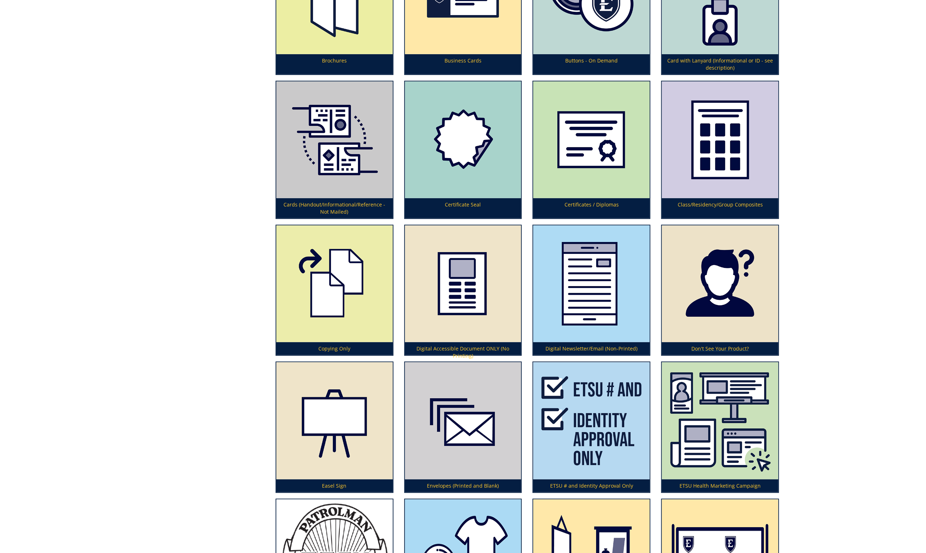
scroll to position [620, 0]
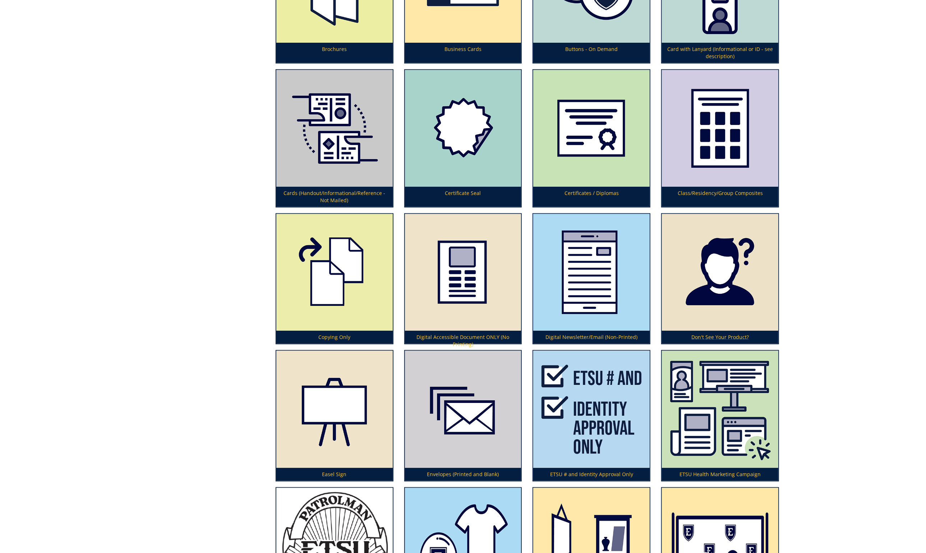
click at [750, 294] on img at bounding box center [720, 272] width 116 height 117
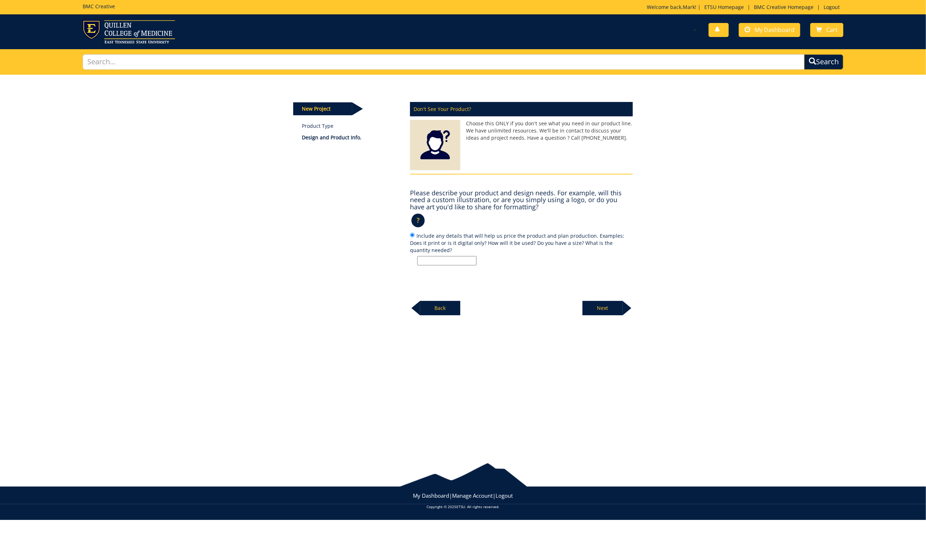
click at [423, 256] on input "Include any details that will help us price the product and plan production. Ex…" at bounding box center [446, 260] width 59 height 9
type input "Can Koozies in ETSU blue with department logo."
click at [602, 307] on p "Next" at bounding box center [602, 308] width 40 height 14
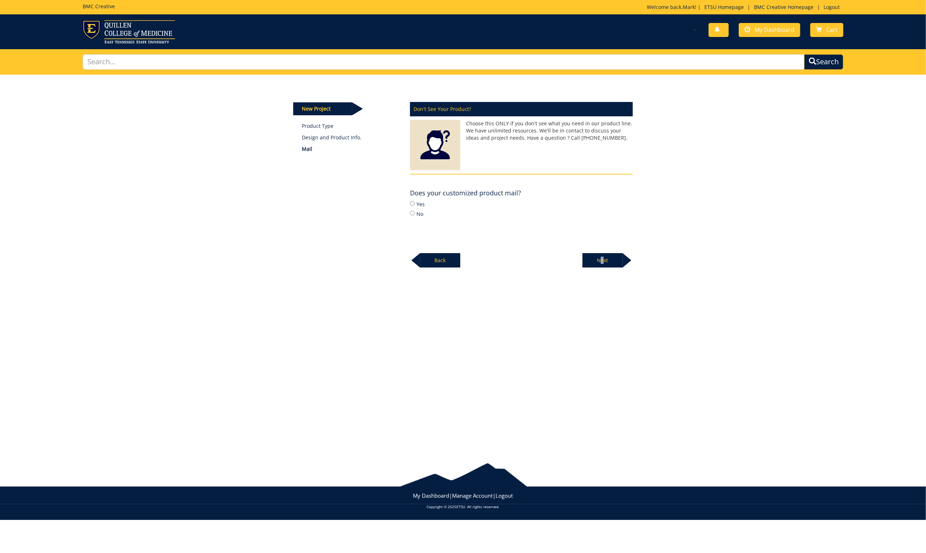
click at [411, 203] on input "Yes" at bounding box center [412, 203] width 5 height 5
radio input "true"
click at [616, 258] on p "Next" at bounding box center [602, 260] width 40 height 14
drag, startPoint x: 410, startPoint y: 213, endPoint x: 416, endPoint y: 214, distance: 6.3
click at [410, 213] on input "No" at bounding box center [412, 213] width 5 height 5
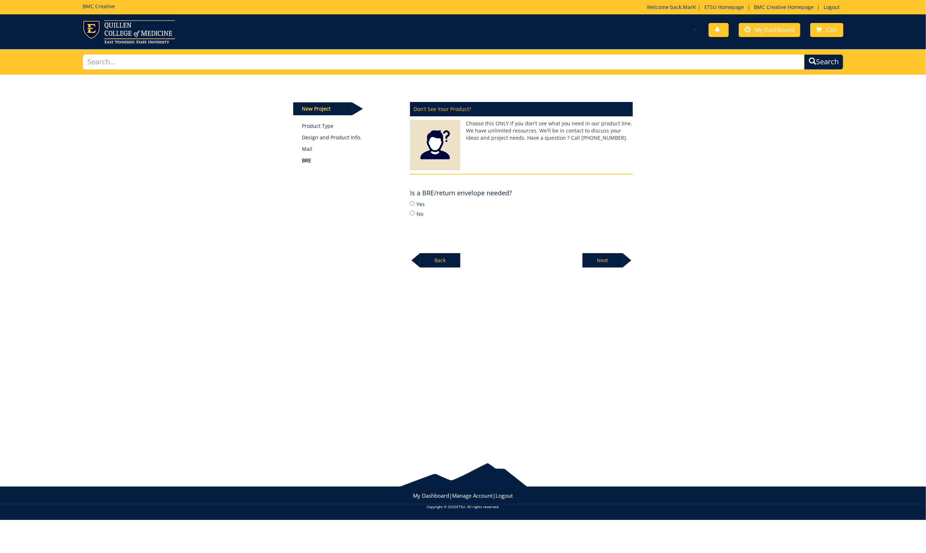
radio input "true"
click at [606, 261] on p "Next" at bounding box center [602, 260] width 40 height 14
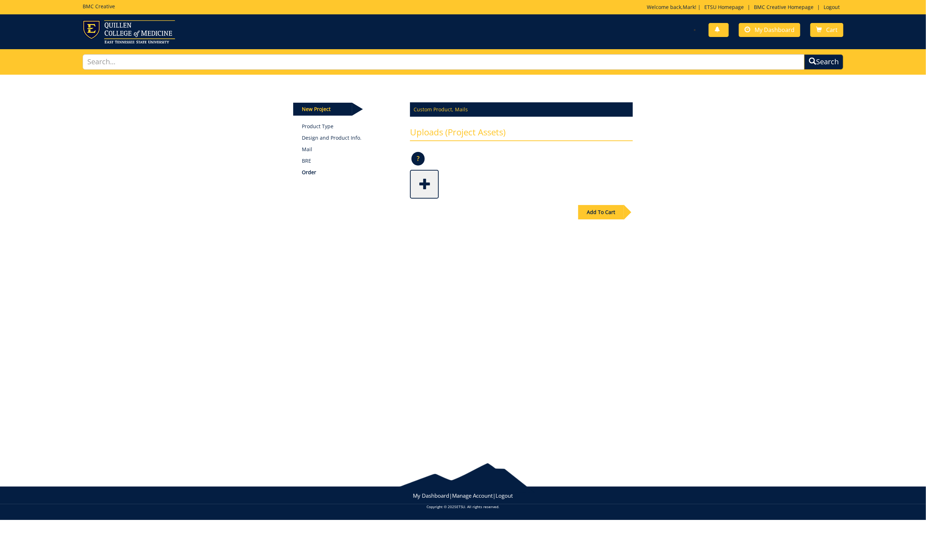
click at [423, 181] on span at bounding box center [425, 183] width 29 height 25
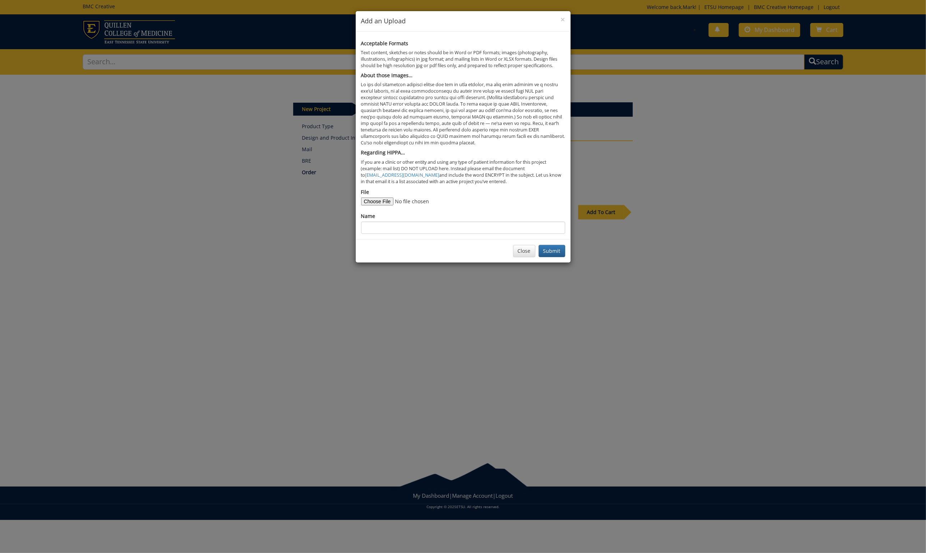
click at [375, 198] on input "File" at bounding box center [410, 202] width 98 height 8
type input "C:\fakepath\Brewing & Distillation Studies_TxtUndr_stacked_Gold 123.pdf"
click at [378, 225] on input "Name" at bounding box center [463, 228] width 204 height 12
type input "B&D logo"
click at [555, 245] on button "Submit" at bounding box center [552, 251] width 27 height 12
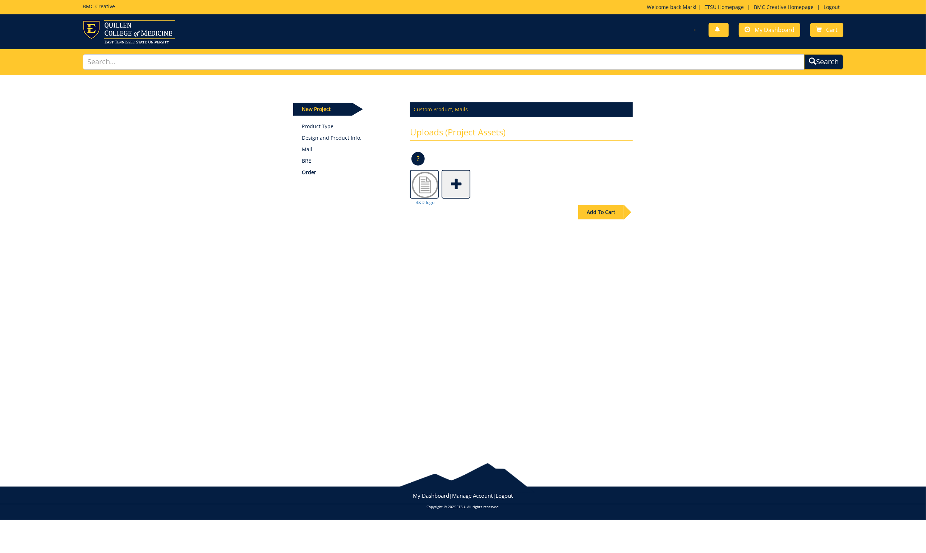
click at [456, 185] on span at bounding box center [456, 183] width 29 height 25
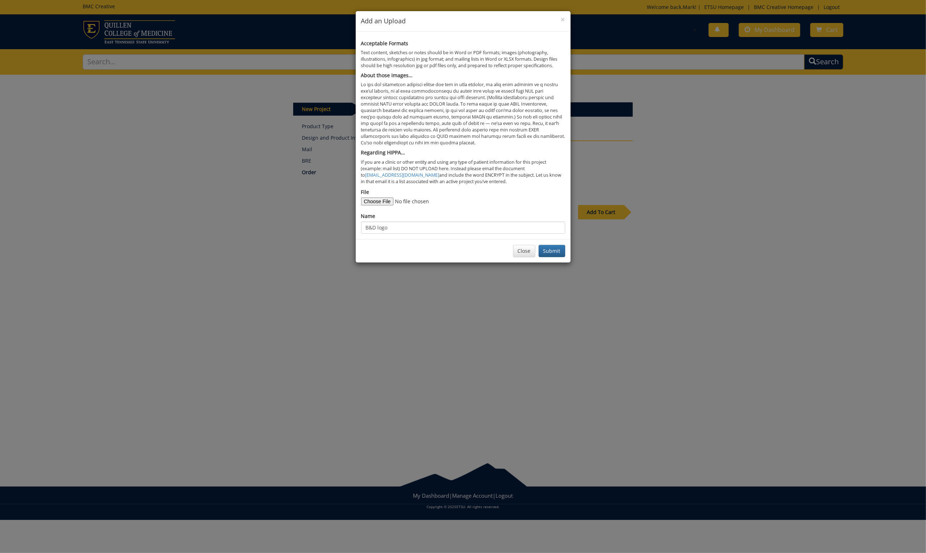
click at [373, 198] on input "File" at bounding box center [410, 202] width 98 height 8
type input "C:\fakepath\Screenshot 2025-09-12 at 1.01.46 PM.png"
drag, startPoint x: 392, startPoint y: 223, endPoint x: 345, endPoint y: 220, distance: 46.4
click at [345, 220] on div "× Add an Upload Acceptable Formats Text content, sketches or notes should be in…" at bounding box center [463, 276] width 926 height 553
type input "K"
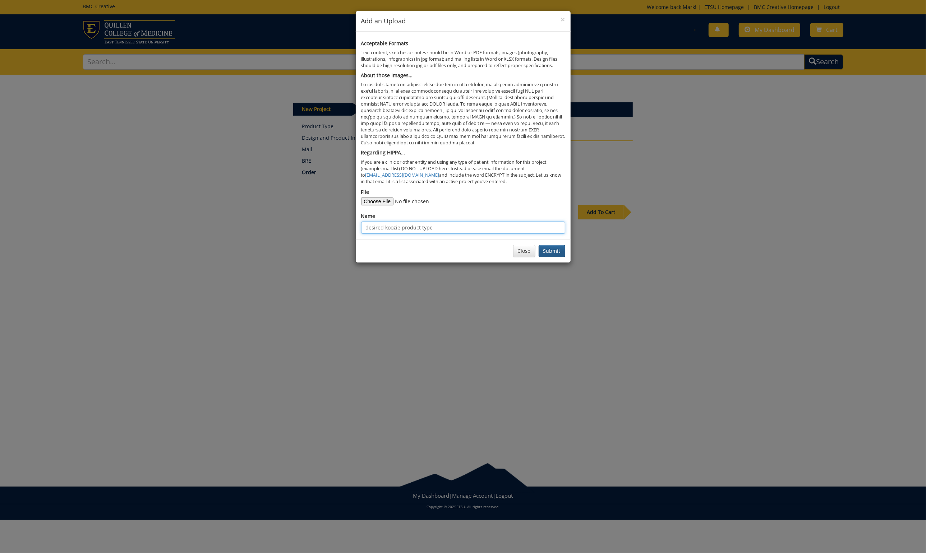
type input "desired koozie product type"
click at [558, 245] on button "Submit" at bounding box center [552, 251] width 27 height 12
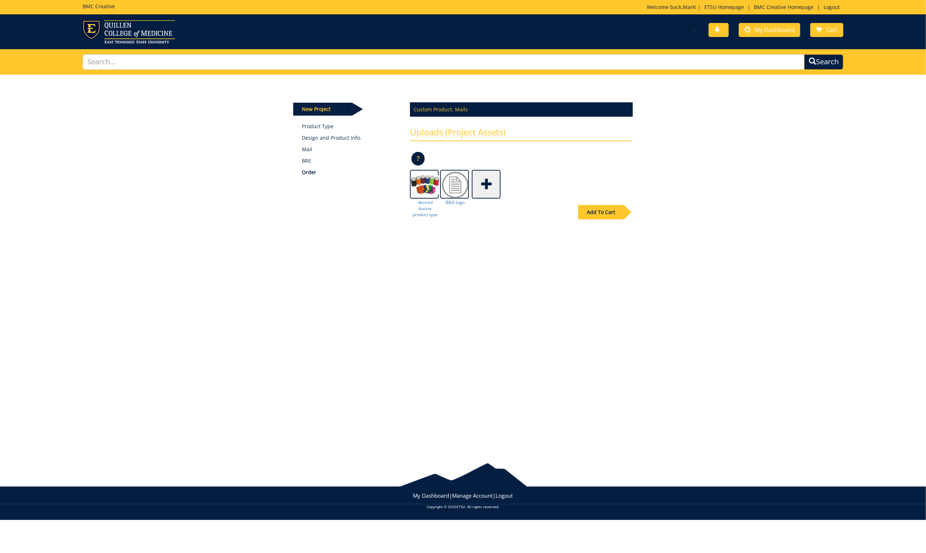
click at [598, 208] on div "Add To Cart" at bounding box center [601, 212] width 46 height 14
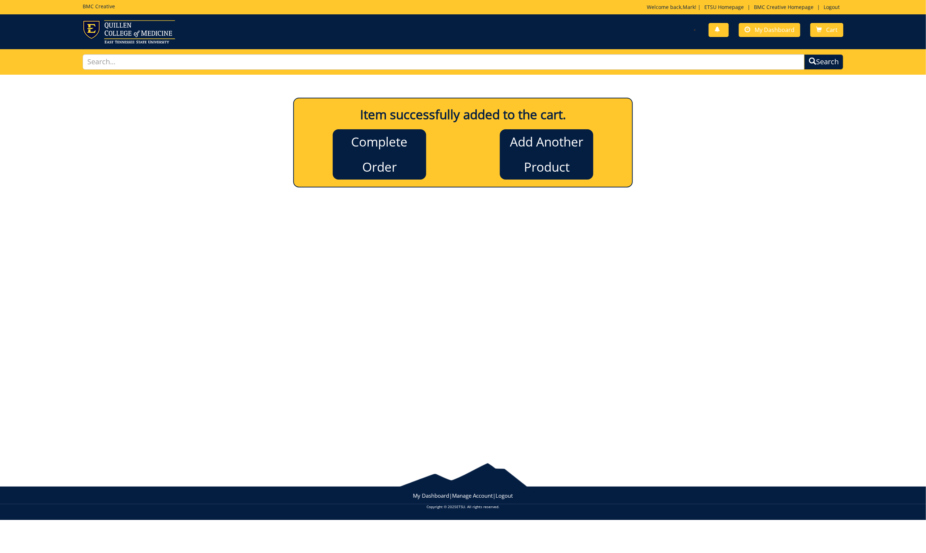
click at [542, 143] on link "Add Another Product" at bounding box center [546, 154] width 93 height 50
click at [370, 134] on link "Complete Order" at bounding box center [379, 154] width 93 height 50
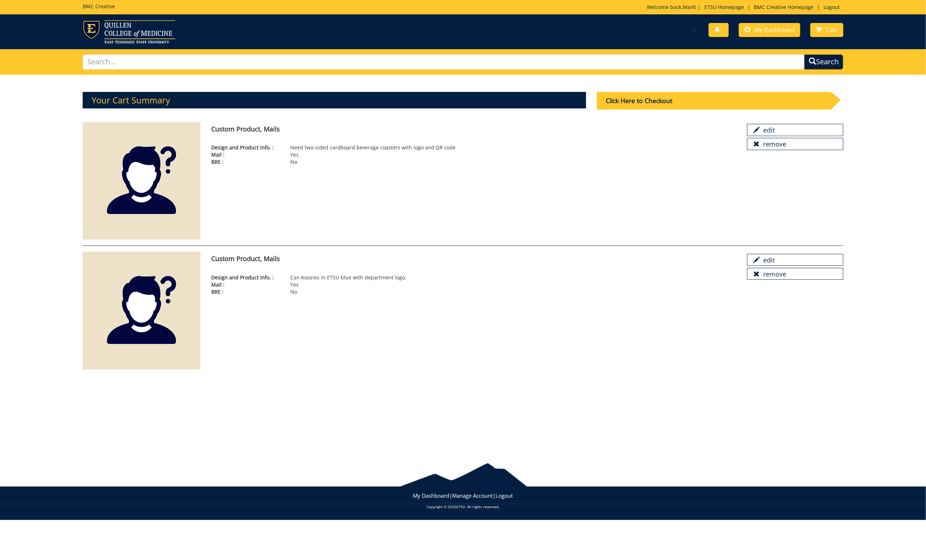
click at [667, 101] on div "Click Here to Checkout" at bounding box center [714, 101] width 234 height 18
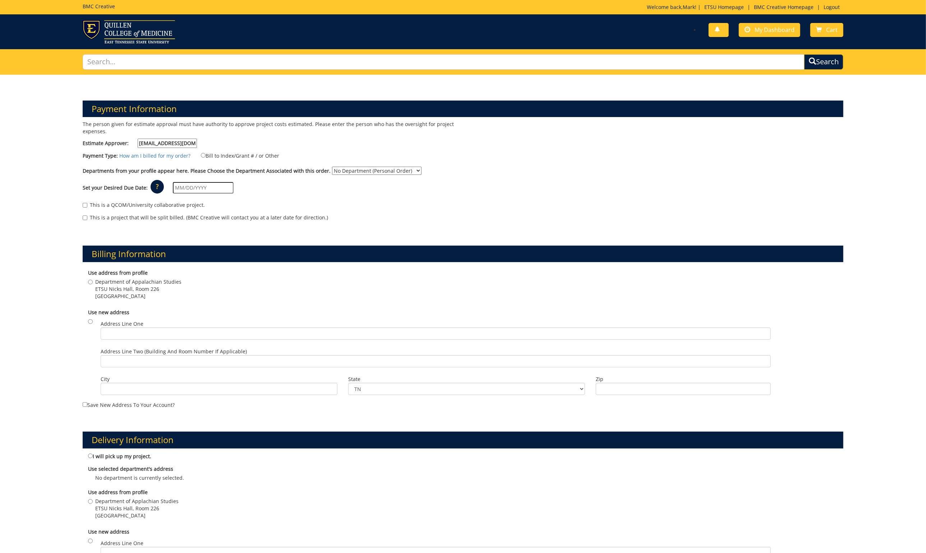
type input "[EMAIL_ADDRESS][DOMAIN_NAME]"
click at [203, 155] on input "Bill to Index/Grant # / or Other" at bounding box center [203, 155] width 5 height 5
radio input "true"
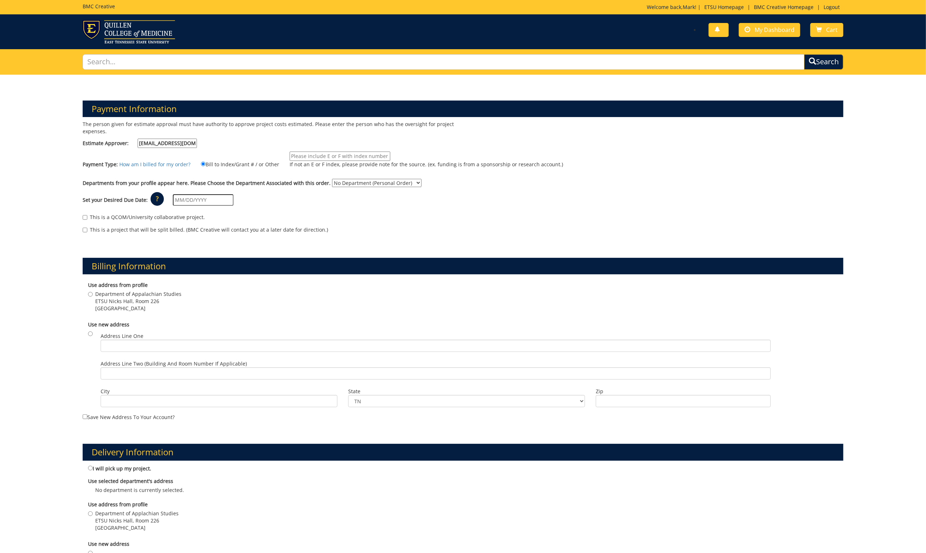
click at [340, 154] on input "If not an E or F index, please provide note for the source. (ex. funding is fro…" at bounding box center [340, 156] width 101 height 9
type input "E21010"
select select "12"
click at [209, 196] on input "text" at bounding box center [203, 199] width 61 height 11
click at [234, 268] on td "26" at bounding box center [234, 268] width 10 height 11
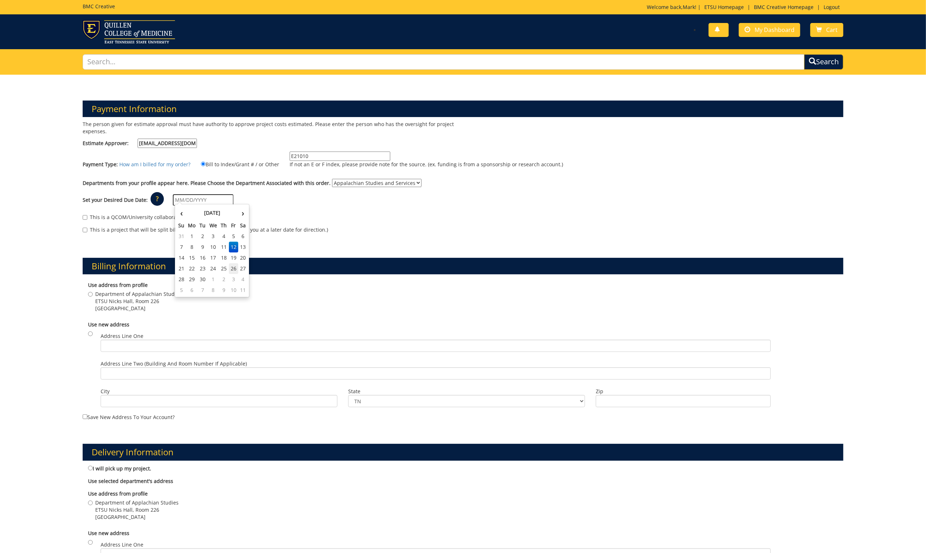
type input "[DATE]"
click at [91, 292] on input "Department of Appalachian Studies ETSU Nicks Hall, [STREET_ADDRESS]" at bounding box center [90, 294] width 5 height 5
radio input "true"
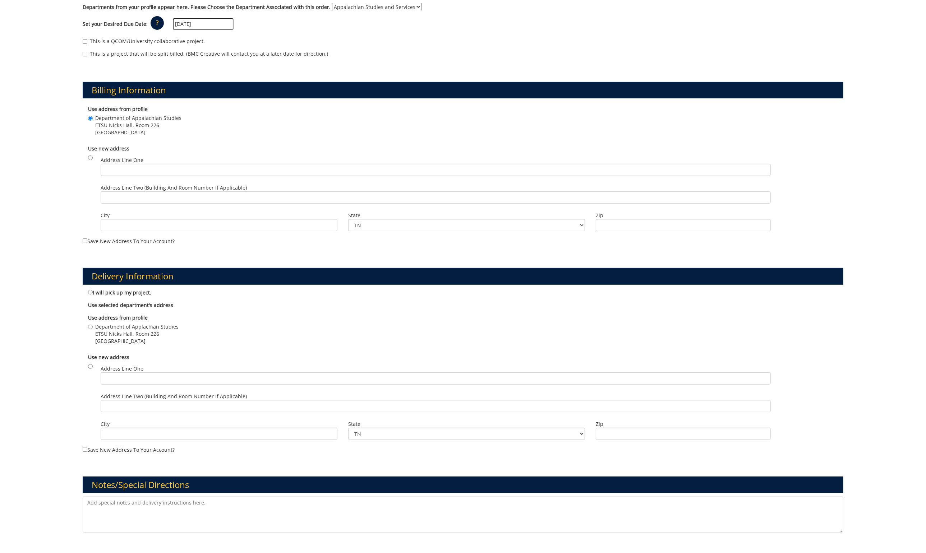
scroll to position [179, 0]
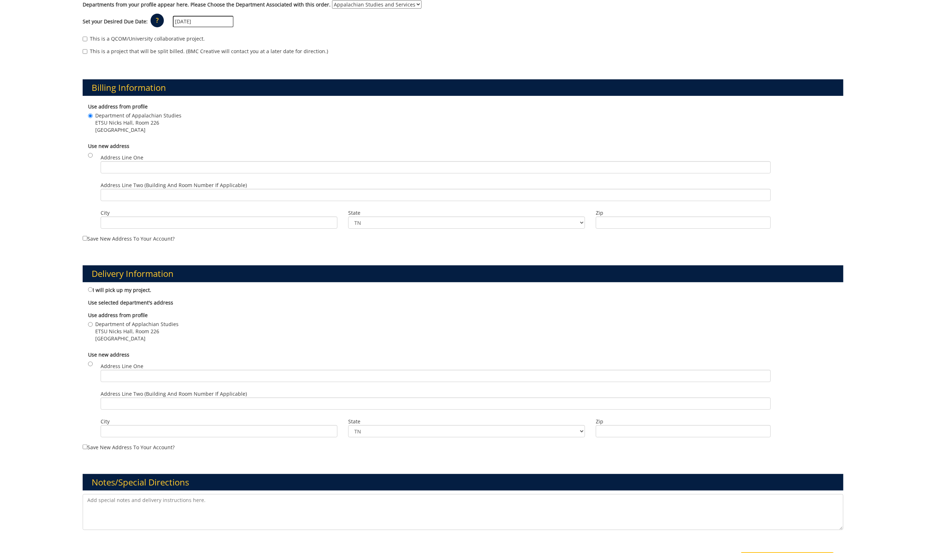
click at [90, 322] on input "Department of Applachian Studies ETSU Nicks Hall, [STREET_ADDRESS]" at bounding box center [90, 324] width 5 height 5
radio input "true"
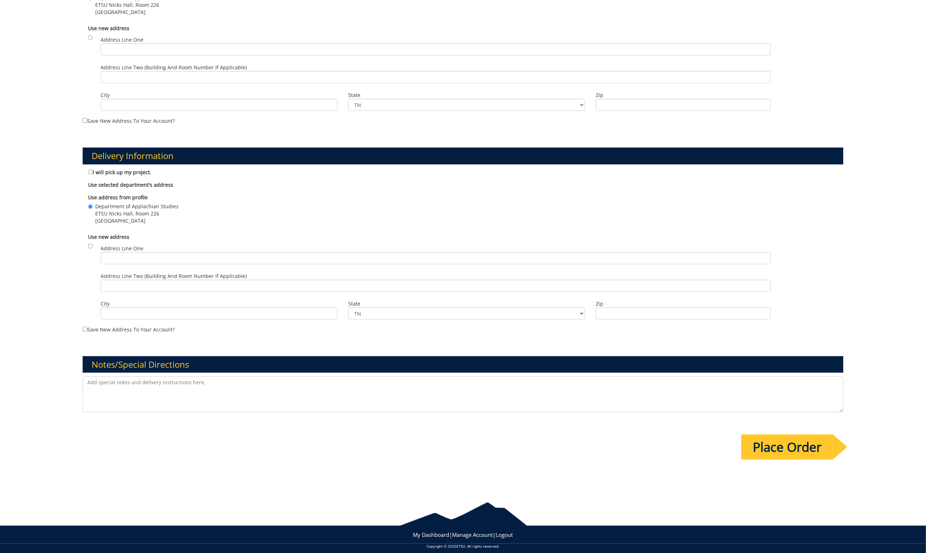
scroll to position [296, 0]
click at [111, 378] on textarea at bounding box center [463, 395] width 761 height 36
click at [217, 383] on textarea "Would like for the primary/background color for both of this items to be ETSU-b…" at bounding box center [463, 395] width 761 height 36
click at [257, 383] on textarea "Would like for the primary/background color for both of this items to be ETSU-b…" at bounding box center [463, 395] width 761 height 36
type textarea "Would like for the primary/background color for both of this items to be ETSU-b…"
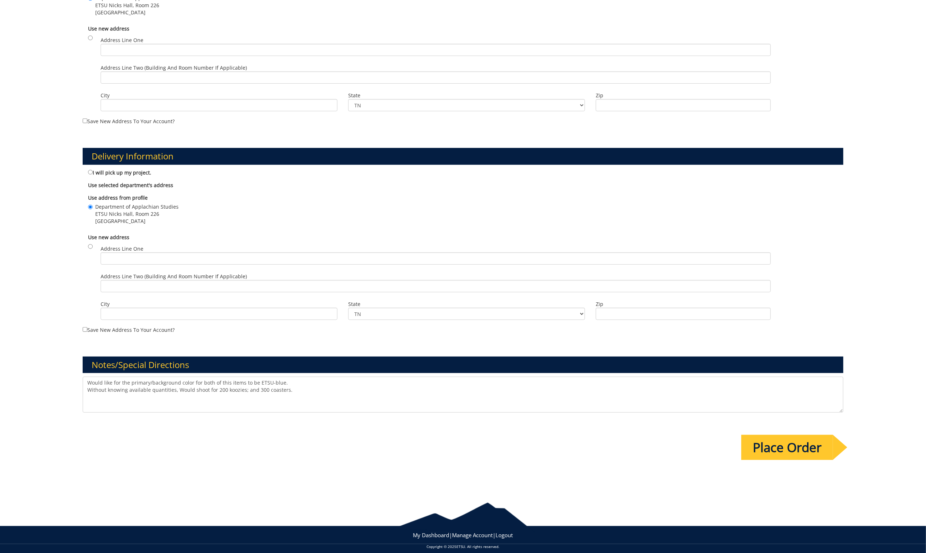
click at [794, 446] on input "Place Order" at bounding box center [787, 447] width 92 height 25
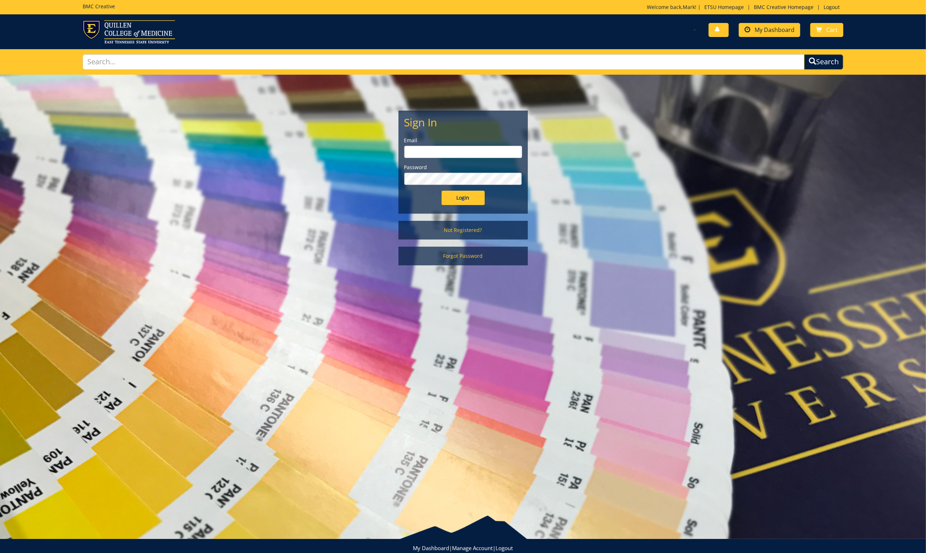
click at [772, 27] on span "My Dashboard" at bounding box center [775, 30] width 40 height 8
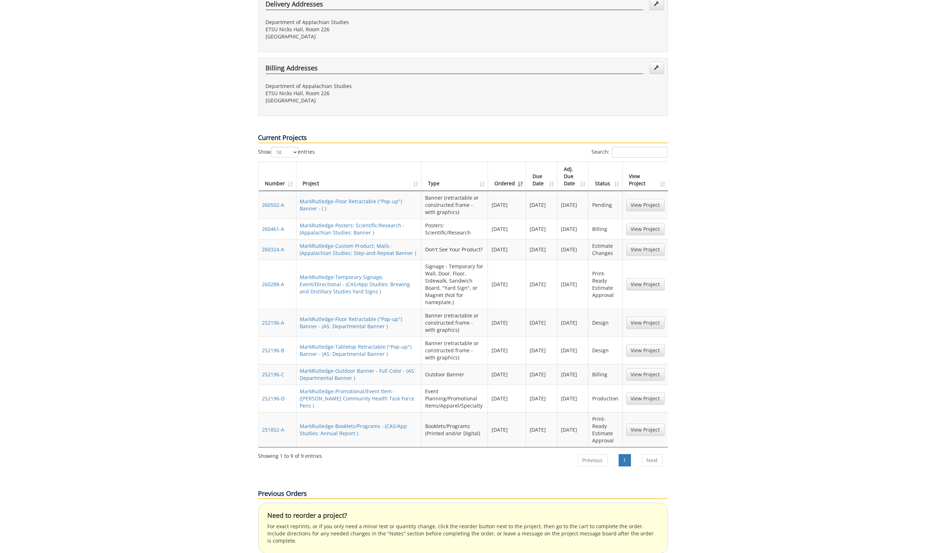
scroll to position [201, 0]
click at [326, 224] on link "MarkRutledge-Posters: Scientific/Research - (Appalachian Studies: Banner )" at bounding box center [352, 231] width 105 height 14
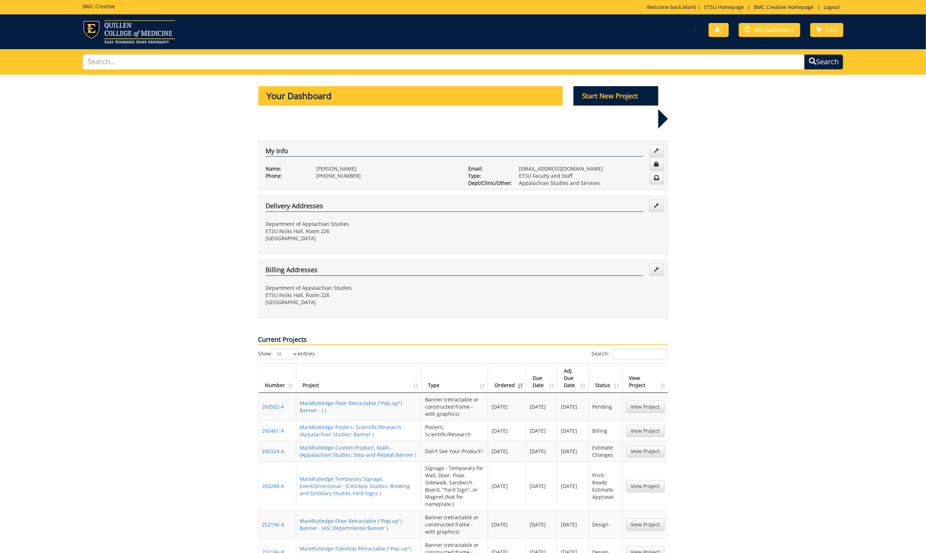
scroll to position [0, 0]
click at [618, 95] on p "Start New Project" at bounding box center [616, 95] width 85 height 19
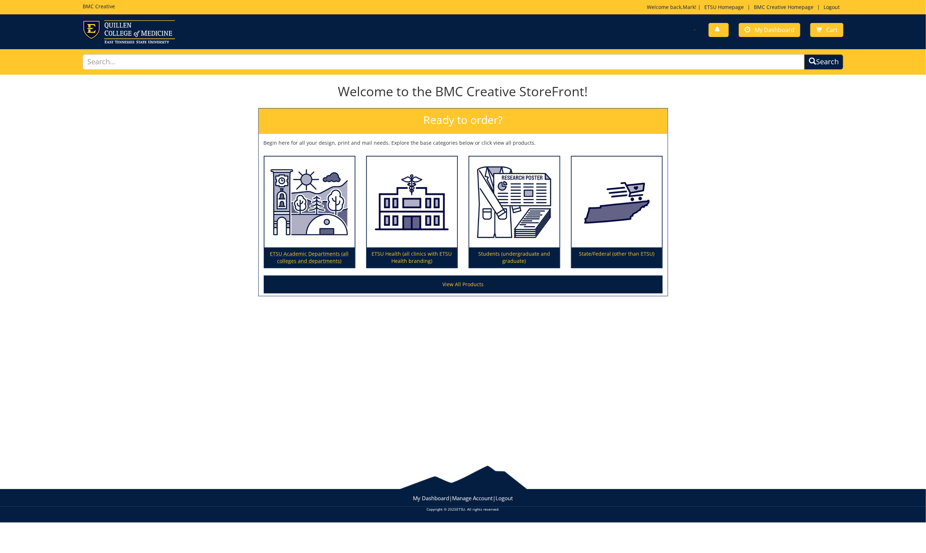
click at [323, 254] on p "ETSU Academic Departments (all colleges and departments)" at bounding box center [309, 258] width 90 height 20
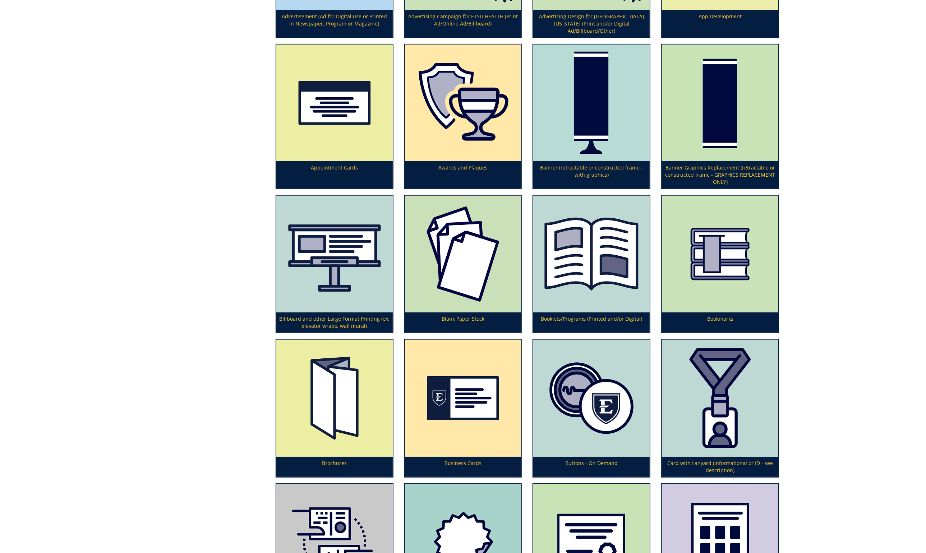
scroll to position [243, 0]
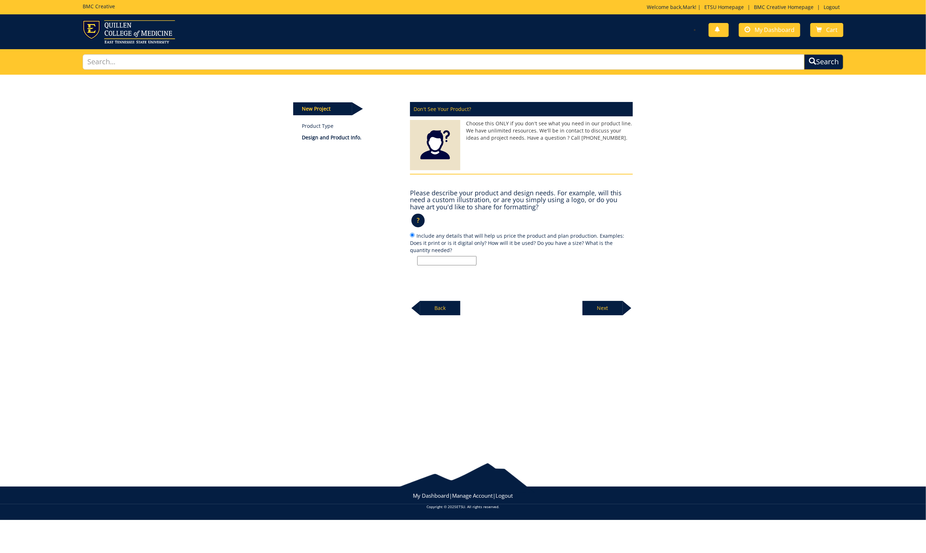
click at [425, 256] on input "Include any details that will help us price the product and plan production. Ex…" at bounding box center [446, 260] width 59 height 9
type input "can koozies, in ETSU-blue with gold program logo."
click at [600, 306] on p "Next" at bounding box center [602, 308] width 40 height 14
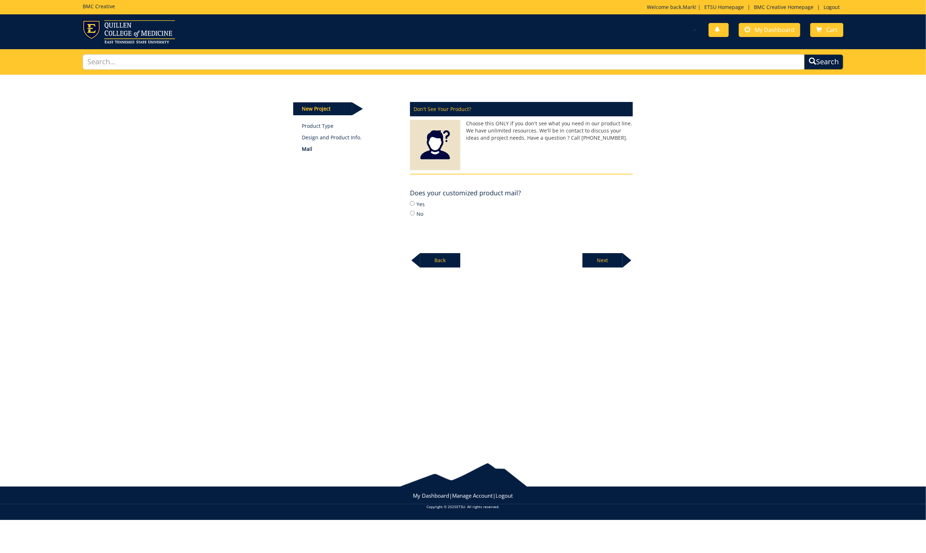
click at [413, 203] on input "Yes" at bounding box center [412, 203] width 5 height 5
radio input "true"
click at [607, 258] on p "Next" at bounding box center [602, 260] width 40 height 14
click at [413, 212] on input "No" at bounding box center [412, 213] width 5 height 5
radio input "true"
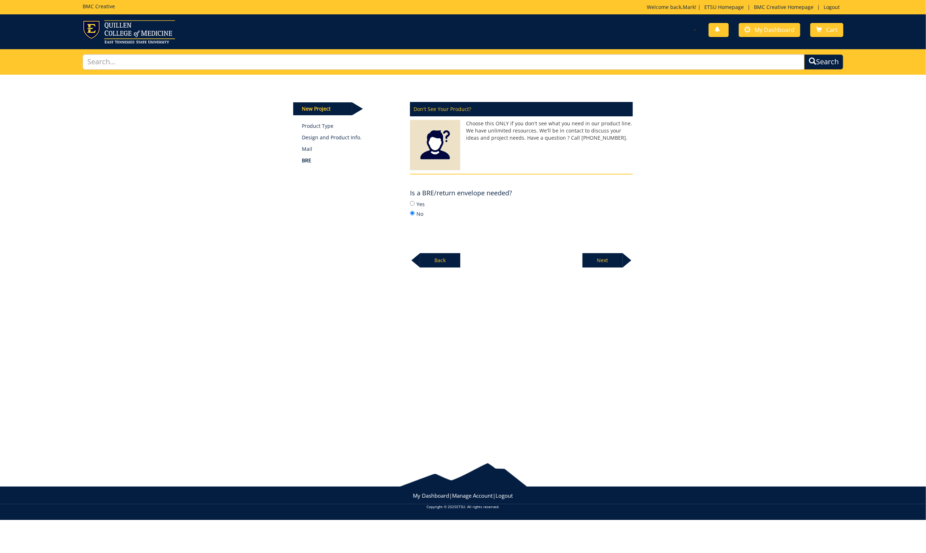
click at [603, 257] on p "Next" at bounding box center [602, 260] width 40 height 14
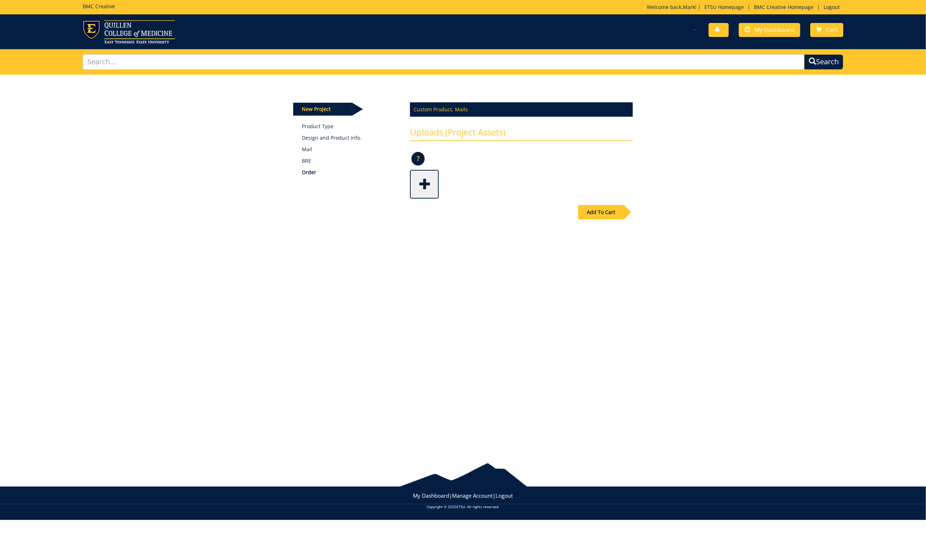
click at [421, 180] on span at bounding box center [425, 183] width 29 height 25
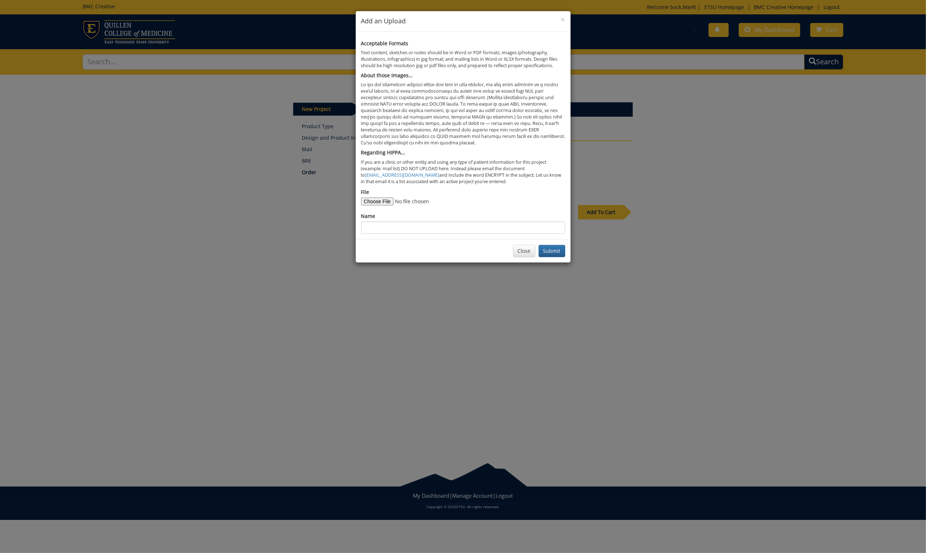
click at [373, 198] on input "File" at bounding box center [410, 202] width 98 height 8
type input "C:\fakepath\Screenshot 2025-09-12 at 1.01.46 PM.png"
click at [387, 223] on input "Name" at bounding box center [463, 228] width 204 height 12
type input "desired product type"
click at [552, 245] on button "Submit" at bounding box center [552, 251] width 27 height 12
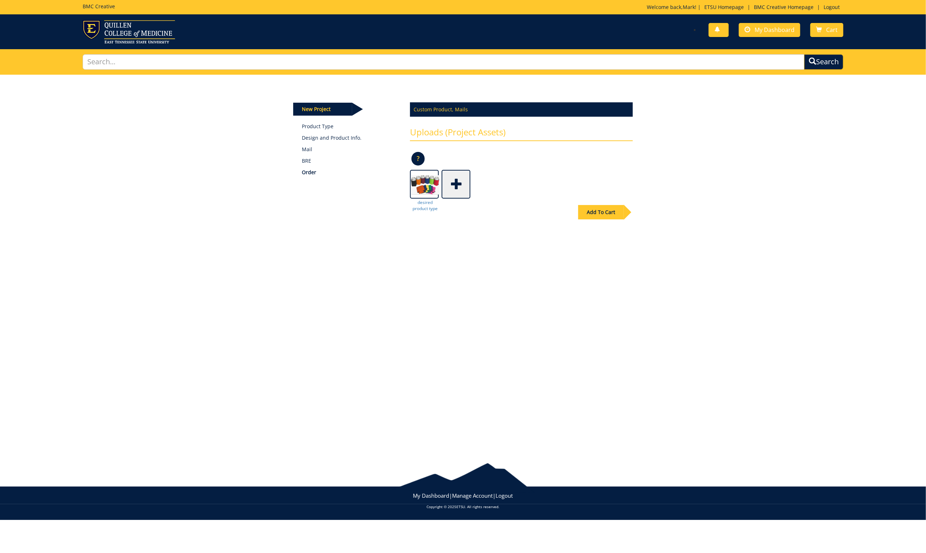
click at [456, 184] on span at bounding box center [456, 183] width 29 height 25
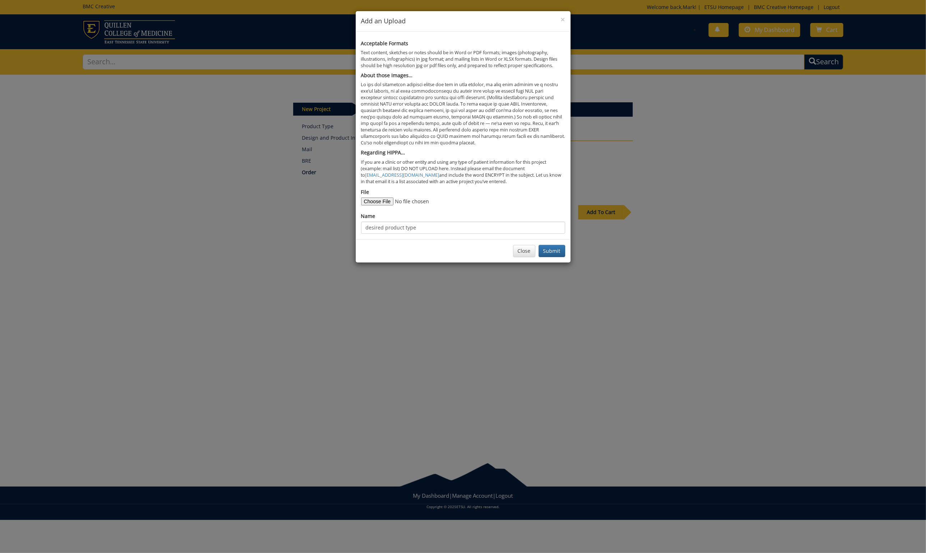
click at [376, 198] on input "File" at bounding box center [410, 202] width 98 height 8
type input "C:\fakepath\Brewing & Distillation Studies_TxtUndr_stacked_Gold 123.pdf"
drag, startPoint x: 406, startPoint y: 221, endPoint x: 354, endPoint y: 222, distance: 52.1
click at [353, 221] on div "× Add an Upload Acceptable Formats Text content, sketches or notes should be in…" at bounding box center [463, 276] width 926 height 553
type input "/"
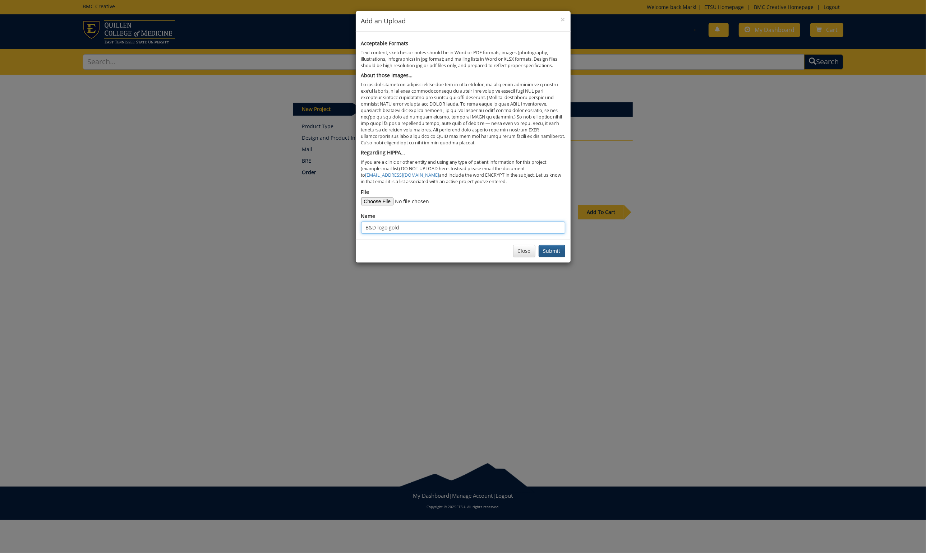
type input "B&D logo gold"
click at [548, 246] on button "Submit" at bounding box center [552, 251] width 27 height 12
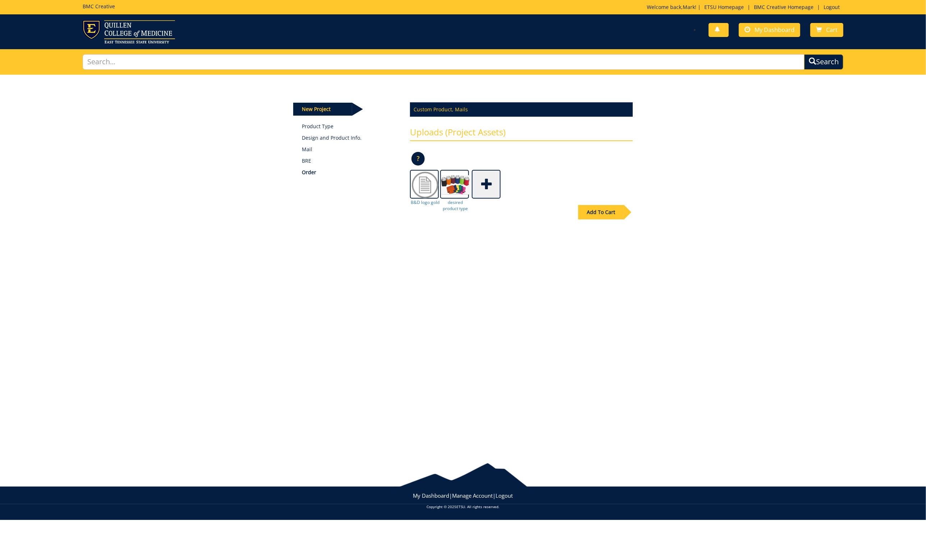
click at [486, 186] on span at bounding box center [487, 183] width 29 height 25
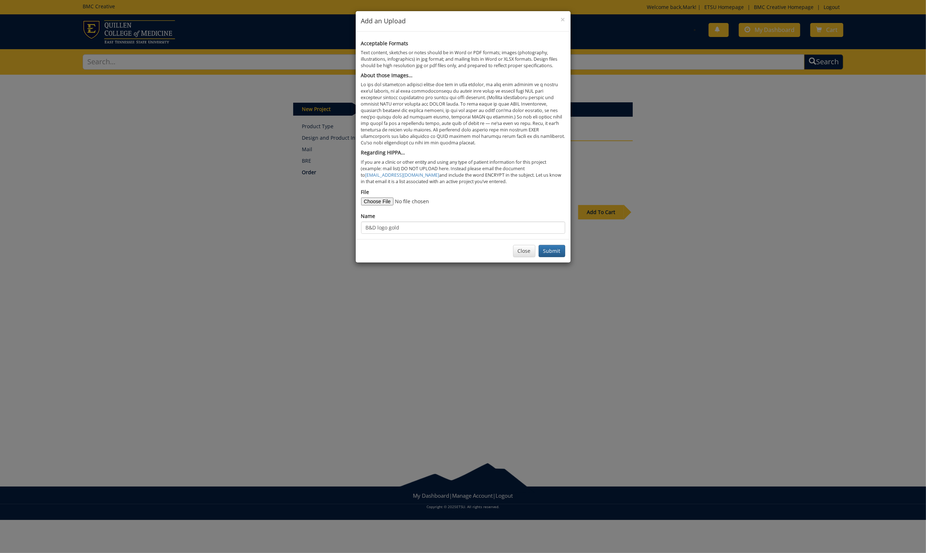
click at [383, 198] on input "File" at bounding box center [410, 202] width 98 height 8
type input "C:\fakepath\Link for QR code.docx"
drag, startPoint x: 384, startPoint y: 223, endPoint x: 361, endPoint y: 222, distance: 22.6
click at [361, 222] on input "B&D logo gold" at bounding box center [463, 228] width 204 height 12
type input "QR code link"
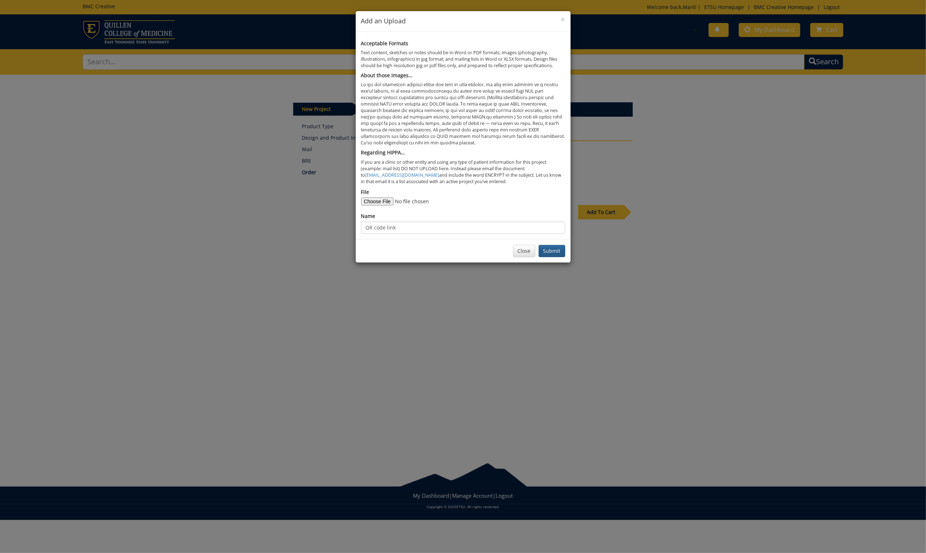
click at [552, 246] on button "Submit" at bounding box center [552, 251] width 27 height 12
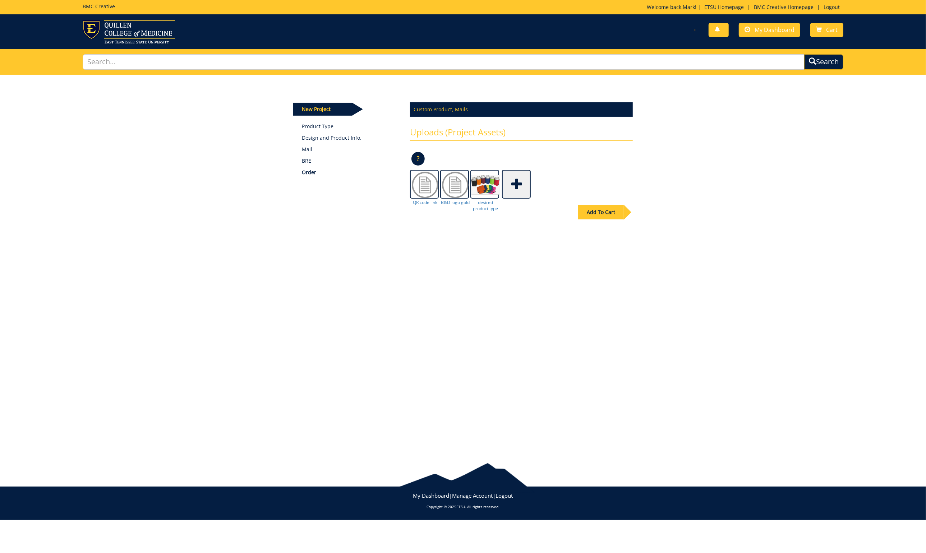
click at [594, 209] on div "Add To Cart" at bounding box center [601, 212] width 46 height 14
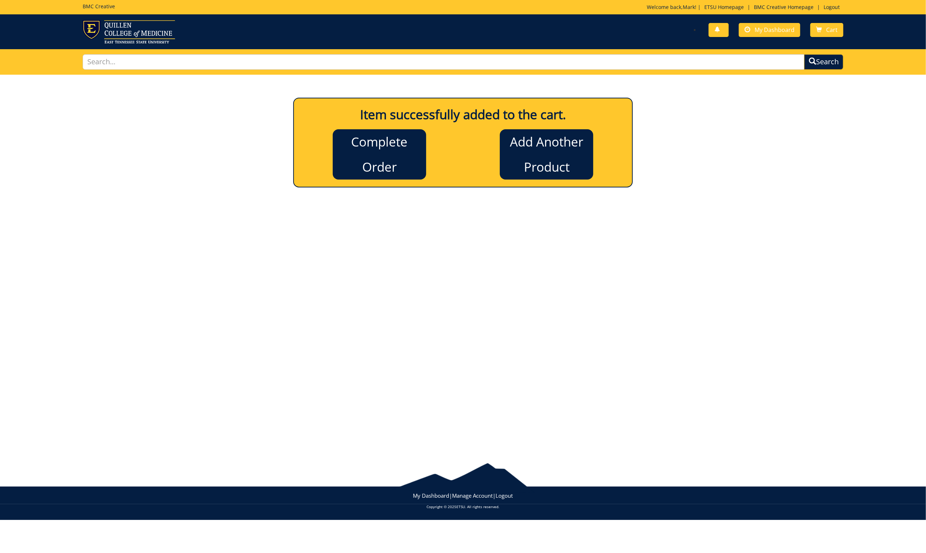
click at [525, 140] on link "Add Another Product" at bounding box center [546, 154] width 93 height 50
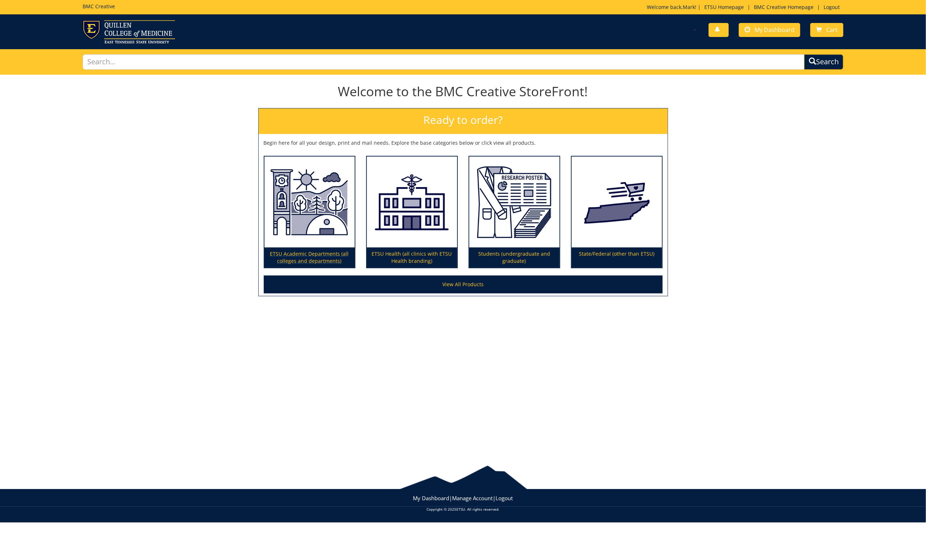
click at [341, 254] on p "ETSU Academic Departments (all colleges and departments)" at bounding box center [309, 258] width 90 height 20
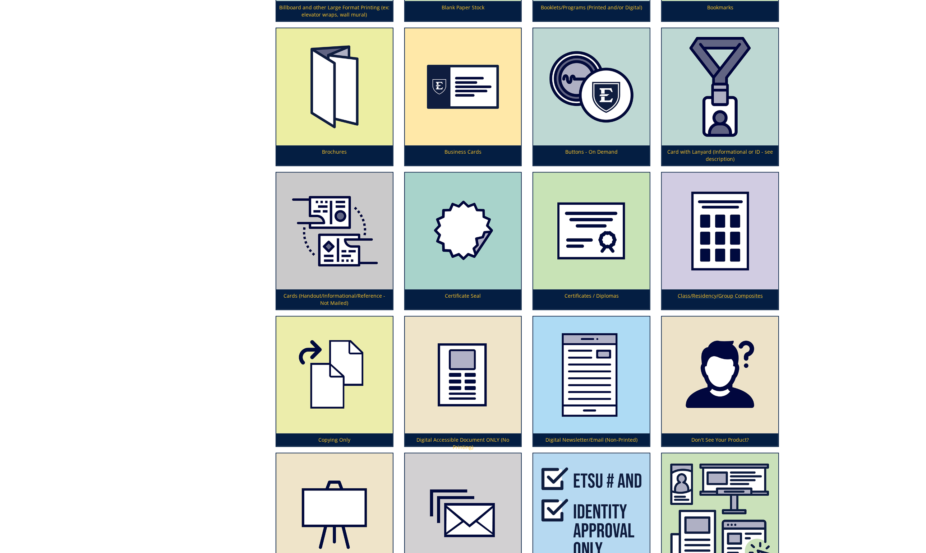
scroll to position [593, 0]
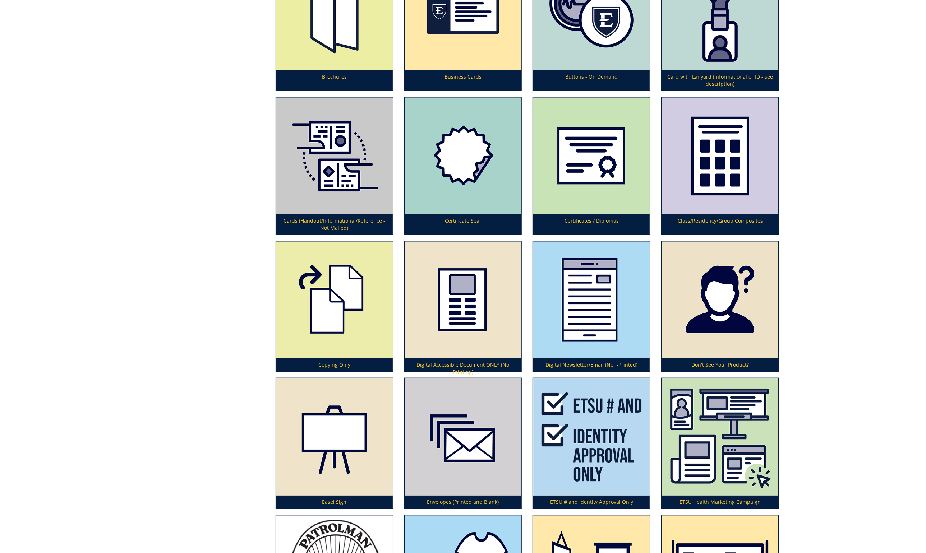
click at [716, 296] on img at bounding box center [720, 300] width 116 height 117
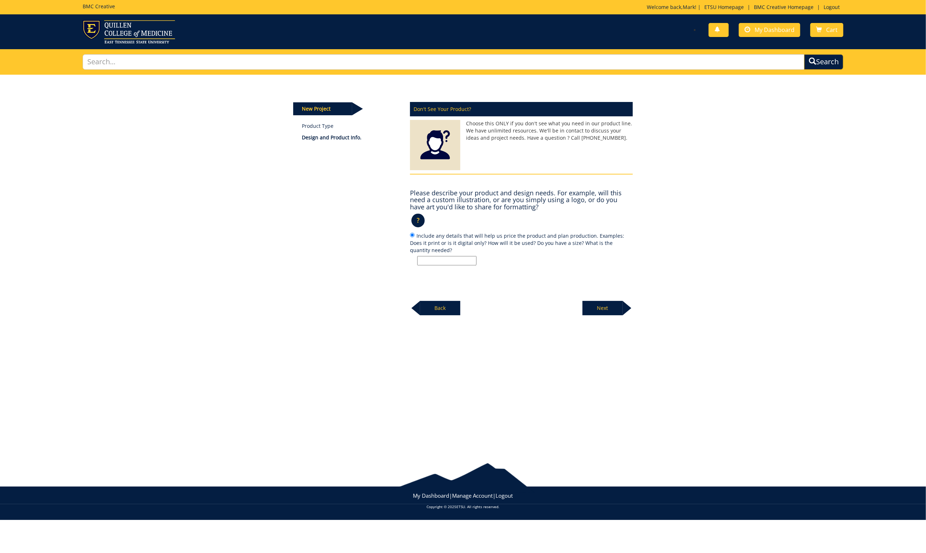
click at [427, 259] on input "Include any details that will help us price the product and plan production. Ex…" at bounding box center [446, 260] width 59 height 9
type input "c"
type input "beverage coasters; solid ETSU blue with gold logo and QR code (with “E” shield …"
click at [599, 308] on p "Next" at bounding box center [602, 308] width 40 height 14
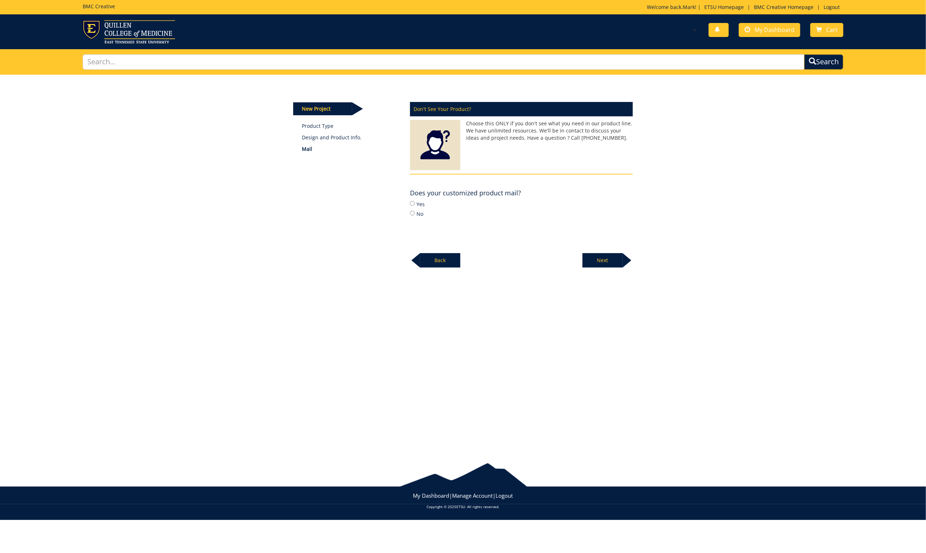
click at [413, 201] on label "Yes" at bounding box center [521, 204] width 223 height 8
click at [413, 201] on input "Yes" at bounding box center [412, 203] width 5 height 5
radio input "true"
click at [598, 258] on p "Next" at bounding box center [602, 260] width 40 height 14
click at [411, 211] on input "No" at bounding box center [412, 213] width 5 height 5
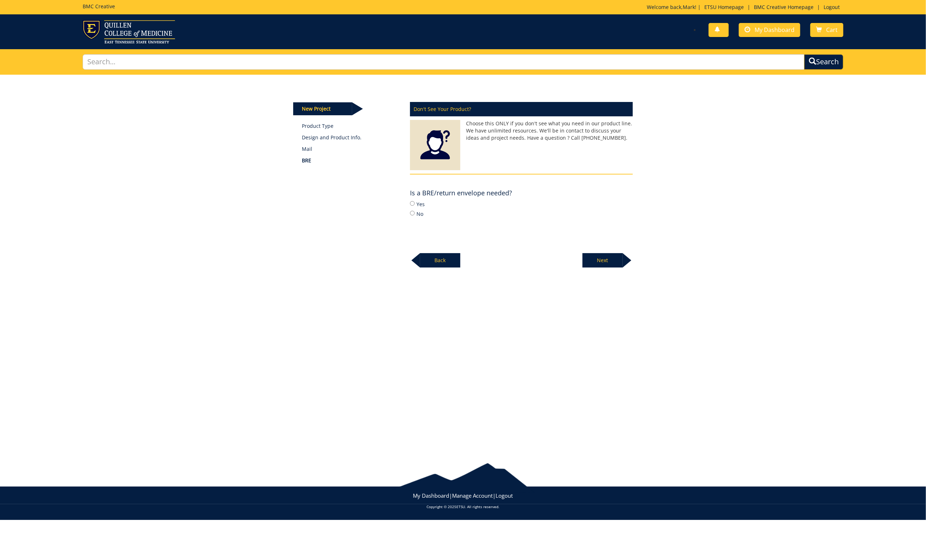
radio input "true"
click at [609, 259] on p "Next" at bounding box center [602, 260] width 40 height 14
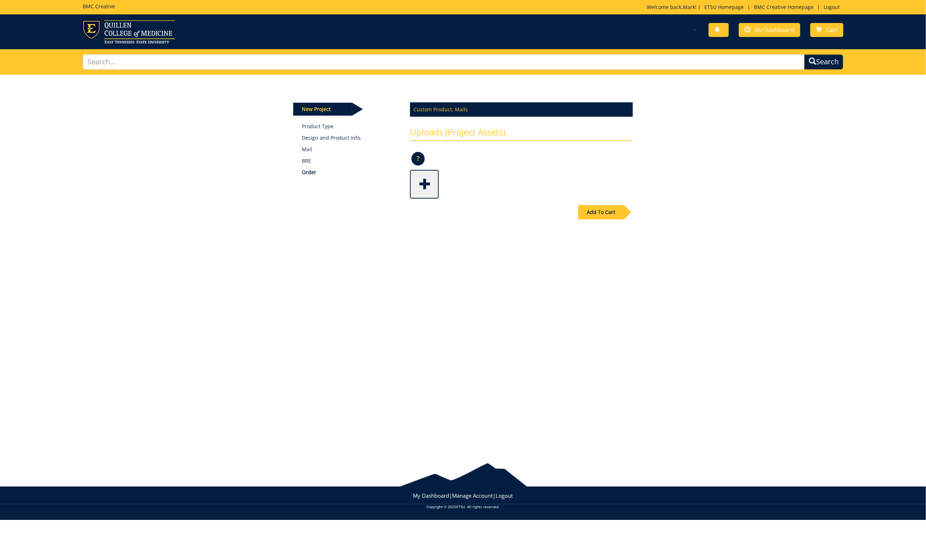
click at [423, 180] on span at bounding box center [425, 183] width 29 height 25
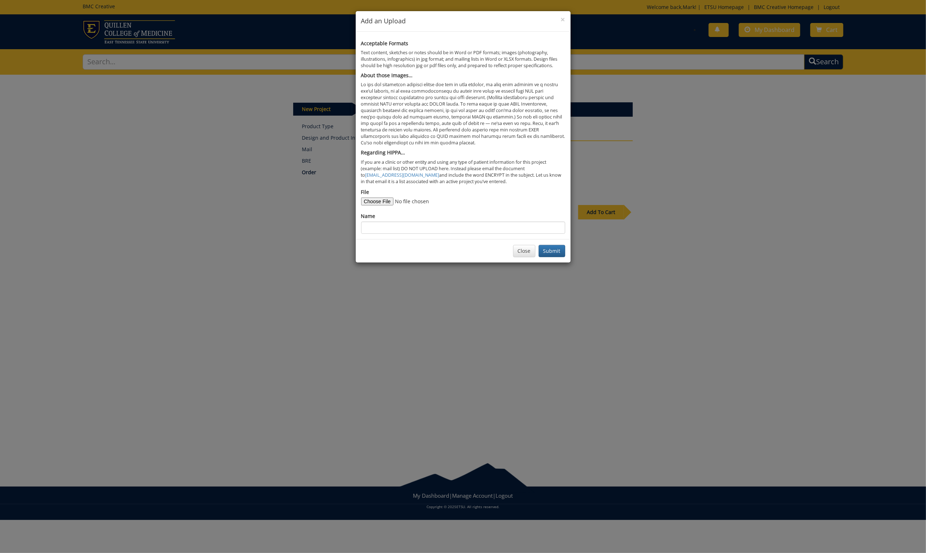
click at [387, 198] on input "File" at bounding box center [410, 202] width 98 height 8
type input "C:\fakepath\Brewing & Distillation Studies_TxtUndr_stacked_Gold 123.pdf"
click at [371, 223] on input "Name" at bounding box center [463, 228] width 204 height 12
type input "B&D logo gold"
click at [555, 245] on button "Submit" at bounding box center [552, 251] width 27 height 12
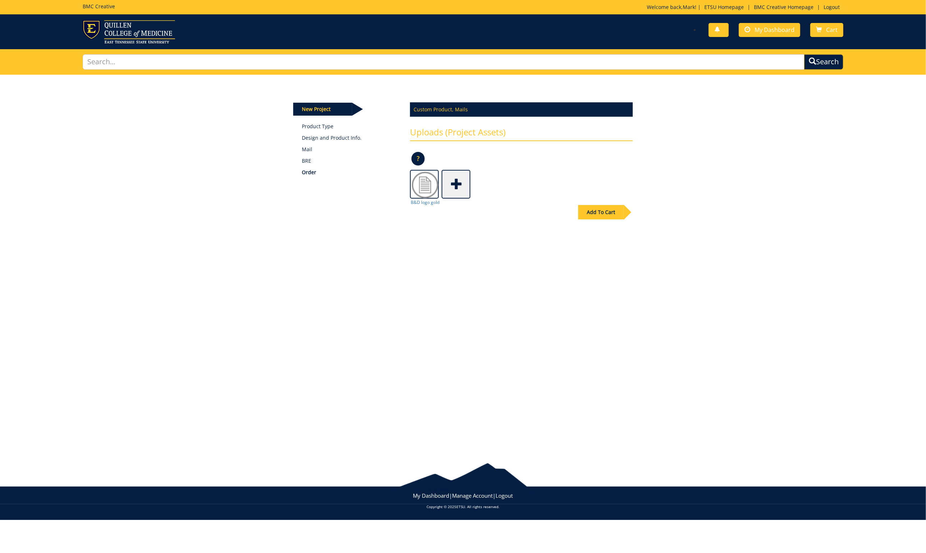
click at [454, 180] on span at bounding box center [456, 183] width 29 height 25
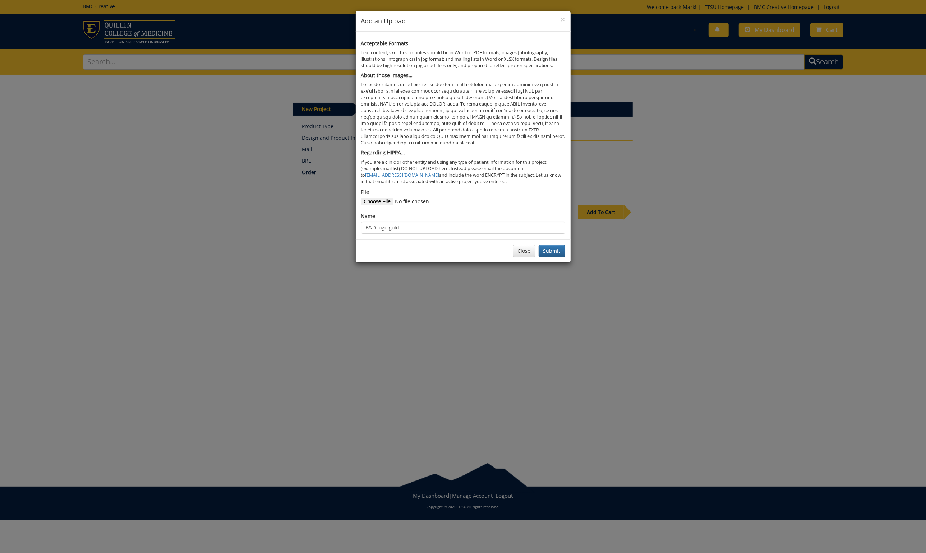
click at [377, 198] on input "File" at bounding box center [410, 202] width 98 height 8
type input "C:\fakepath\Link for QR code.docx"
drag, startPoint x: 401, startPoint y: 222, endPoint x: 358, endPoint y: 222, distance: 43.5
click at [358, 222] on div "Acceptable Formats Text content, sketches or notes should be in Word or PDF for…" at bounding box center [463, 136] width 215 height 208
type input "QR code link"
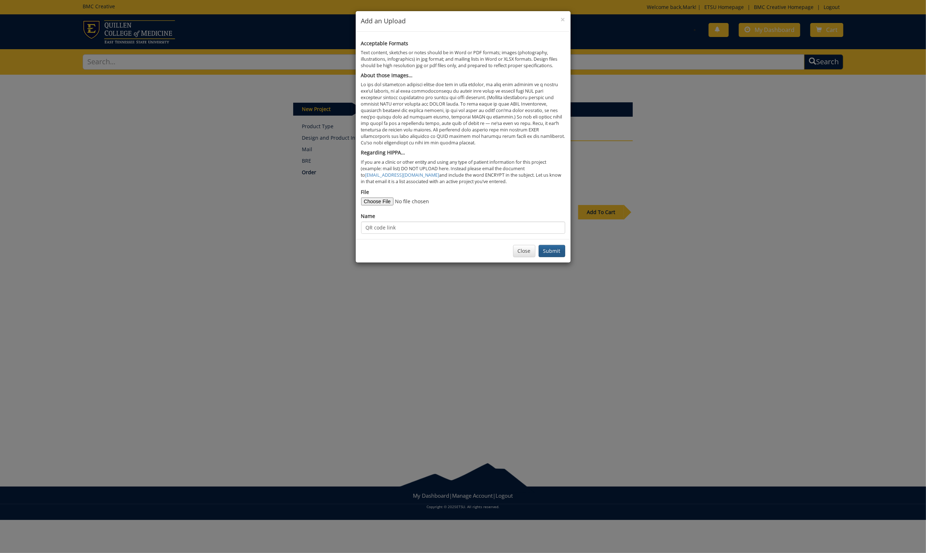
click at [557, 246] on button "Submit" at bounding box center [552, 251] width 27 height 12
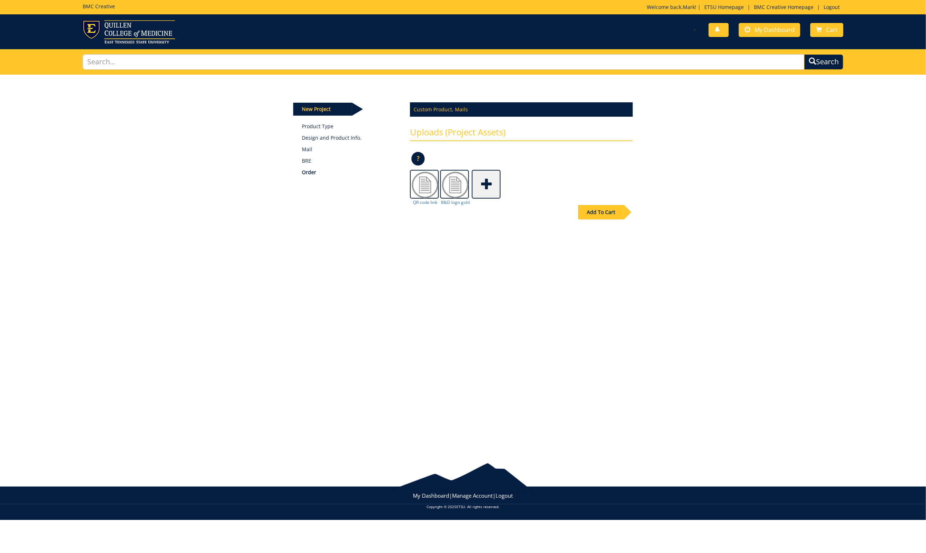
click at [591, 212] on div "Add To Cart" at bounding box center [601, 212] width 46 height 14
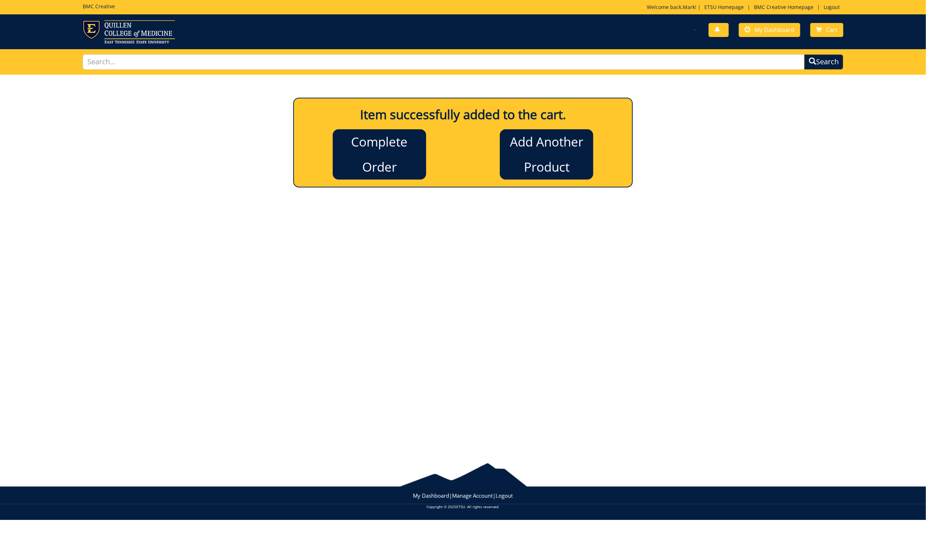
click at [390, 139] on link "Complete Order" at bounding box center [379, 154] width 93 height 50
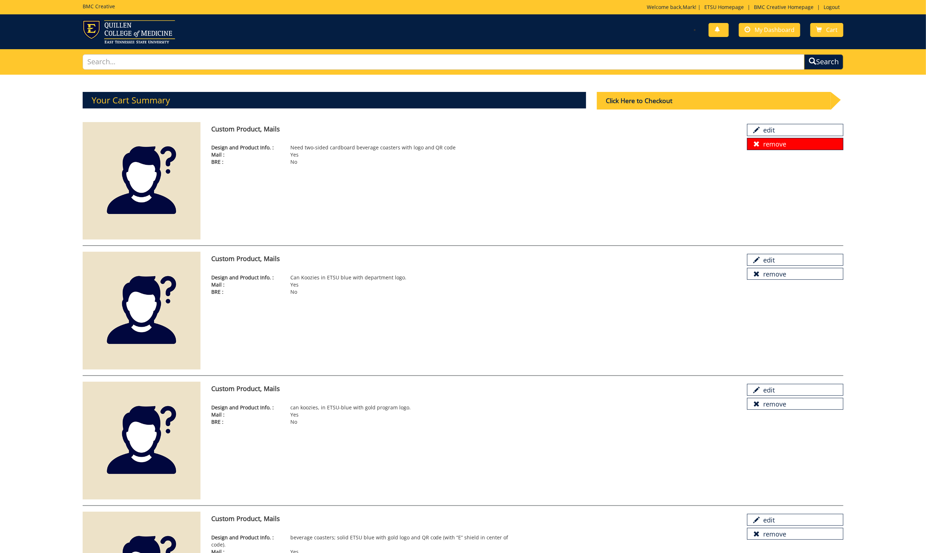
click at [782, 140] on link "remove" at bounding box center [795, 144] width 96 height 12
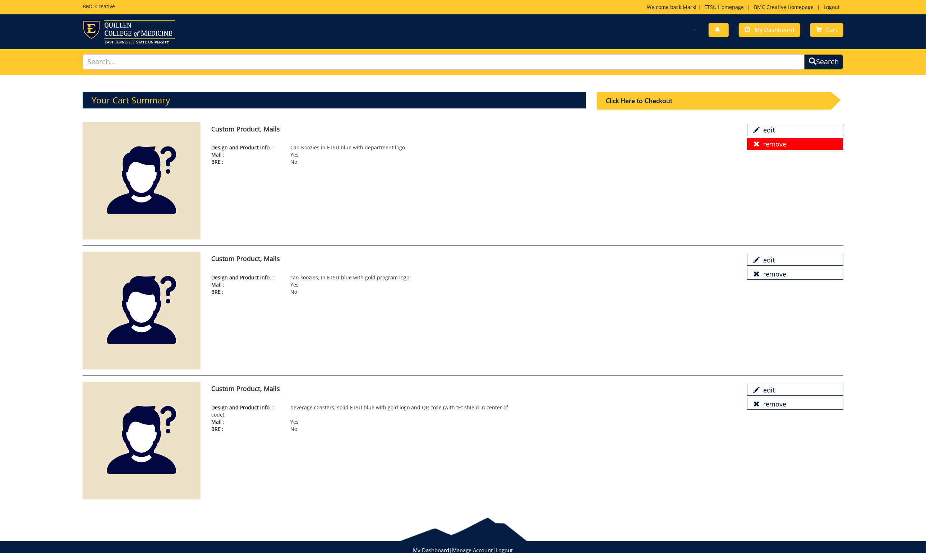
click at [784, 144] on link "remove" at bounding box center [795, 144] width 96 height 12
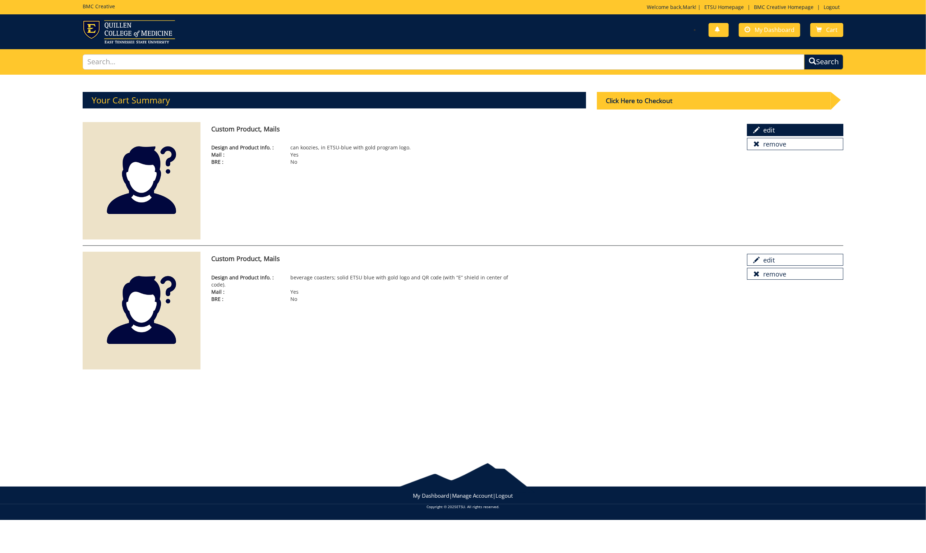
click at [772, 130] on link "edit" at bounding box center [795, 130] width 96 height 12
click at [622, 101] on div "Click Here to Checkout" at bounding box center [714, 101] width 234 height 18
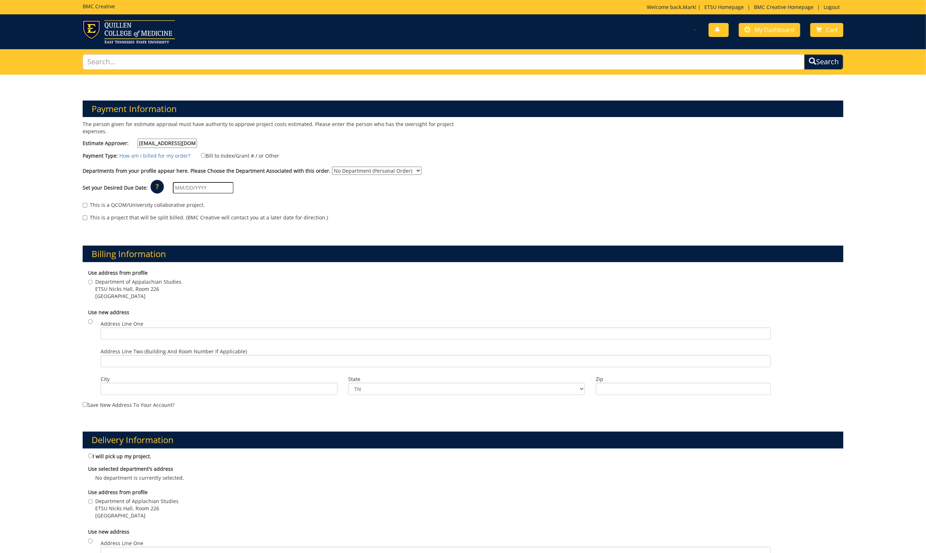
type input "[EMAIL_ADDRESS][DOMAIN_NAME]"
click at [209, 154] on label "Bill to Index/Grant # / or Other" at bounding box center [235, 156] width 87 height 8
click at [206, 154] on input "Bill to Index/Grant # / or Other" at bounding box center [203, 155] width 5 height 5
radio input "true"
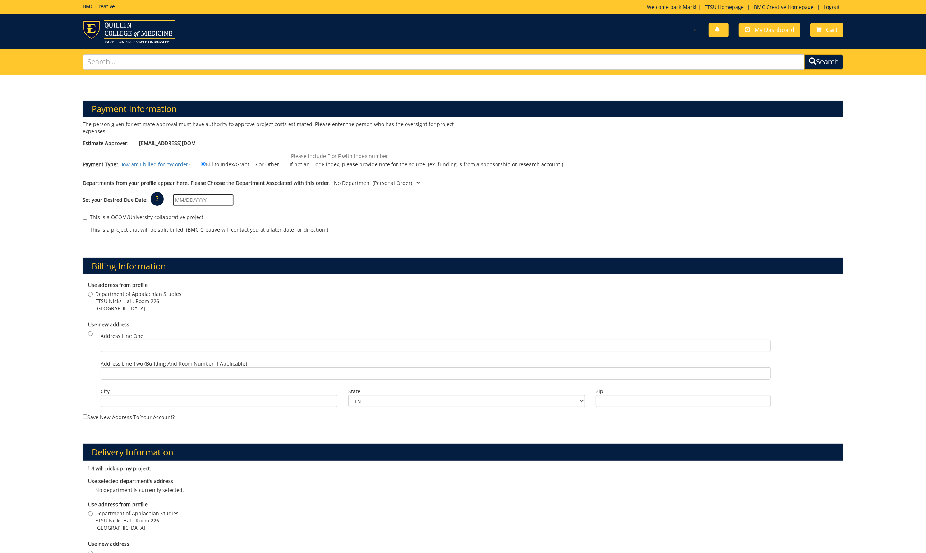
click at [318, 153] on input "If not an E or F index, please provide note for the source. (ex. funding is fro…" at bounding box center [340, 156] width 101 height 9
type input "e21010"
select select "12"
click at [195, 195] on input "text" at bounding box center [203, 199] width 61 height 11
click at [233, 269] on td "26" at bounding box center [234, 268] width 10 height 11
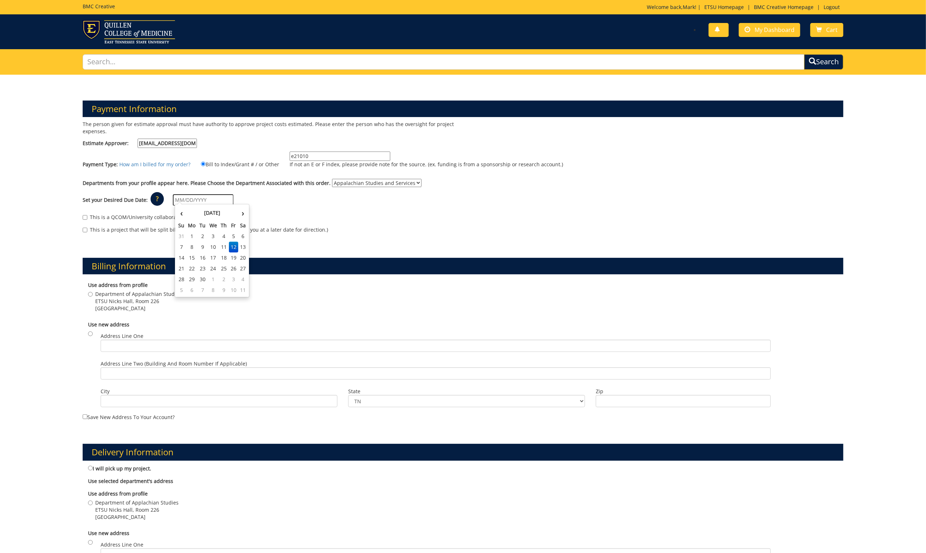
type input "09/26/2025"
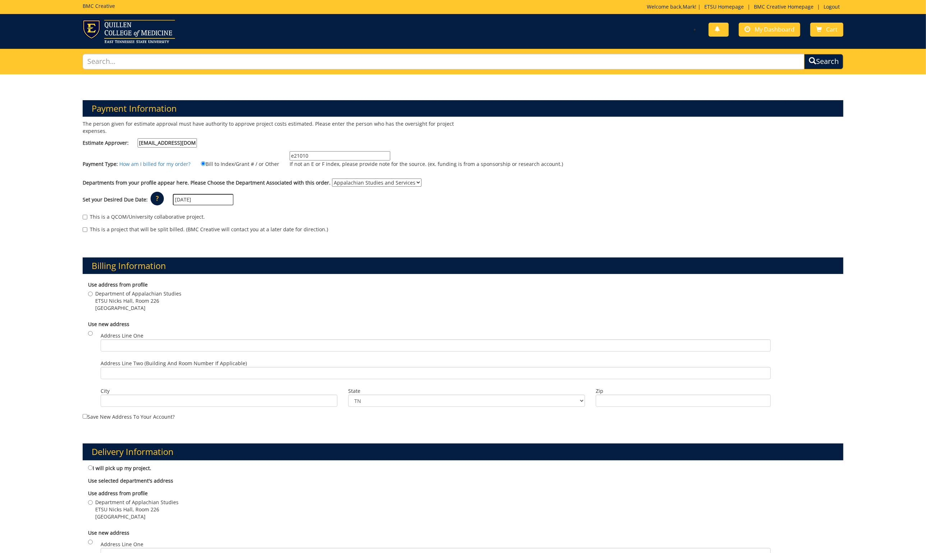
drag, startPoint x: 89, startPoint y: 292, endPoint x: 106, endPoint y: 291, distance: 16.6
click at [89, 292] on input "Department of Appalachian Studies ETSU Nicks Hall, Room 226 Johnson City , TN 3…" at bounding box center [90, 294] width 5 height 5
radio input "true"
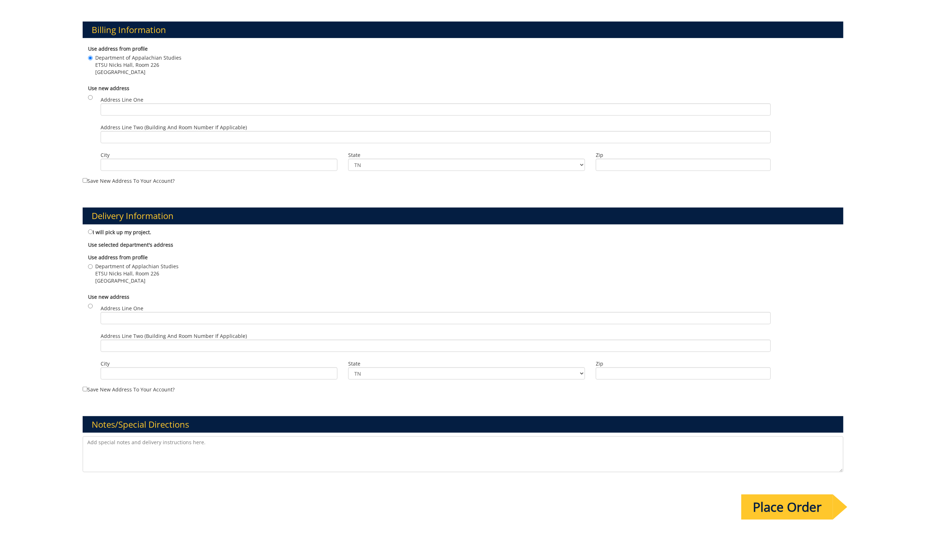
scroll to position [245, 0]
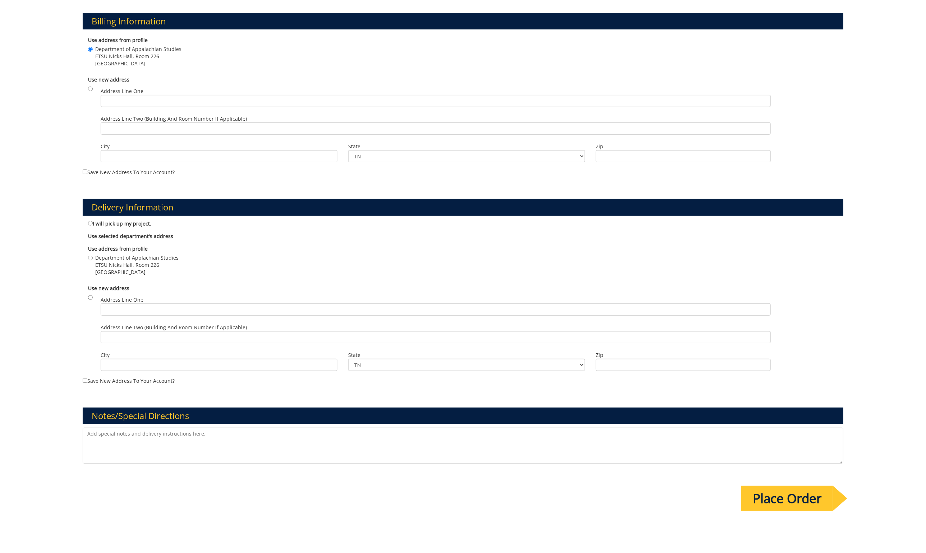
click at [90, 256] on input "Department of Applachian Studies ETSU Nicks Hall, Room 226 Johnson City , TN 37…" at bounding box center [90, 258] width 5 height 5
radio input "true"
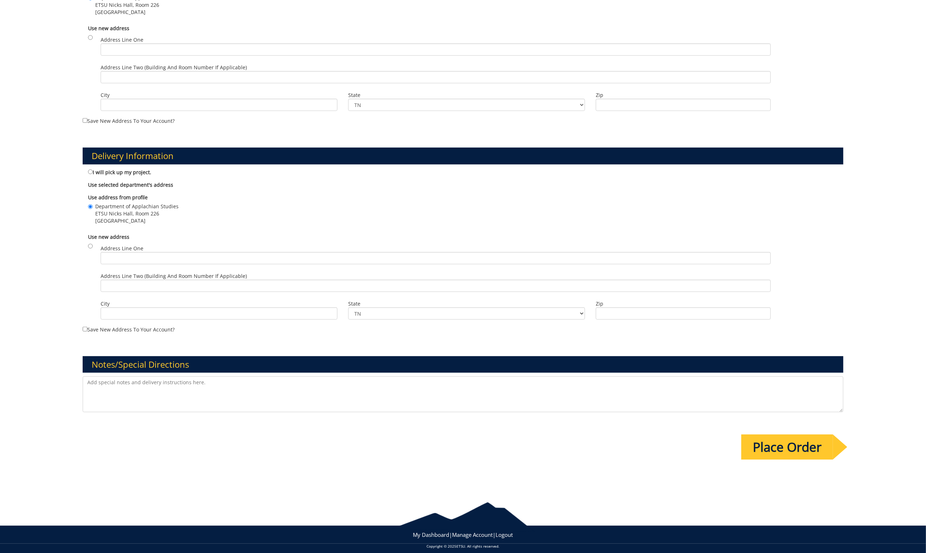
scroll to position [296, 0]
click at [121, 379] on textarea at bounding box center [463, 395] width 761 height 36
drag, startPoint x: 111, startPoint y: 389, endPoint x: 122, endPoint y: 395, distance: 12.6
click at [112, 390] on textarea "For both of these items: Color: solid ETSU blue with gold program logo QR: Code…" at bounding box center [463, 395] width 761 height 36
click at [124, 398] on textarea "For both of these items: Color: solid ETSU blue with gold program logo QR: Code…" at bounding box center [463, 395] width 761 height 36
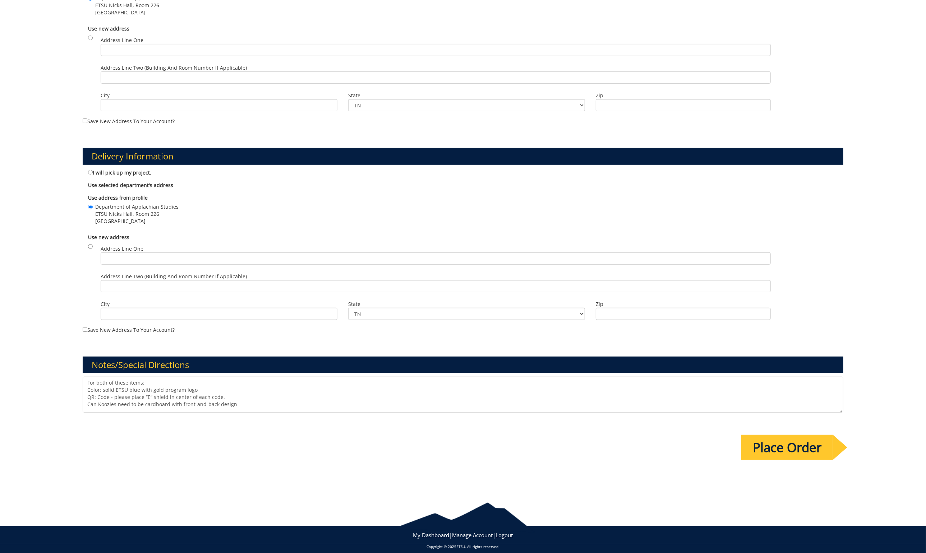
scroll to position [3, 0]
type textarea "For both of these items: Color: solid ETSU blue with gold program logo QR: Code…"
click at [794, 439] on input "Place Order" at bounding box center [787, 447] width 92 height 25
click at [799, 442] on input "Place Order" at bounding box center [787, 447] width 92 height 25
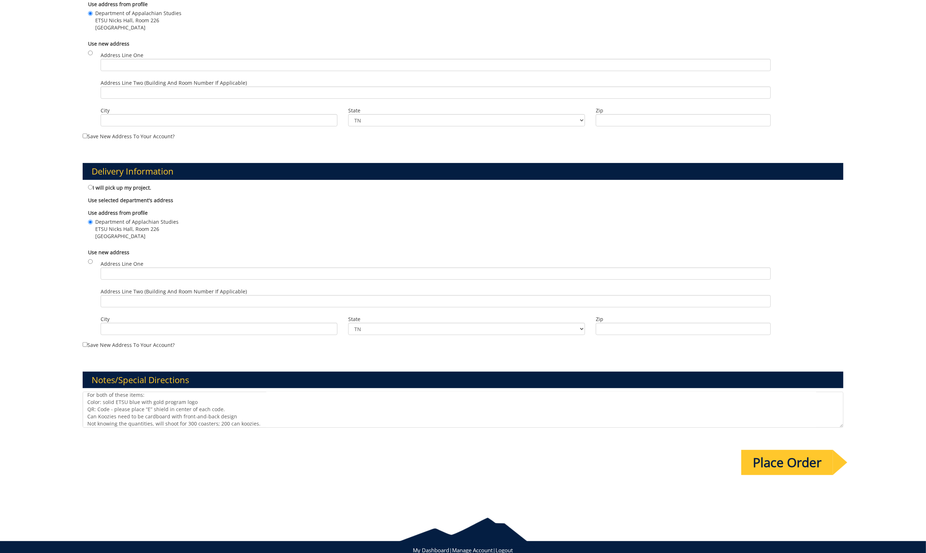
scroll to position [283, 0]
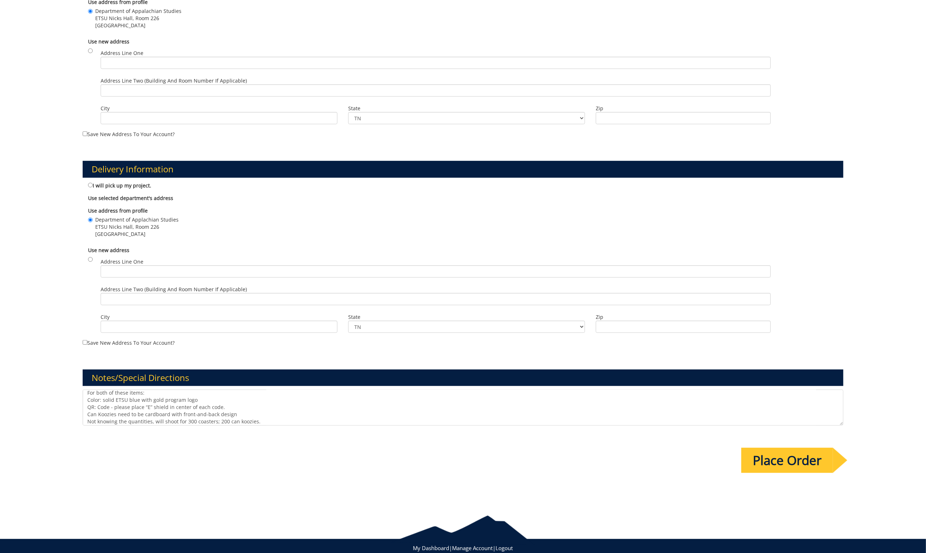
click at [798, 459] on input "Place Order" at bounding box center [787, 460] width 92 height 25
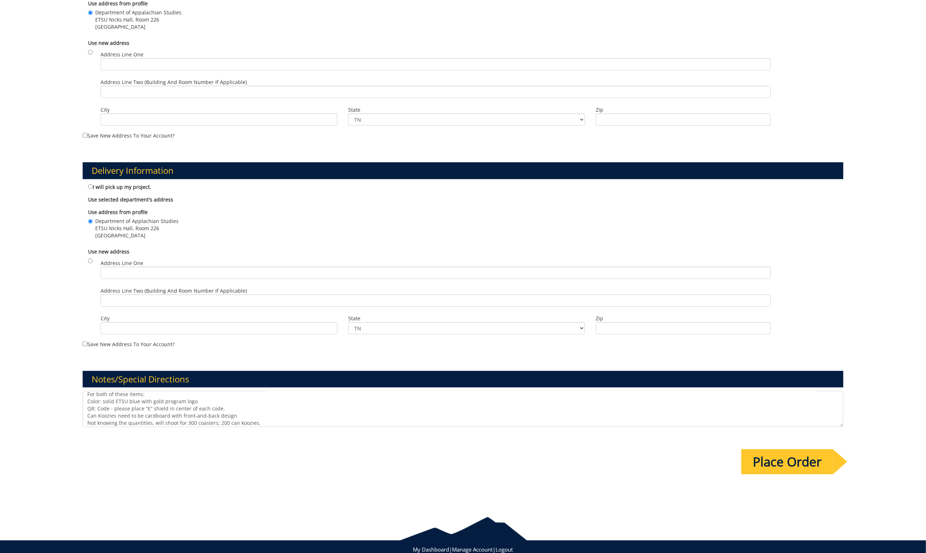
click at [319, 170] on div "Delivery Information I will pick up my project. Use selected department's addre…" at bounding box center [463, 249] width 772 height 208
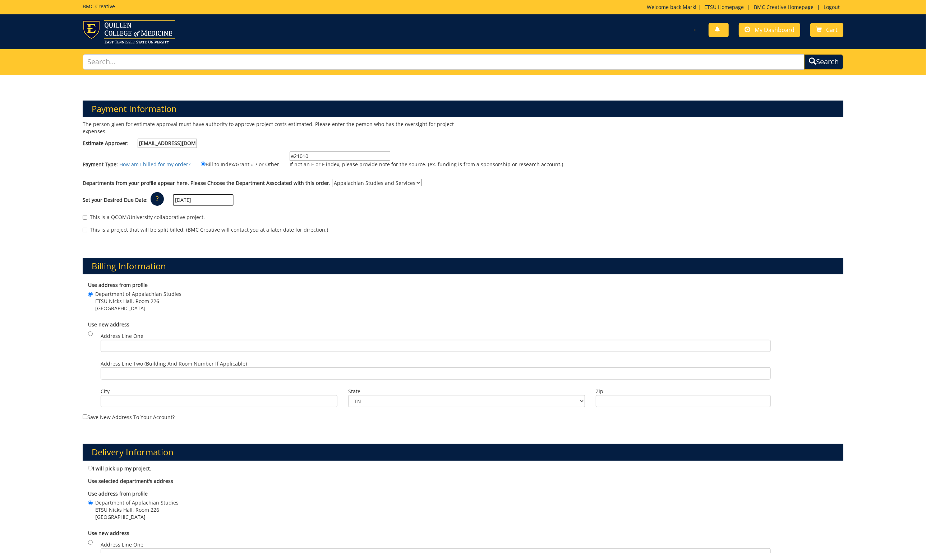
scroll to position [0, 0]
click at [839, 29] on link "Cart" at bounding box center [826, 30] width 33 height 14
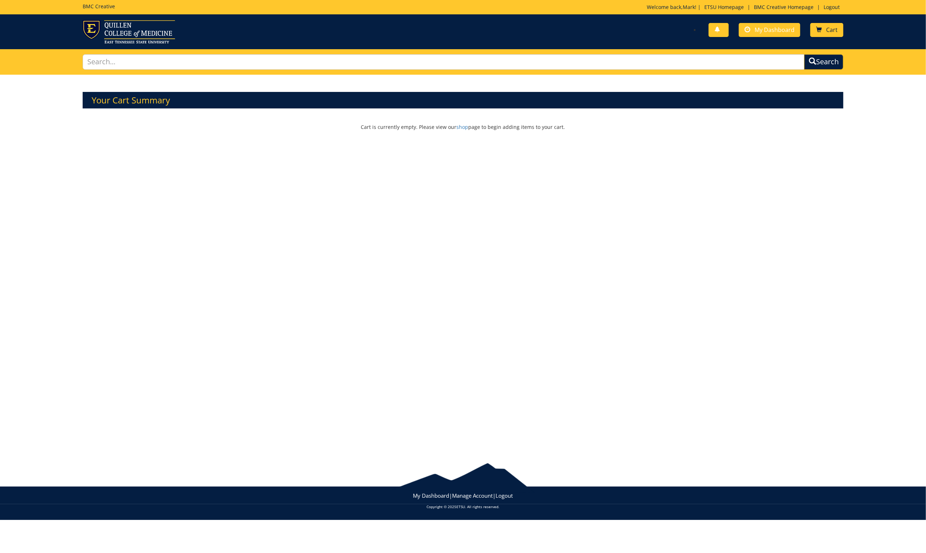
click at [824, 29] on link "Cart" at bounding box center [826, 30] width 33 height 14
click at [761, 5] on link "BMC Creative Homepage" at bounding box center [783, 7] width 67 height 7
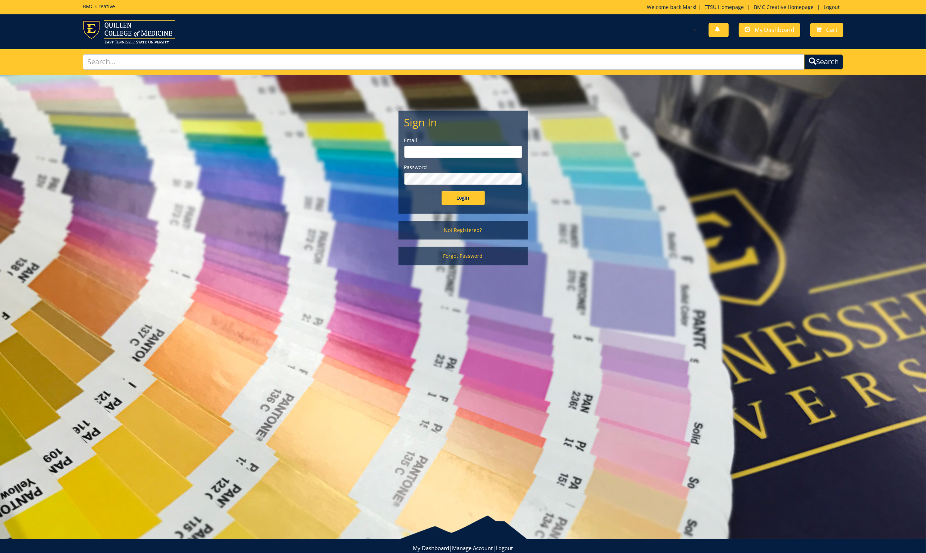
type input "[EMAIL_ADDRESS][DOMAIN_NAME]"
click at [463, 197] on input "Login" at bounding box center [463, 198] width 43 height 14
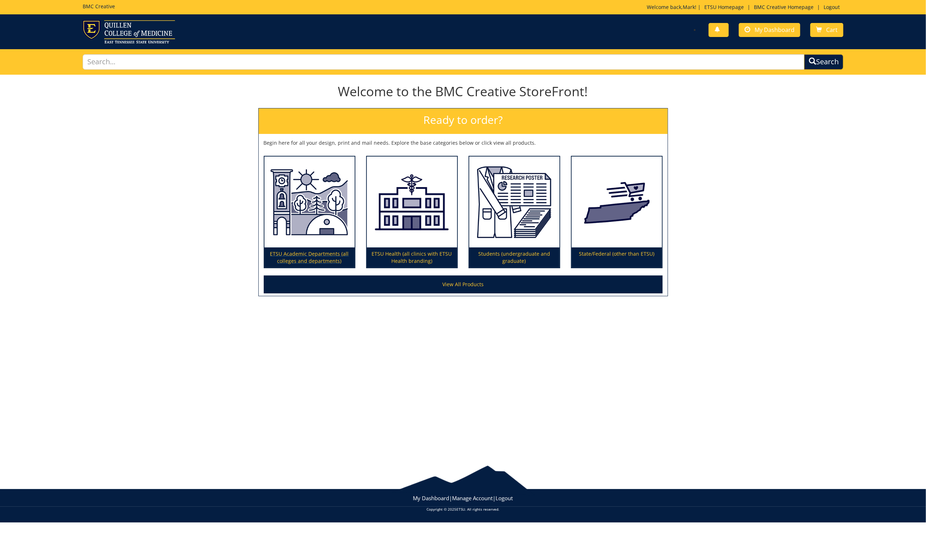
click at [335, 251] on p "ETSU Academic Departments (all colleges and departments)" at bounding box center [309, 258] width 90 height 20
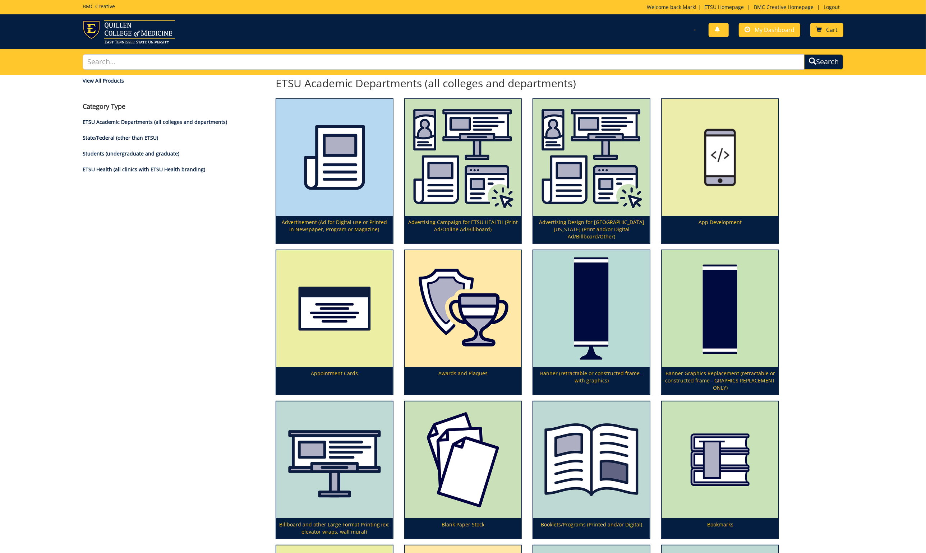
click at [826, 30] on span "Cart" at bounding box center [831, 30] width 11 height 8
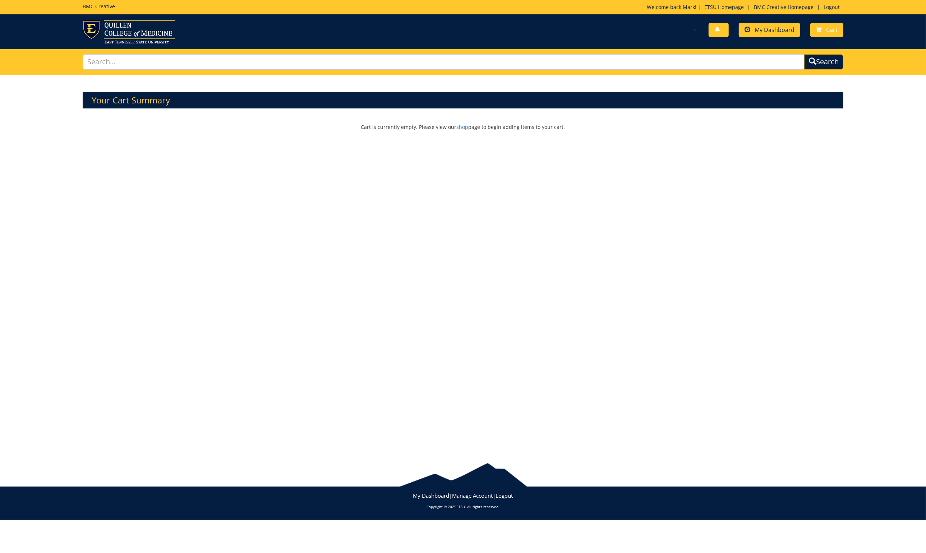
click at [790, 31] on span "My Dashboard" at bounding box center [775, 30] width 40 height 8
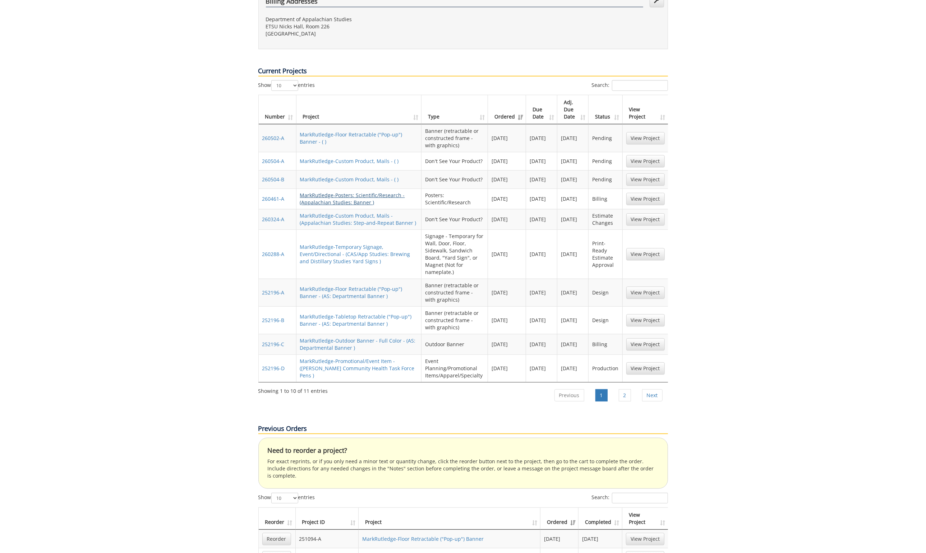
scroll to position [269, 0]
click at [647, 155] on link "View Project" at bounding box center [645, 161] width 38 height 12
click at [649, 173] on link "View Project" at bounding box center [645, 179] width 38 height 12
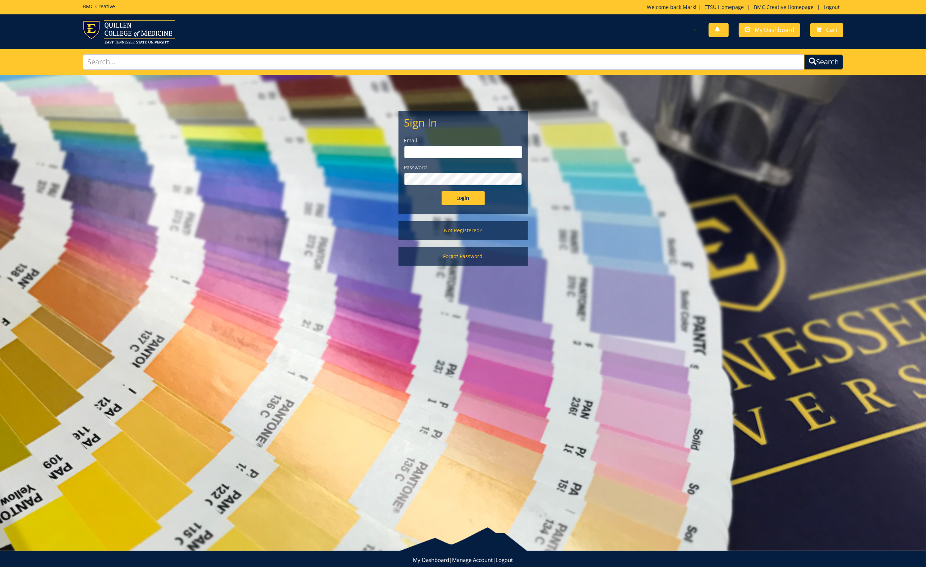
type input "rutledgedm@etsu.edu"
click at [456, 199] on input "Login" at bounding box center [463, 198] width 43 height 14
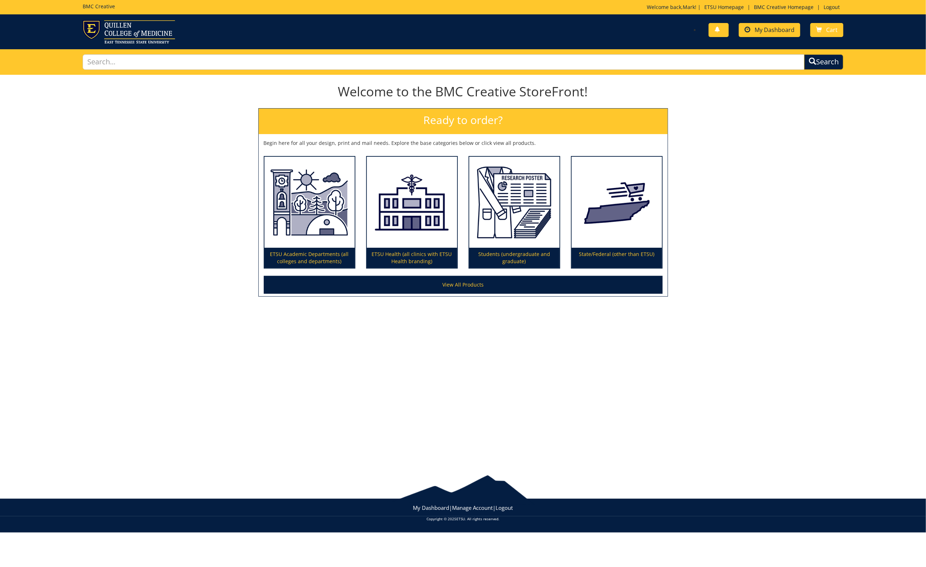
click at [779, 29] on span "My Dashboard" at bounding box center [775, 30] width 40 height 8
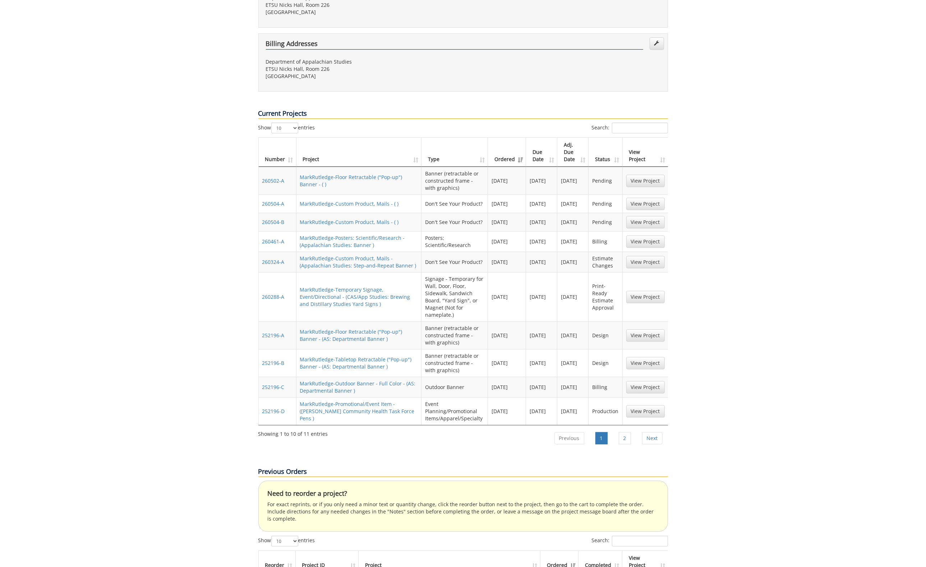
scroll to position [228, 0]
click at [642, 173] on link "View Project" at bounding box center [645, 179] width 38 height 12
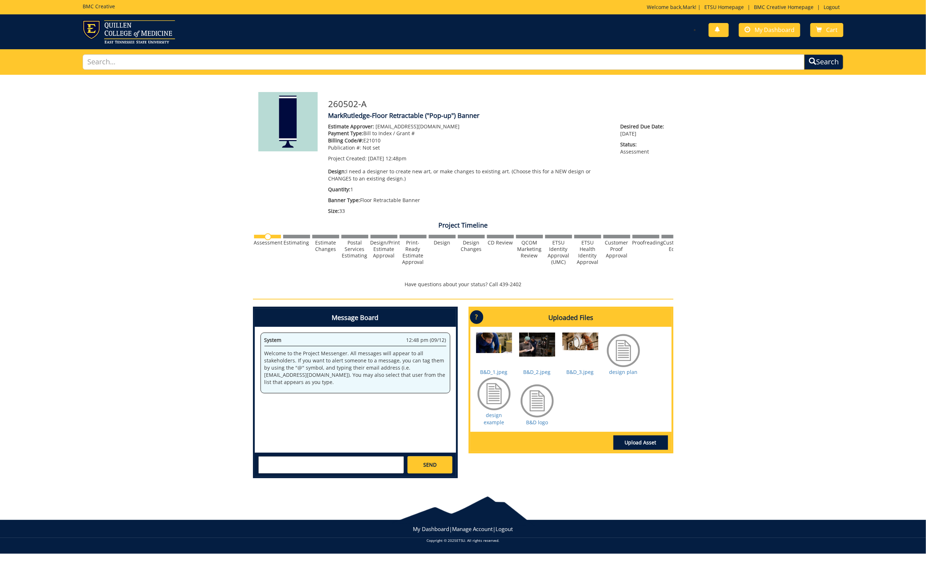
click at [350, 462] on textarea at bounding box center [331, 464] width 146 height 17
click at [294, 468] on strong "[PERSON_NAME]" at bounding box center [288, 471] width 40 height 7
type textarea "@"
click at [748, 152] on div "260502-A MarkRutledge-Floor Retractable ("Pop-up") Banner Estimate Approver: [E…" at bounding box center [463, 279] width 926 height 409
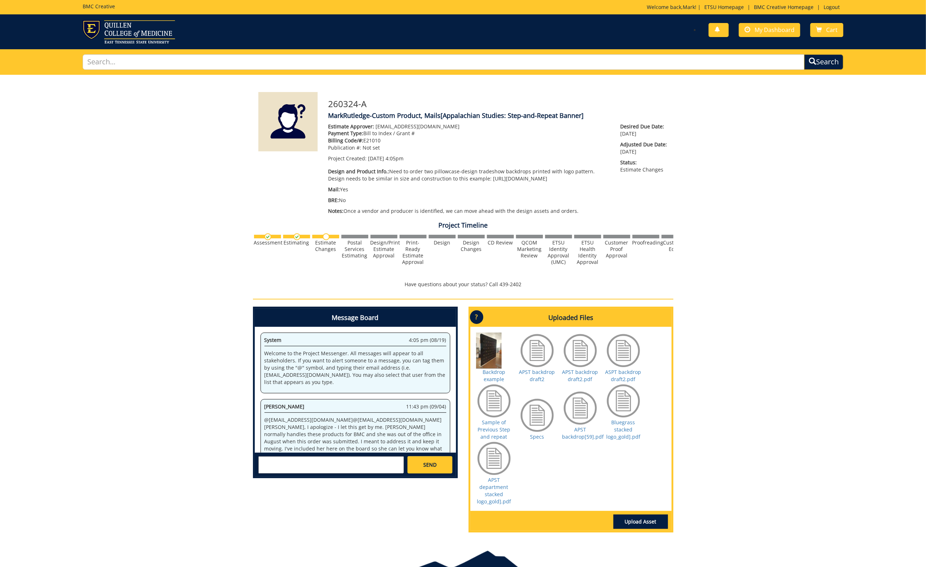
scroll to position [543, 0]
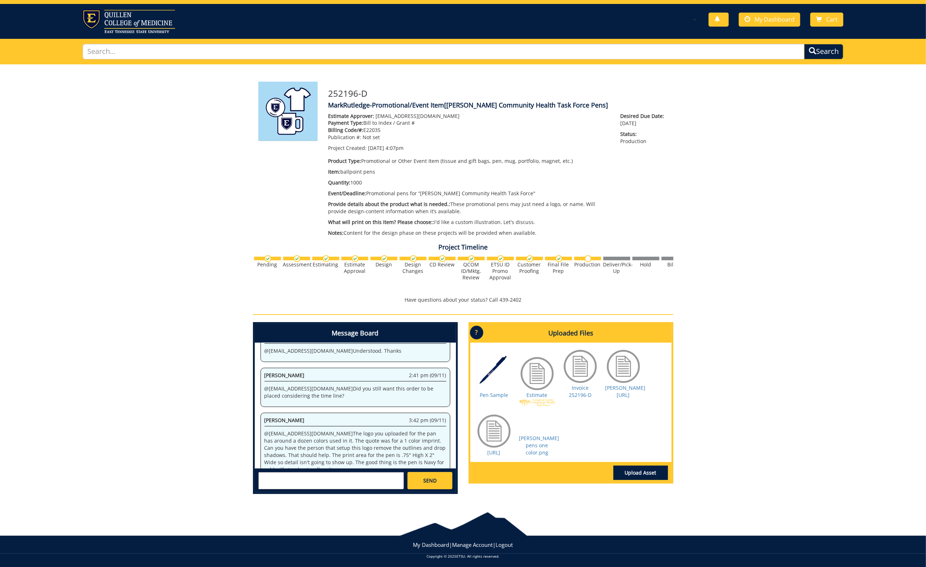
scroll to position [10, 0]
